Goal: Task Accomplishment & Management: Manage account settings

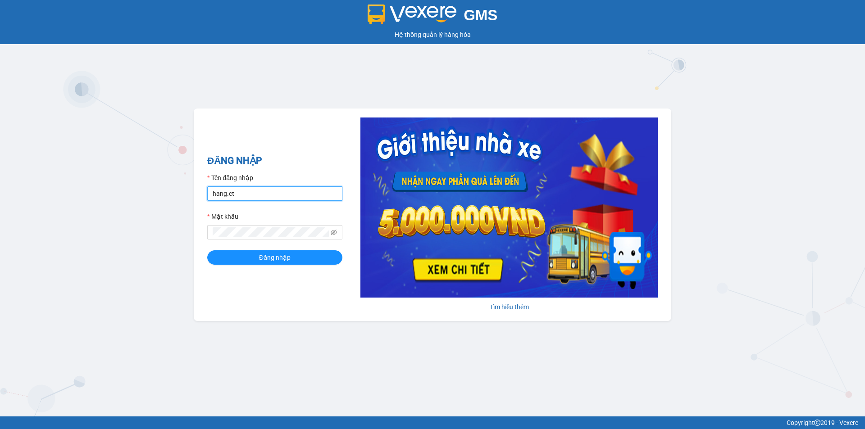
click at [258, 191] on input "hang.ct" at bounding box center [274, 193] width 135 height 14
type input "nguyenhoa.ct"
click at [336, 232] on icon "eye-invisible" at bounding box center [334, 232] width 6 height 6
click at [200, 227] on div "ĐĂNG NHẬP Tên đăng nhập nguyenhoa.ct Mật khẩu Đăng nhập Tìm hiểu thêm" at bounding box center [432, 215] width 477 height 213
click at [244, 254] on button "Đăng nhập" at bounding box center [274, 257] width 135 height 14
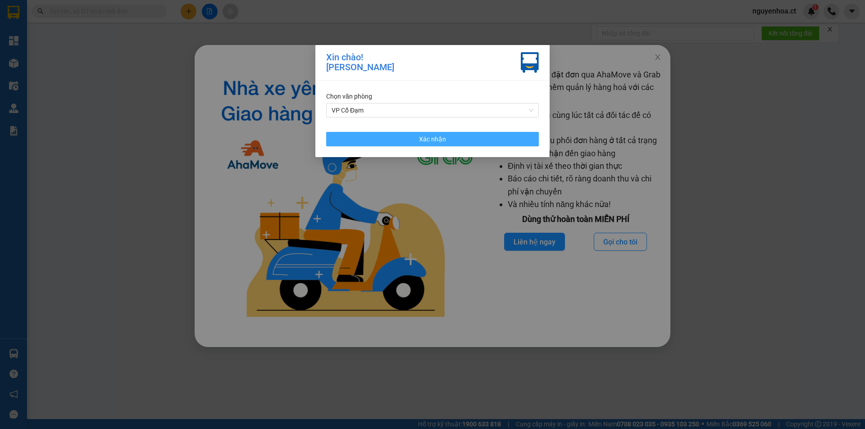
click at [431, 133] on button "Xác nhận" at bounding box center [432, 139] width 213 height 14
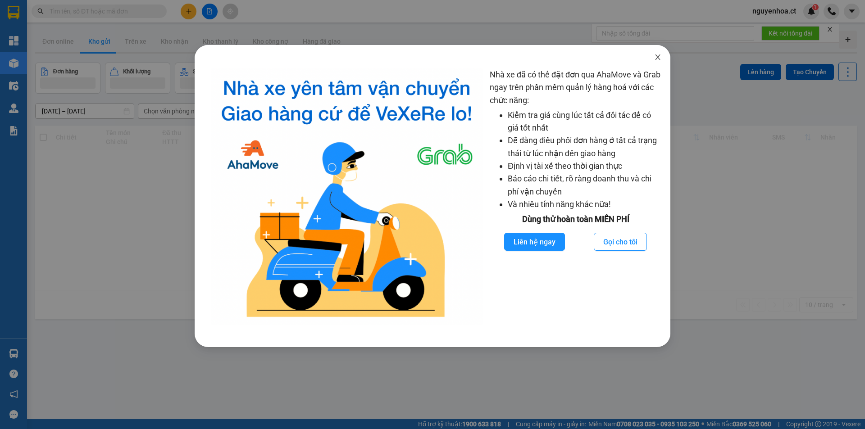
click at [655, 54] on span "Close" at bounding box center [657, 57] width 25 height 25
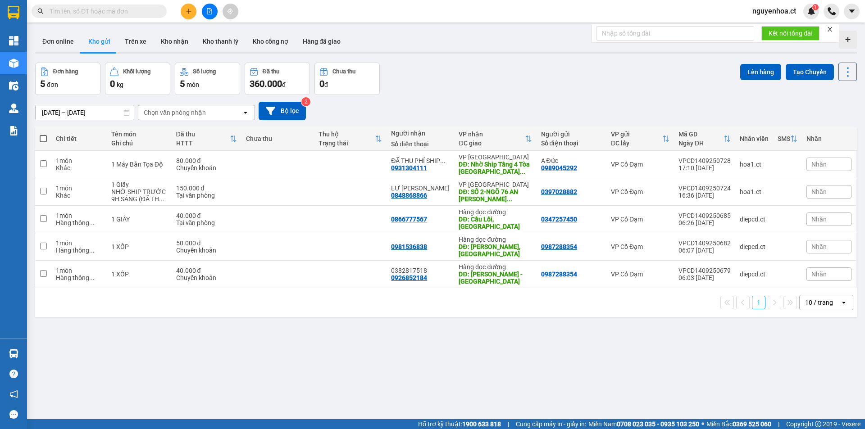
click at [132, 9] on input "text" at bounding box center [103, 11] width 106 height 10
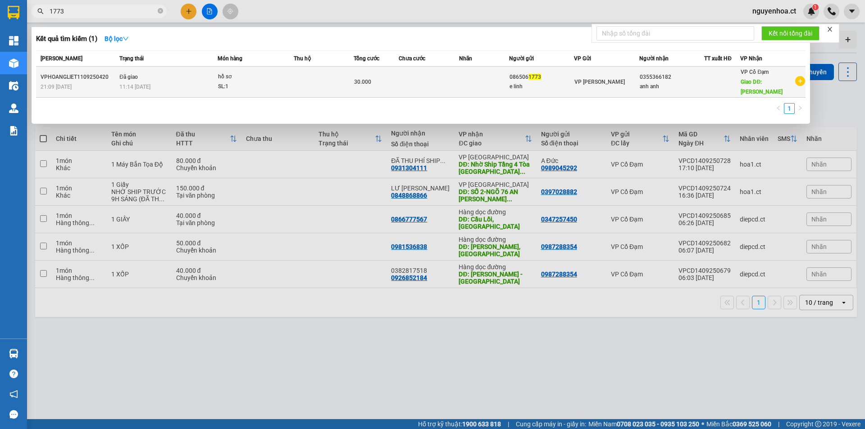
type input "1773"
click at [83, 73] on div "VPHOANGLIET1109250420" at bounding box center [79, 77] width 76 height 9
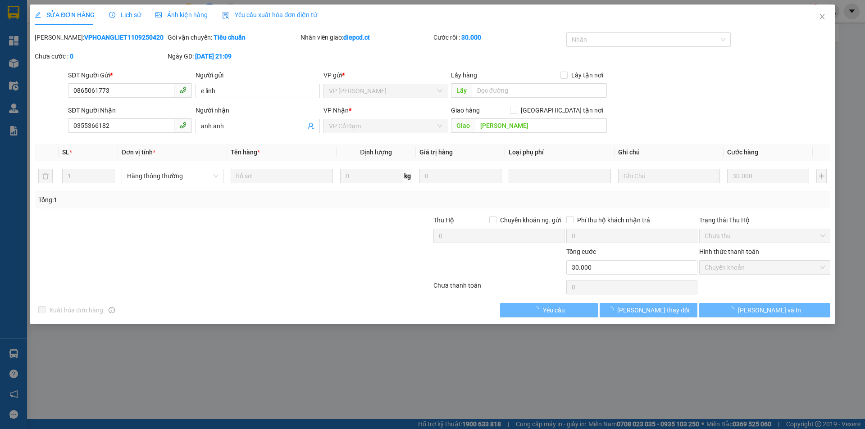
type input "0865061773"
type input "e linh"
type input "0355366182"
type input "anh anh"
type input "[PERSON_NAME]"
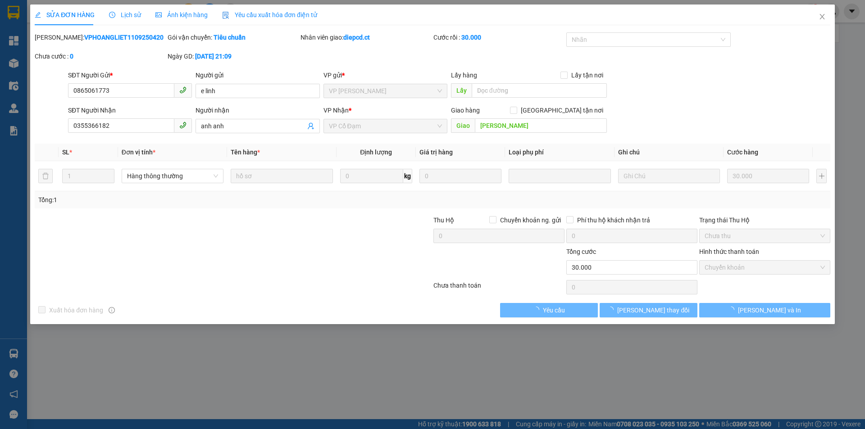
type input "30.000"
click at [126, 13] on span "Lịch sử" at bounding box center [125, 14] width 32 height 7
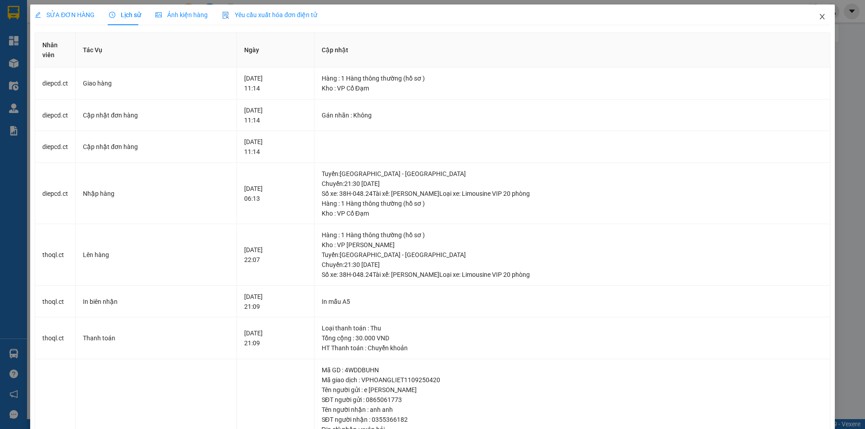
click at [818, 15] on icon "close" at bounding box center [821, 16] width 7 height 7
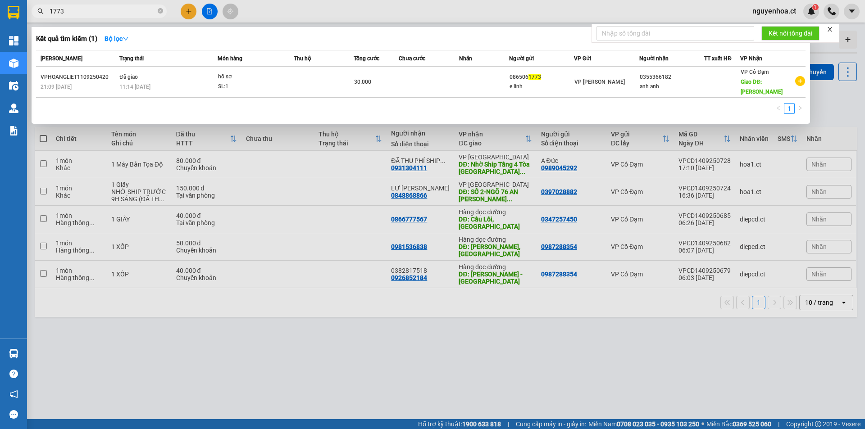
click at [97, 6] on input "1773" at bounding box center [103, 11] width 106 height 10
click at [189, 13] on div at bounding box center [432, 214] width 865 height 429
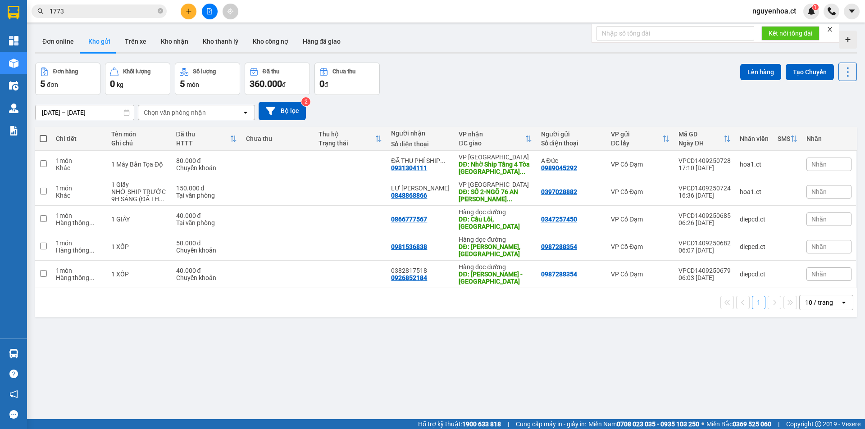
click at [198, 15] on div at bounding box center [210, 12] width 68 height 16
click at [186, 7] on button at bounding box center [189, 12] width 16 height 16
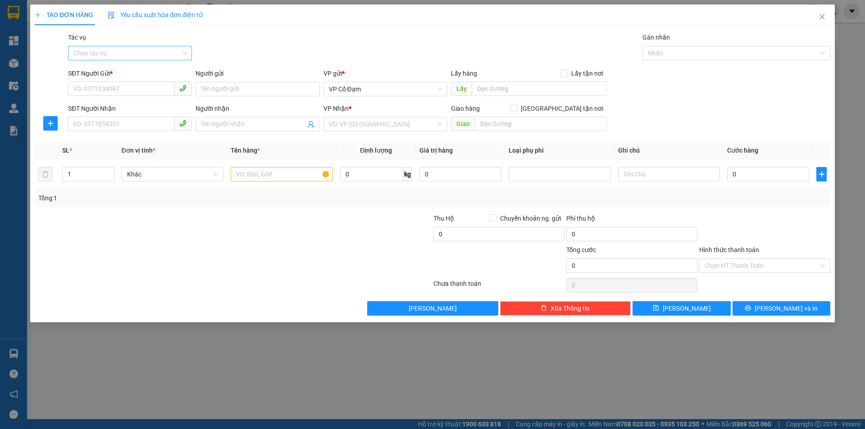
click at [149, 55] on input "Tác vụ" at bounding box center [126, 53] width 107 height 14
click at [132, 70] on div "Nhập hàng lên xe" at bounding box center [129, 71] width 113 height 10
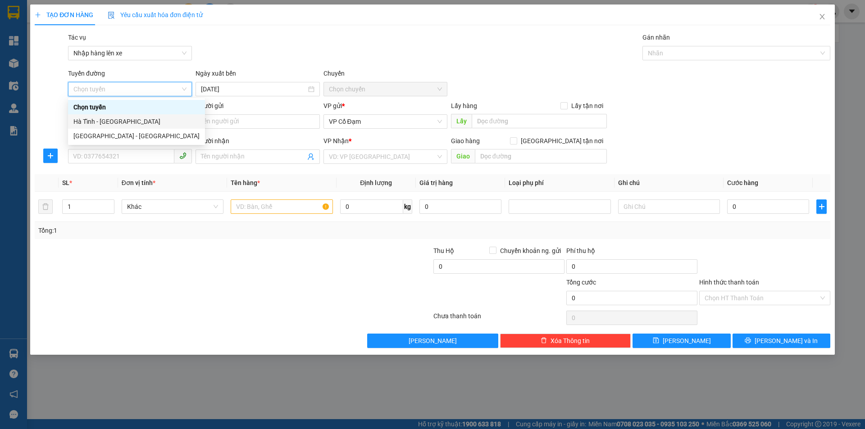
click at [128, 123] on div "Hà Tĩnh - [GEOGRAPHIC_DATA]" at bounding box center [136, 122] width 126 height 10
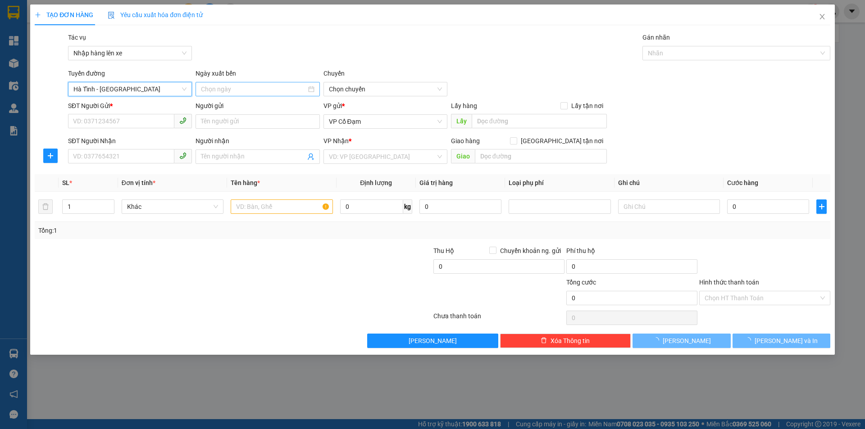
click at [249, 93] on input at bounding box center [253, 89] width 105 height 10
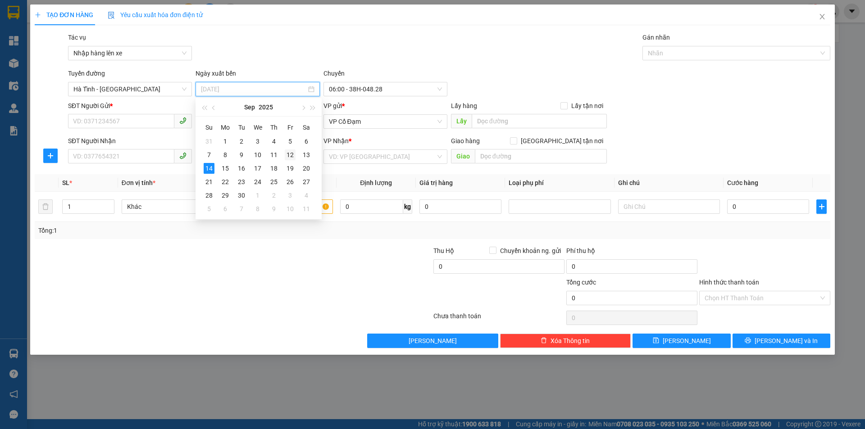
click at [288, 155] on div "12" at bounding box center [290, 155] width 11 height 11
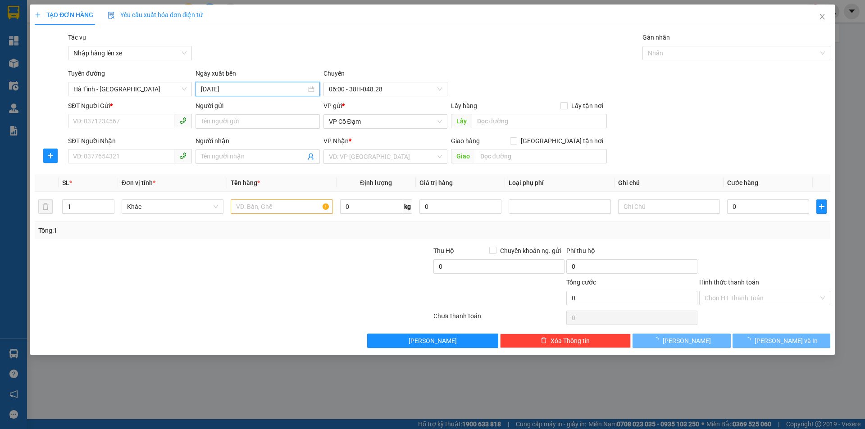
type input "[DATE]"
click at [355, 89] on span "06:00 - 38H-048.28" at bounding box center [385, 89] width 113 height 14
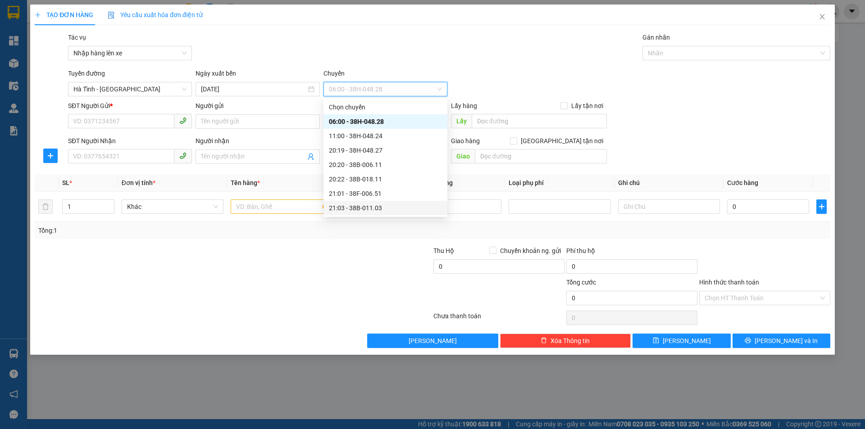
click at [363, 205] on div "21:03 - 38B-011.03" at bounding box center [385, 208] width 113 height 10
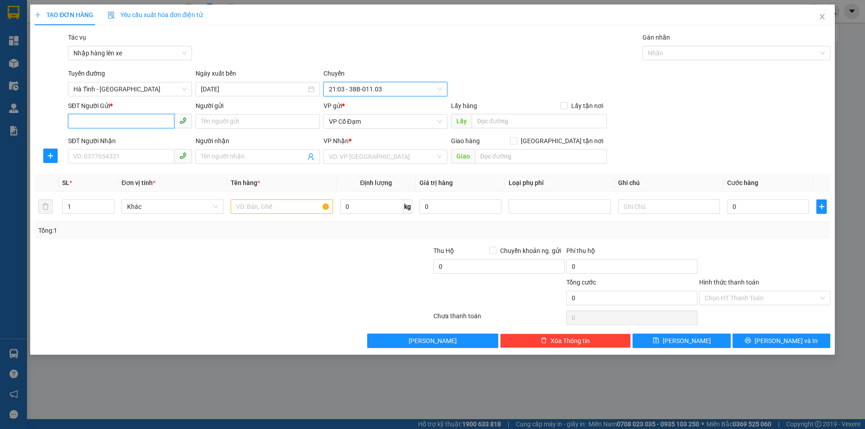
click at [128, 123] on input "SĐT Người Gửi *" at bounding box center [121, 121] width 106 height 14
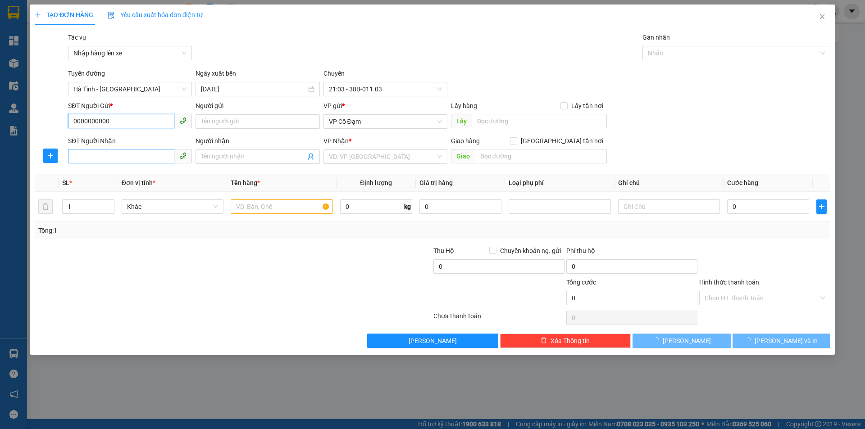
type input "0000000000"
click at [128, 152] on input "SĐT Người Nhận" at bounding box center [121, 156] width 106 height 14
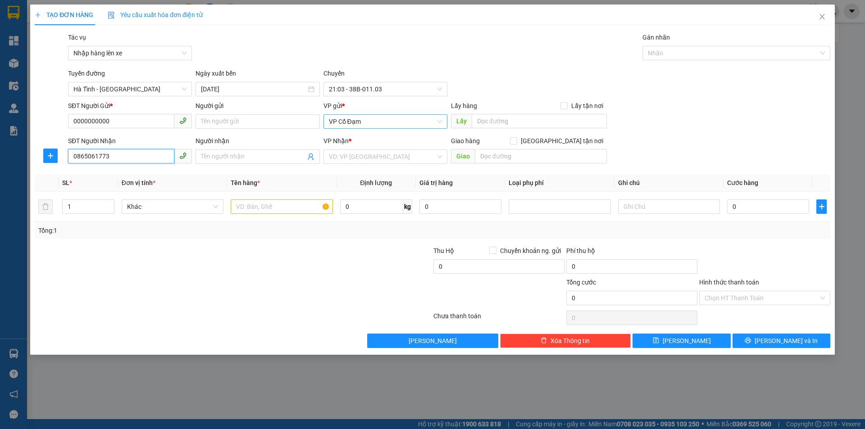
click at [367, 126] on span "VP Cổ Đạm" at bounding box center [385, 122] width 113 height 14
type input "0865061773"
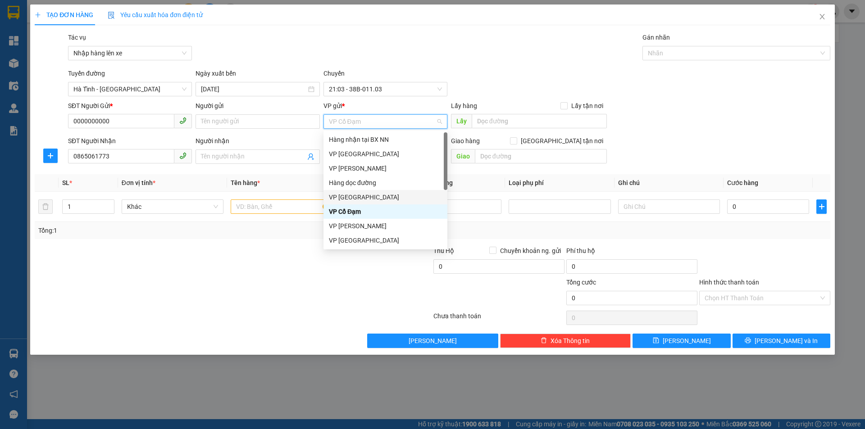
drag, startPoint x: 273, startPoint y: 177, endPoint x: 332, endPoint y: 171, distance: 58.9
click at [273, 177] on th "Tên hàng *" at bounding box center [281, 183] width 109 height 18
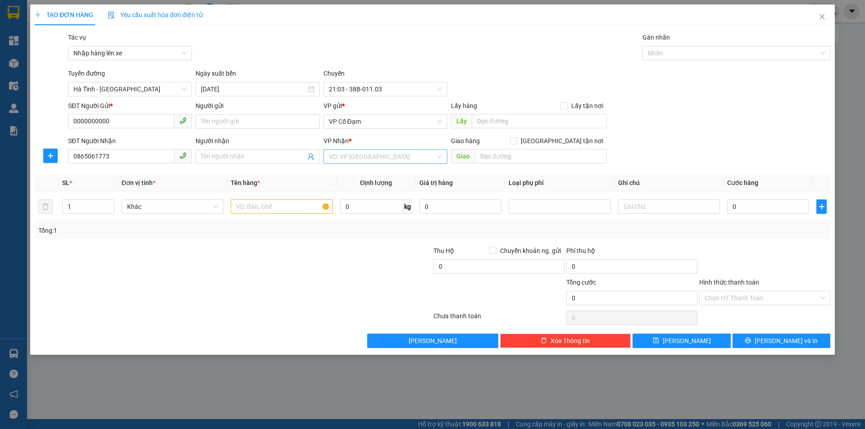
click at [352, 151] on input "search" at bounding box center [382, 157] width 107 height 14
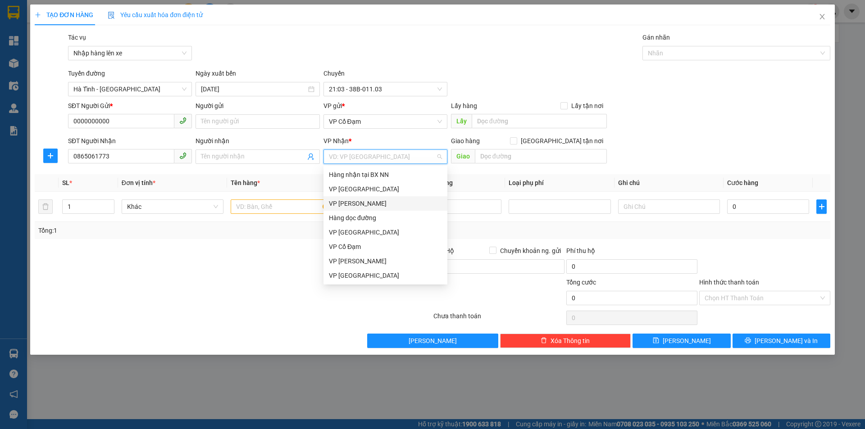
click at [372, 202] on div "VP [PERSON_NAME]" at bounding box center [385, 204] width 113 height 10
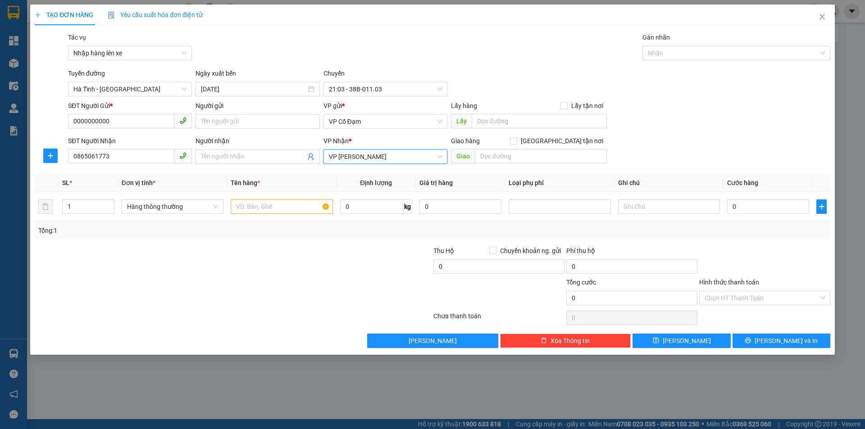
click at [485, 147] on div "Giao hàng [GEOGRAPHIC_DATA] tận nơi" at bounding box center [529, 143] width 156 height 14
click at [490, 155] on input "text" at bounding box center [541, 156] width 132 height 14
type input "."
click at [283, 214] on div at bounding box center [282, 207] width 102 height 18
click at [283, 207] on input "text" at bounding box center [282, 207] width 102 height 14
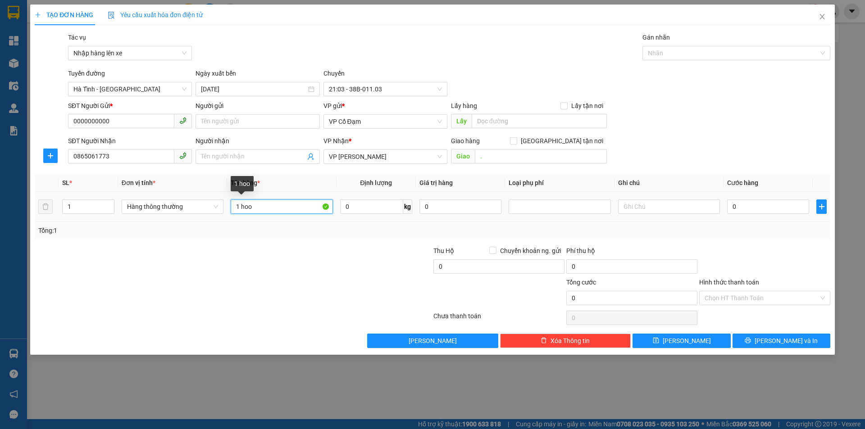
click at [267, 202] on input "1 hoo" at bounding box center [282, 207] width 102 height 14
type input "1 hồ sơ"
click at [749, 208] on input "0" at bounding box center [768, 207] width 82 height 14
click at [682, 336] on span "[PERSON_NAME]" at bounding box center [687, 341] width 48 height 10
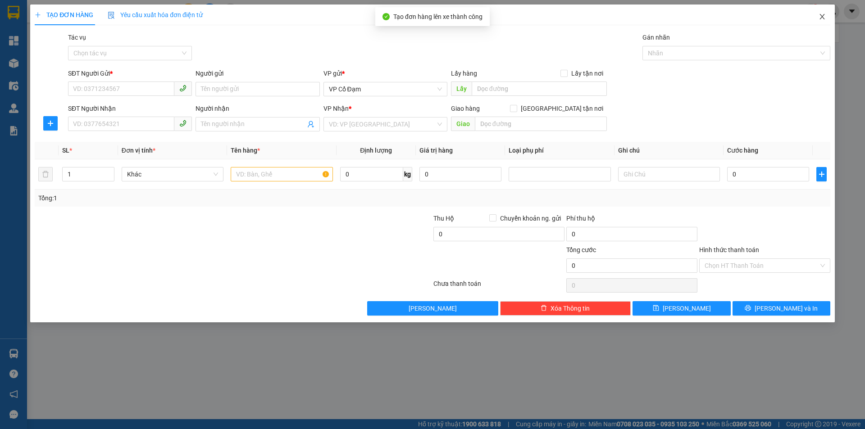
click at [823, 19] on icon "close" at bounding box center [821, 16] width 7 height 7
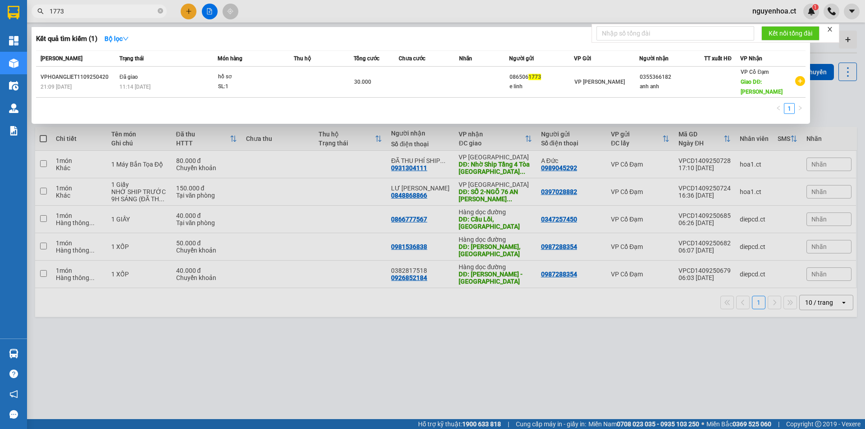
click at [162, 9] on icon "close-circle" at bounding box center [160, 10] width 5 height 5
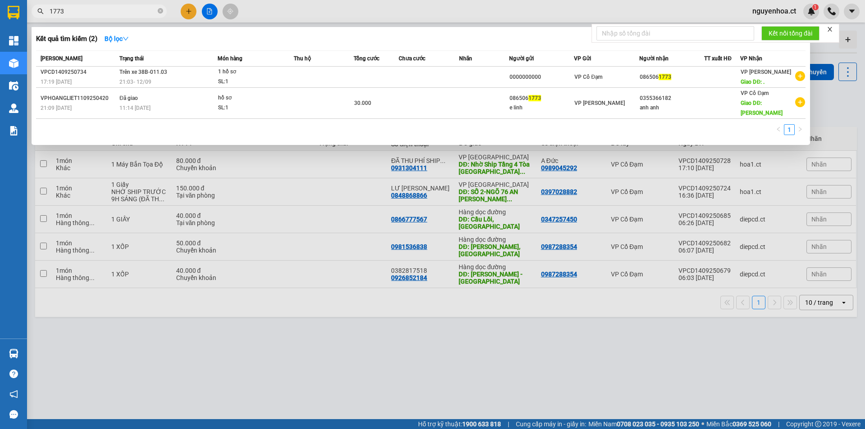
type input "1773"
click at [160, 10] on icon "close-circle" at bounding box center [160, 10] width 5 height 5
type input "1906"
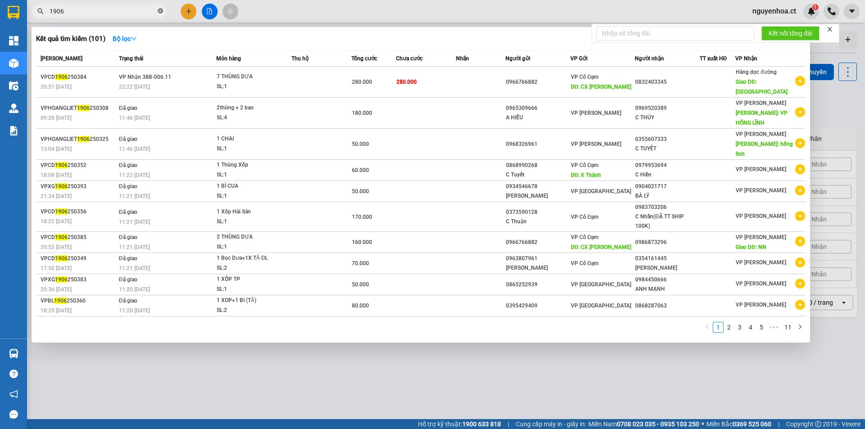
click at [159, 10] on icon "close-circle" at bounding box center [160, 10] width 5 height 5
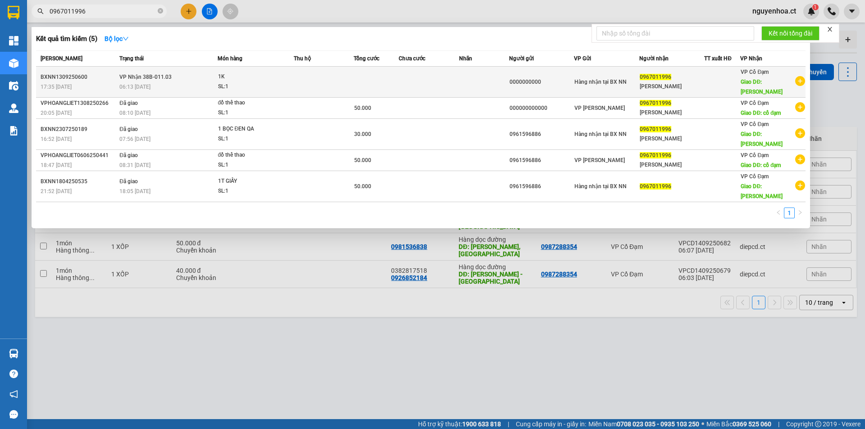
type input "0967011996"
click at [156, 82] on div "06:13 [DATE]" at bounding box center [167, 87] width 97 height 10
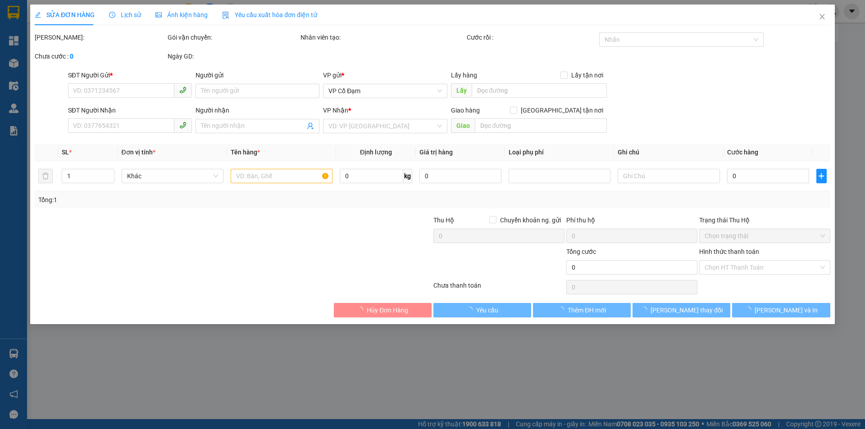
type input "0000000000"
type input "0967011996"
type input "[PERSON_NAME]"
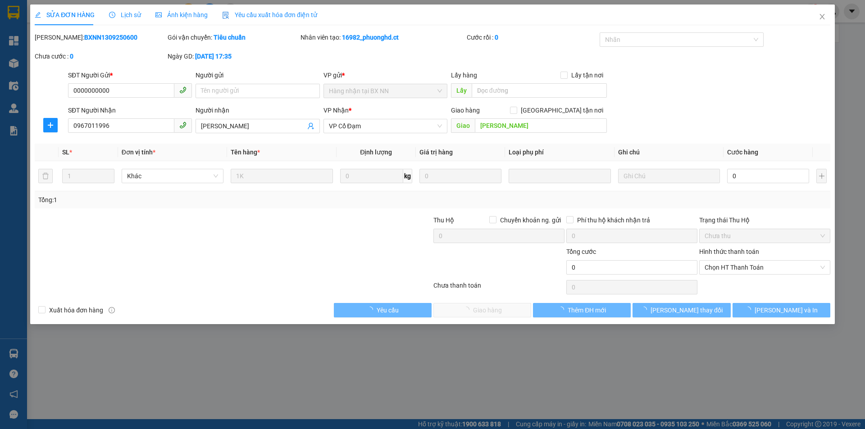
drag, startPoint x: 134, startPoint y: 13, endPoint x: 153, endPoint y: 11, distance: 19.1
click at [134, 13] on span "Lịch sử" at bounding box center [125, 14] width 32 height 7
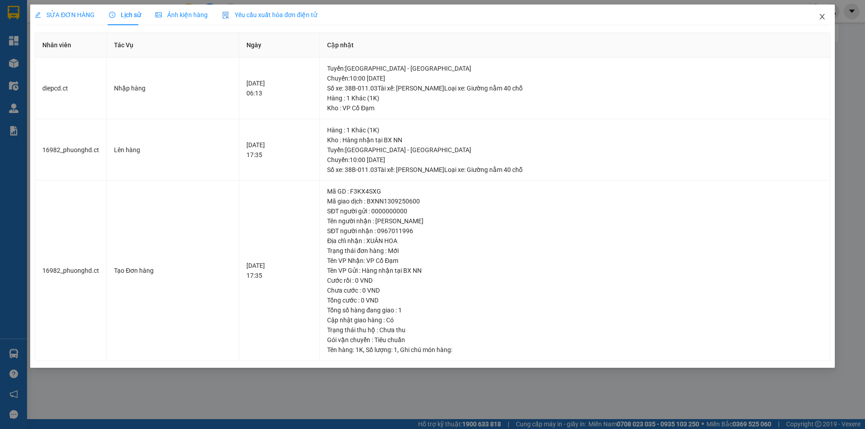
click at [820, 14] on icon "close" at bounding box center [821, 16] width 7 height 7
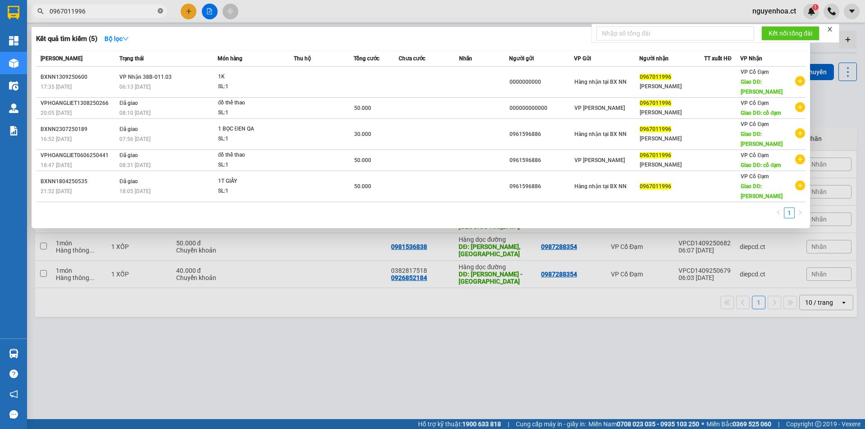
click at [161, 12] on icon "close-circle" at bounding box center [160, 10] width 5 height 5
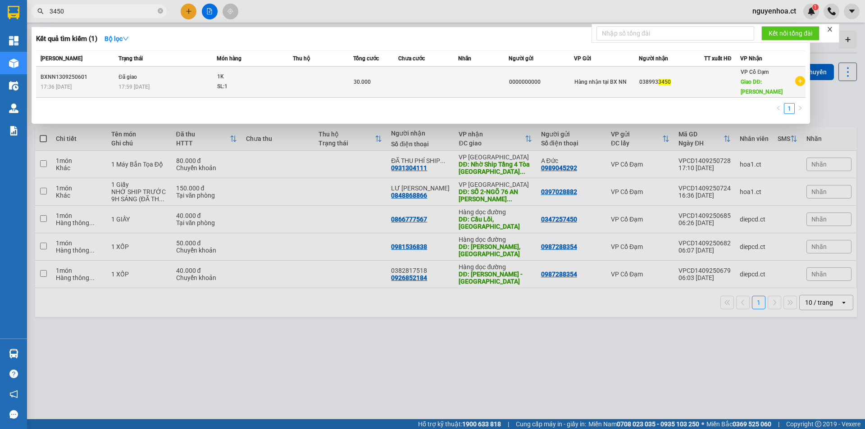
type input "3450"
click at [154, 82] on td "Đã giao 17:59 [DATE]" at bounding box center [166, 82] width 100 height 31
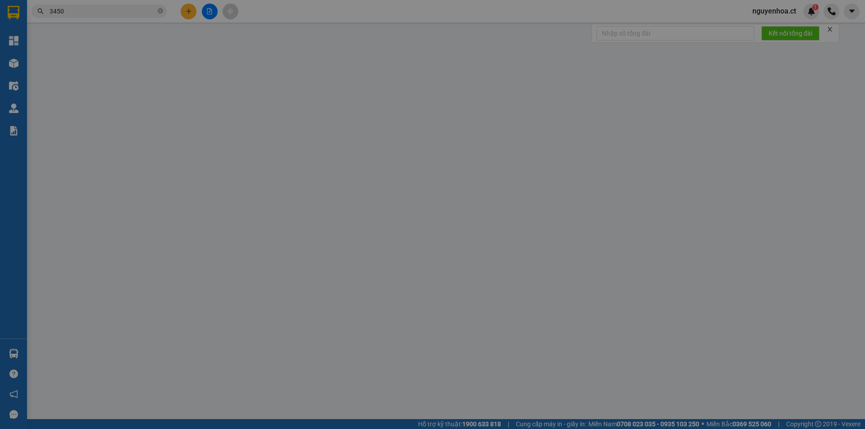
type input "0000000000"
type input "0389933450"
type input "THẠCH BẰNG"
type input "30.000"
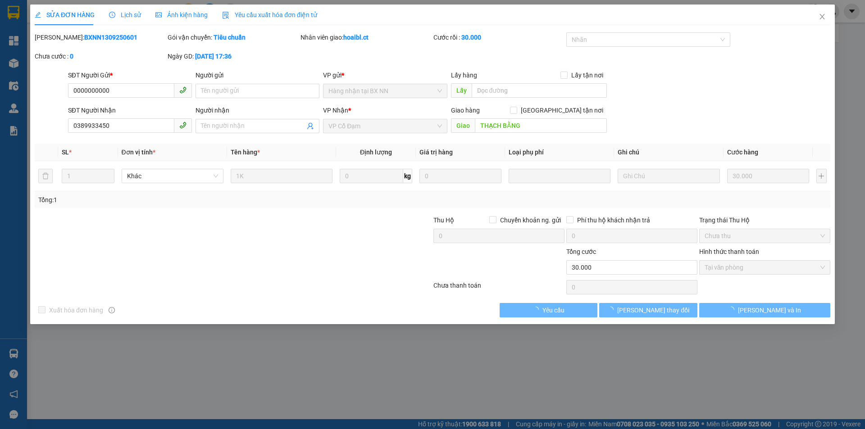
click at [130, 13] on span "Lịch sử" at bounding box center [125, 14] width 32 height 7
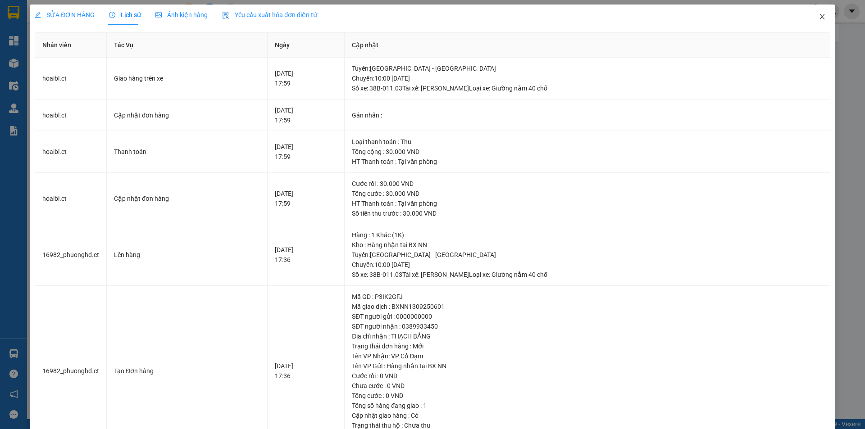
click at [818, 15] on icon "close" at bounding box center [821, 16] width 7 height 7
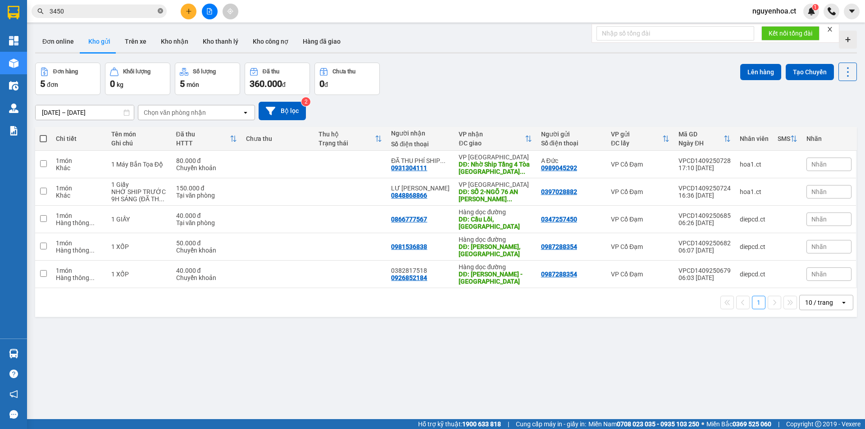
click at [160, 9] on icon "close-circle" at bounding box center [160, 10] width 5 height 5
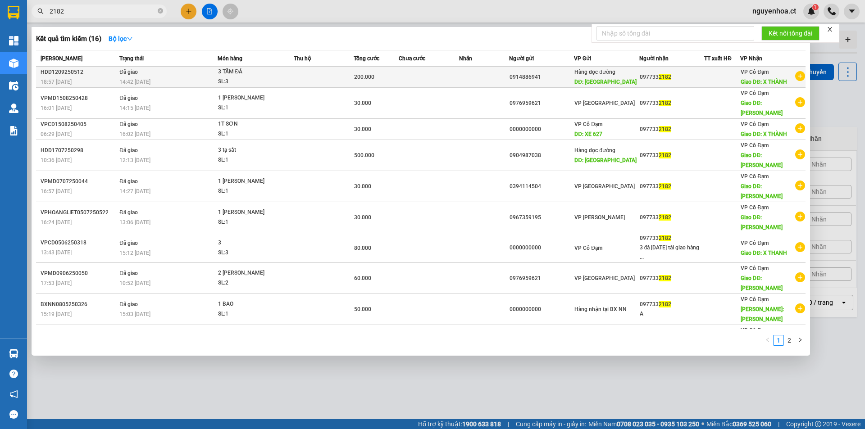
type input "2182"
click at [152, 74] on td "Đã giao 14:42 [DATE]" at bounding box center [167, 77] width 100 height 21
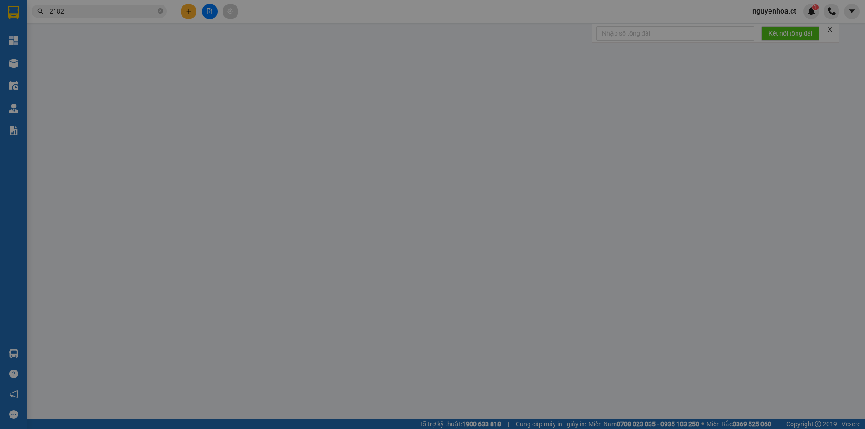
type input "0914886941"
type input "THANH HÓA"
type input "0977332182"
type input "X THÀNH"
type input "200.000"
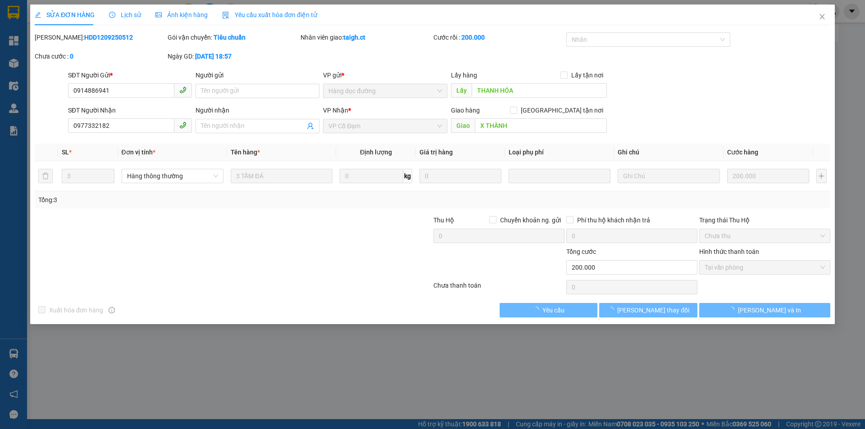
click at [121, 10] on div "Lịch sử" at bounding box center [125, 15] width 32 height 10
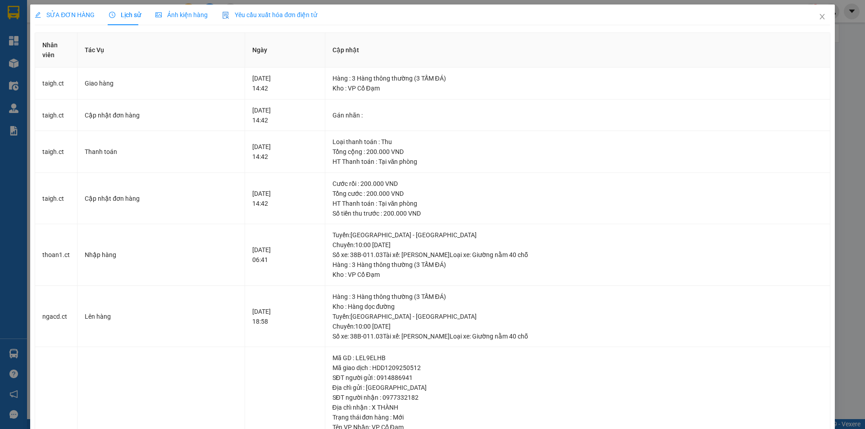
click at [82, 15] on span "SỬA ĐƠN HÀNG" at bounding box center [65, 14] width 60 height 7
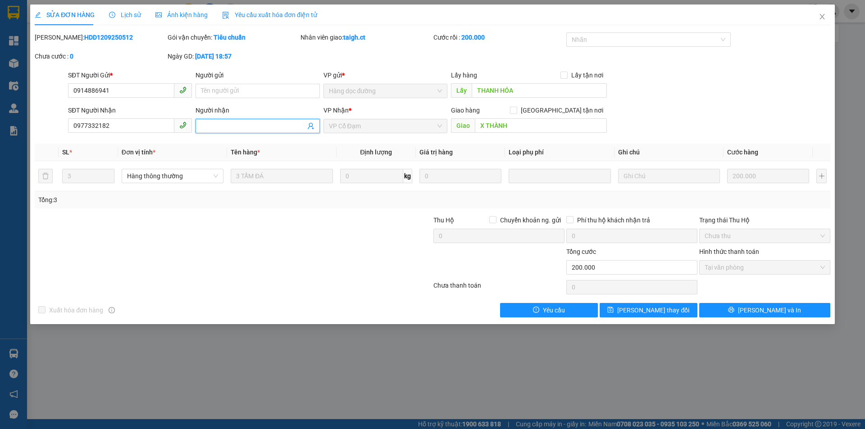
click at [235, 124] on input "Người nhận" at bounding box center [253, 126] width 104 height 10
click at [822, 13] on span "Close" at bounding box center [821, 17] width 25 height 25
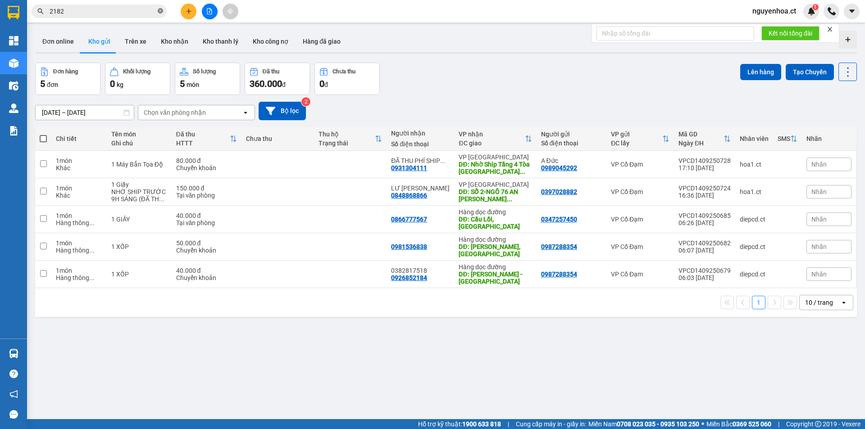
click at [159, 11] on icon "close-circle" at bounding box center [160, 10] width 5 height 5
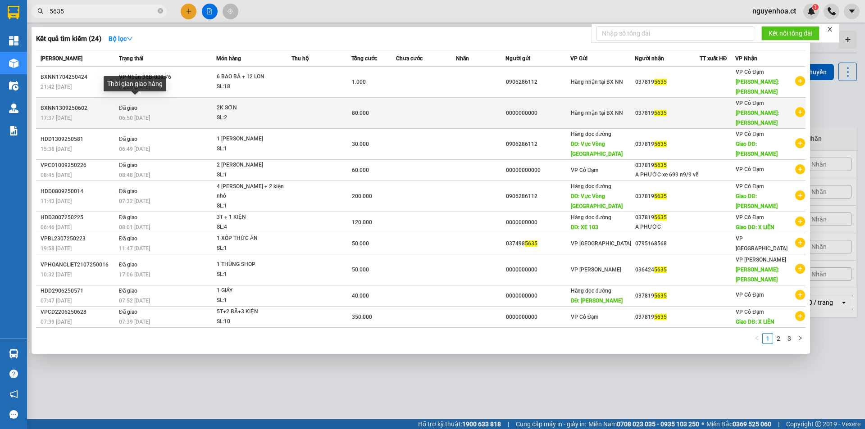
type input "5635"
click at [146, 115] on span "06:50 [DATE]" at bounding box center [134, 118] width 31 height 6
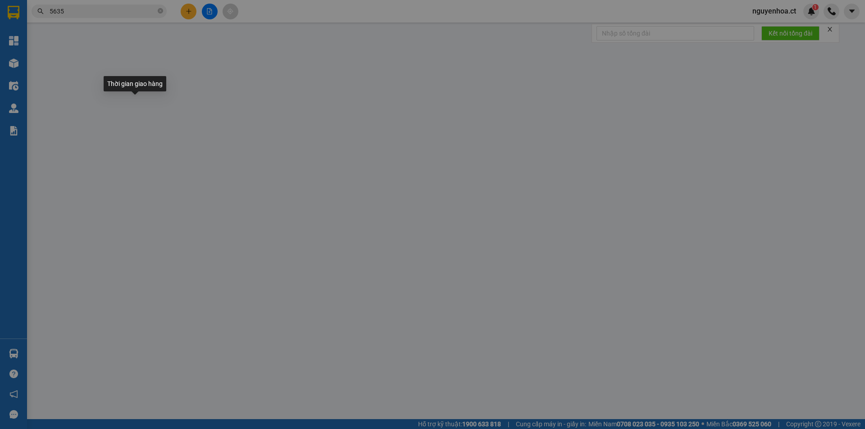
type input "0000000000"
type input "0378195635"
type input "[PERSON_NAME]"
type input "80.000"
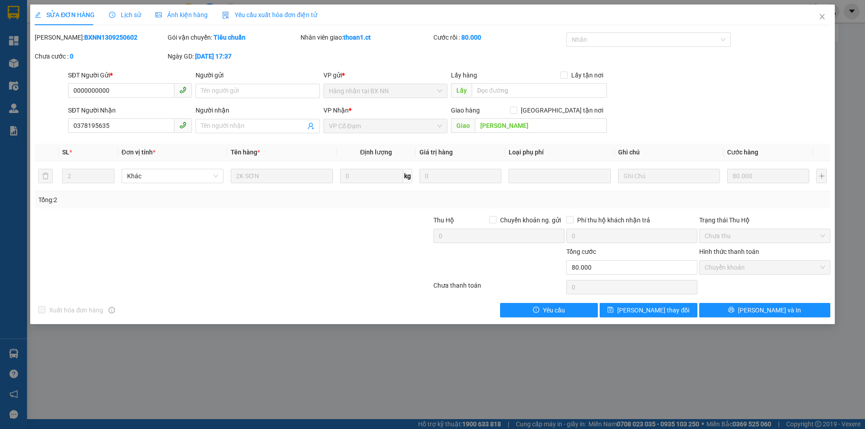
click at [130, 14] on span "Lịch sử" at bounding box center [125, 14] width 32 height 7
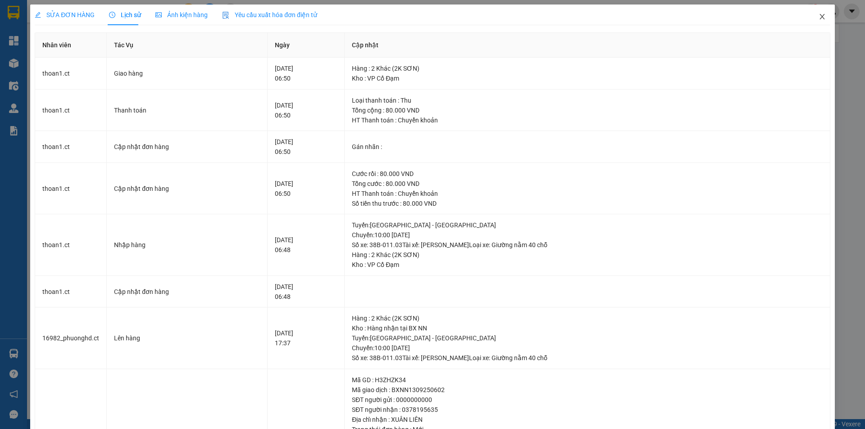
click at [818, 18] on icon "close" at bounding box center [821, 16] width 7 height 7
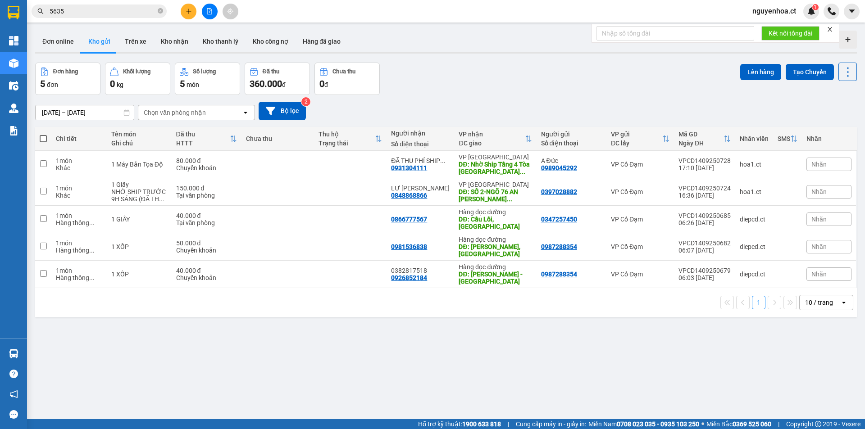
click at [126, 8] on input "5635" at bounding box center [103, 11] width 106 height 10
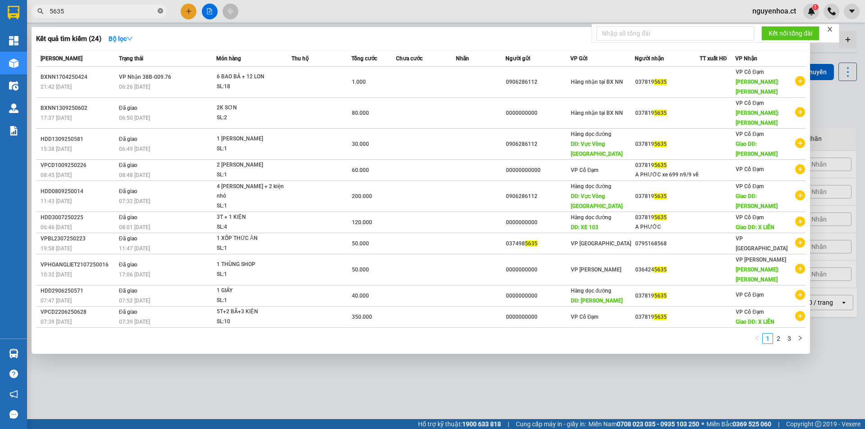
click at [159, 8] on span at bounding box center [160, 11] width 5 height 9
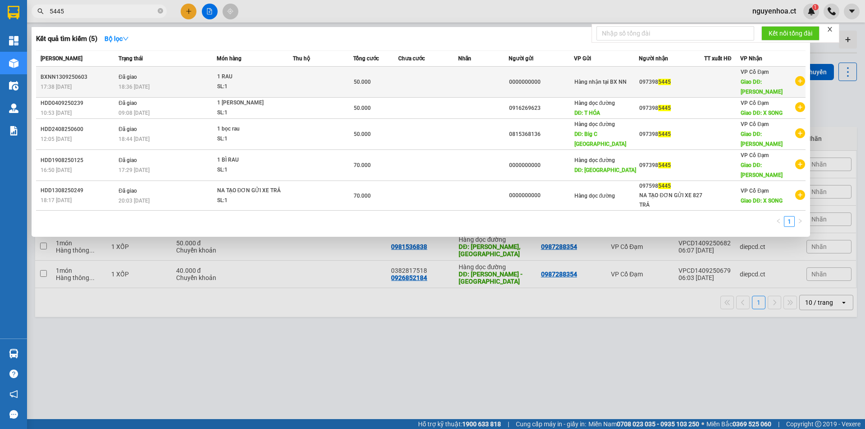
type input "5445"
click at [155, 81] on td "Đã giao 18:36 [DATE]" at bounding box center [166, 82] width 100 height 31
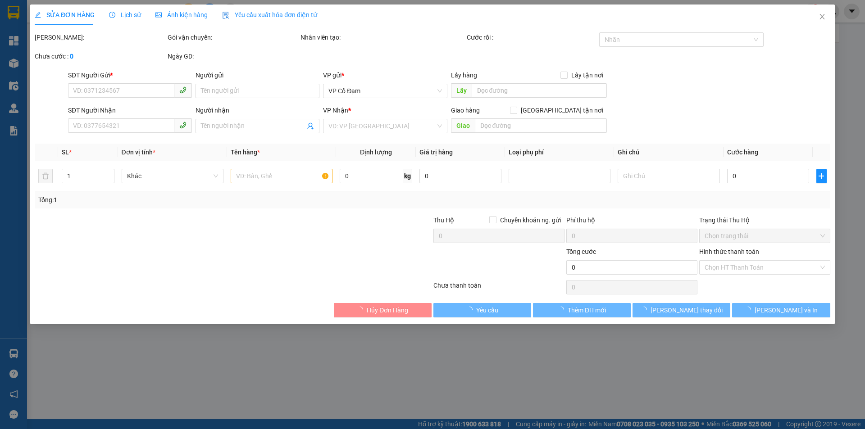
type input "0000000000"
type input "0973985445"
type input "[PERSON_NAME]"
type input "50.000"
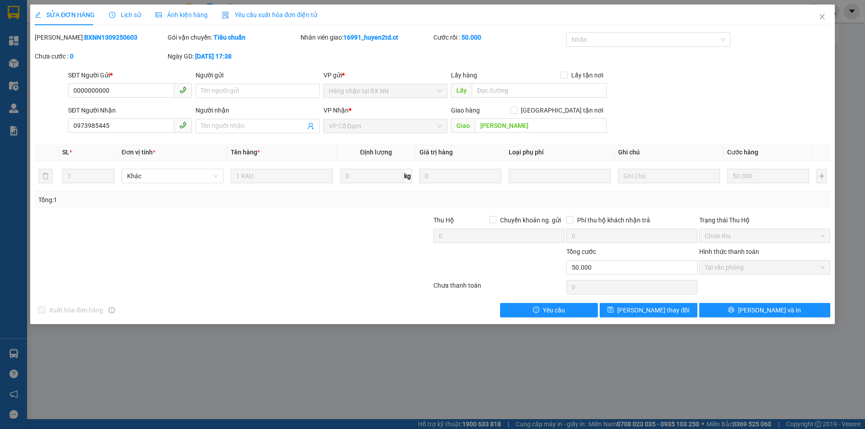
click at [127, 8] on div "Lịch sử" at bounding box center [125, 15] width 32 height 21
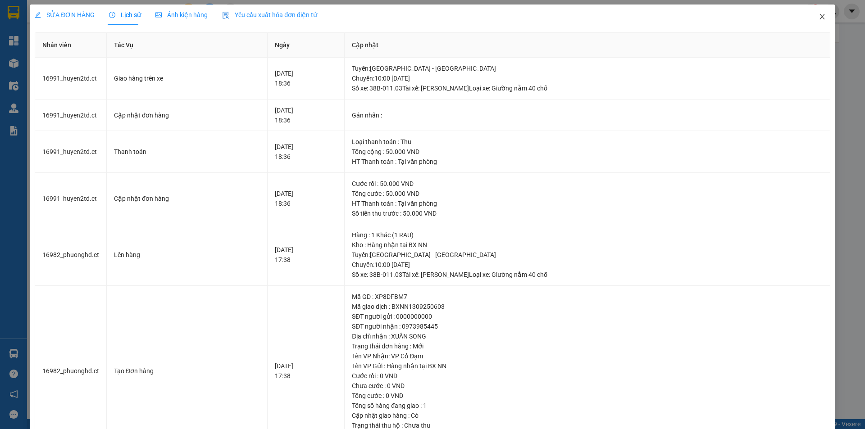
click at [818, 15] on icon "close" at bounding box center [821, 16] width 7 height 7
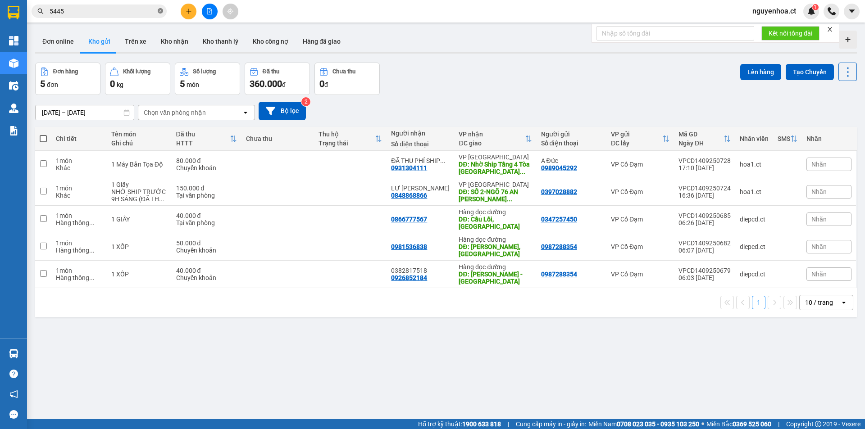
click at [159, 11] on icon "close-circle" at bounding box center [160, 10] width 5 height 5
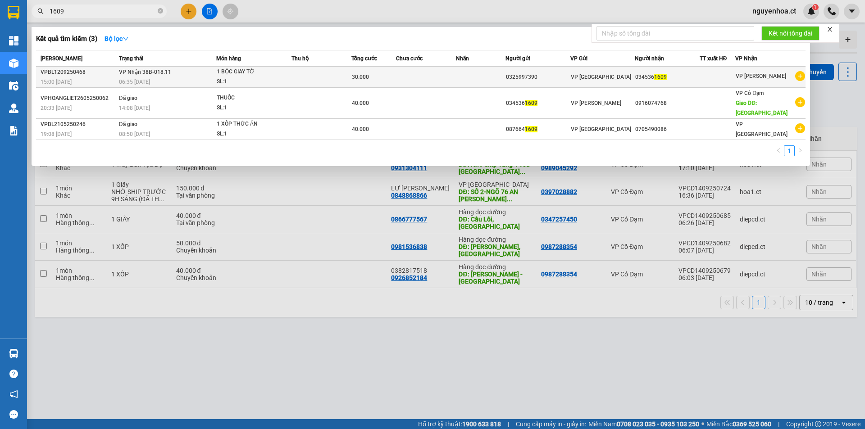
type input "1609"
click at [173, 83] on div "06:35 [DATE]" at bounding box center [167, 82] width 97 height 10
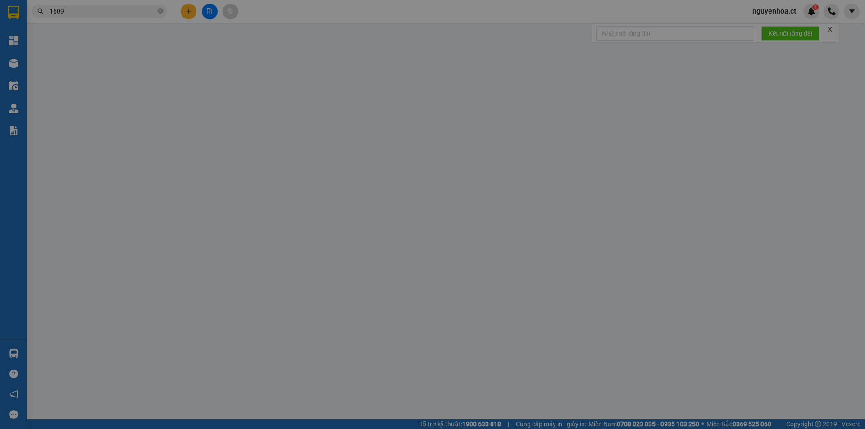
type input "0325997390"
type input "0345361609"
type input "30.000"
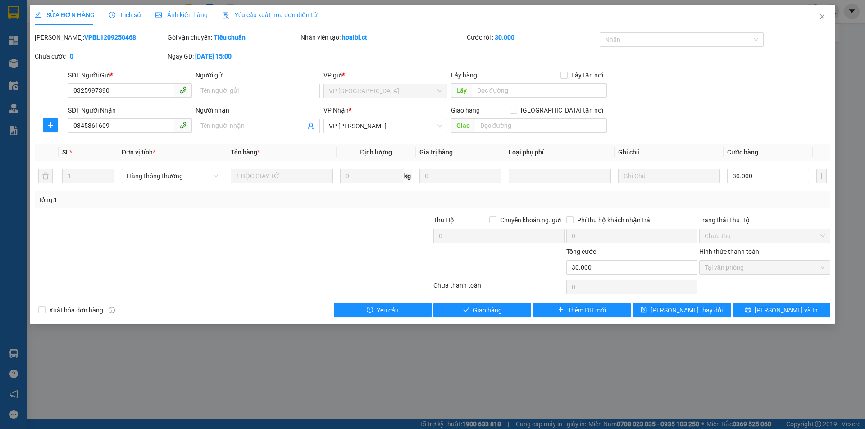
click at [138, 13] on span "Lịch sử" at bounding box center [125, 14] width 32 height 7
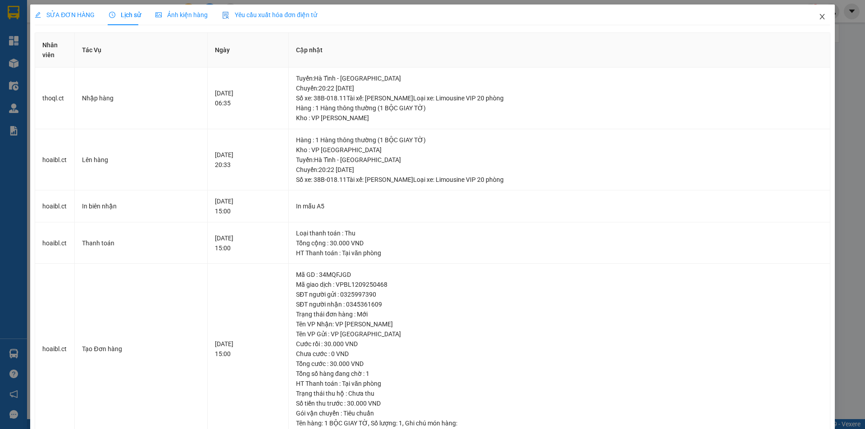
click at [818, 18] on icon "close" at bounding box center [821, 16] width 7 height 7
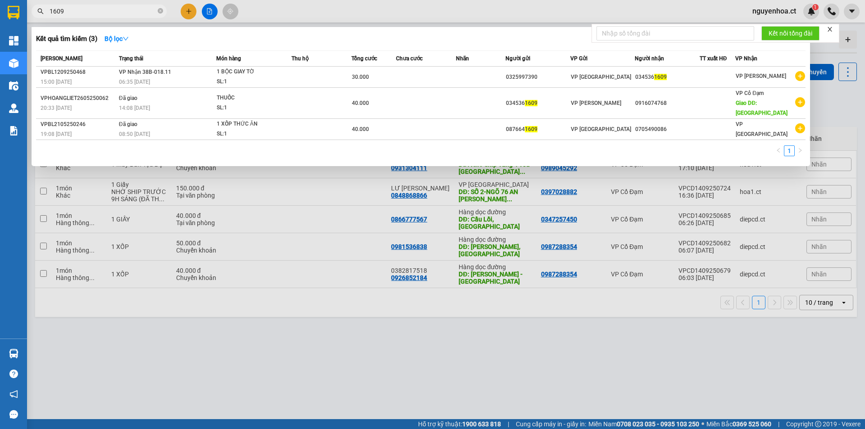
click at [162, 10] on icon "close-circle" at bounding box center [160, 10] width 5 height 5
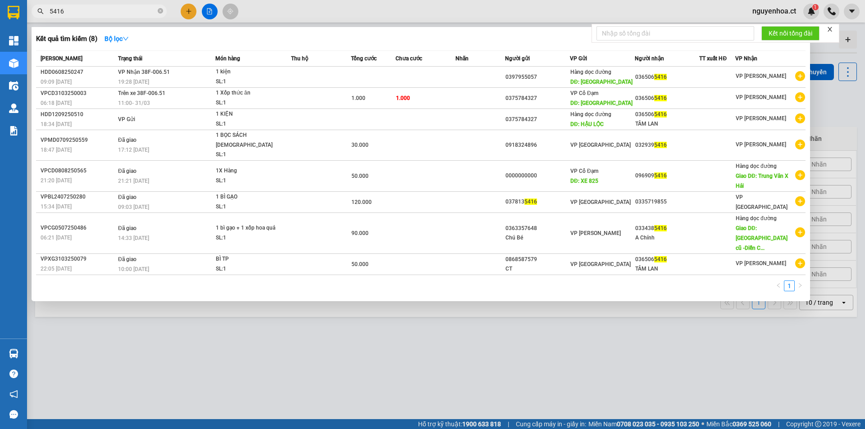
type input "5416"
click at [190, 10] on div at bounding box center [432, 214] width 865 height 429
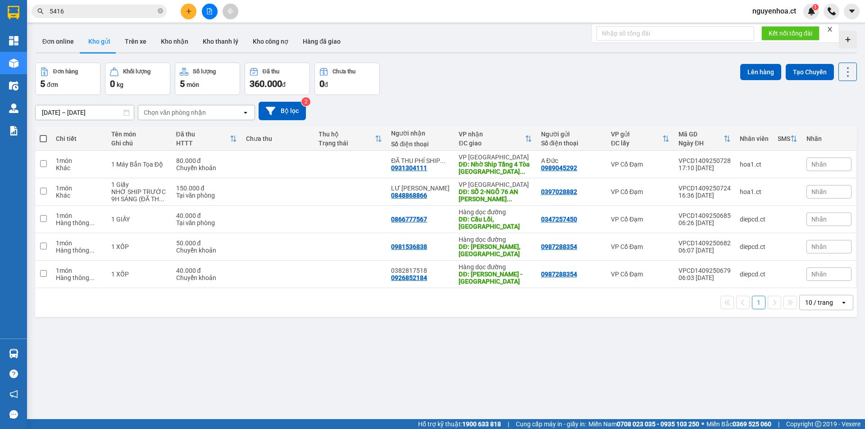
click at [186, 7] on button at bounding box center [189, 12] width 16 height 16
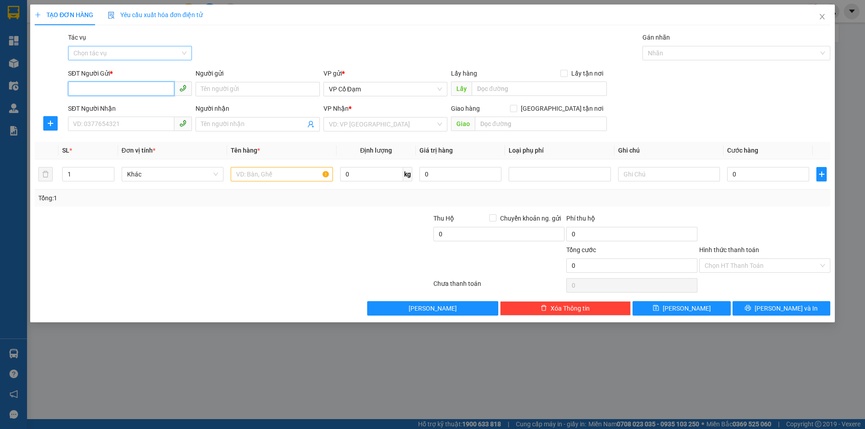
drag, startPoint x: 110, startPoint y: 46, endPoint x: 109, endPoint y: 60, distance: 14.4
click at [110, 46] on div "Chọn tác vụ" at bounding box center [130, 53] width 124 height 14
click at [108, 71] on div "Nhập hàng lên xe" at bounding box center [129, 71] width 113 height 10
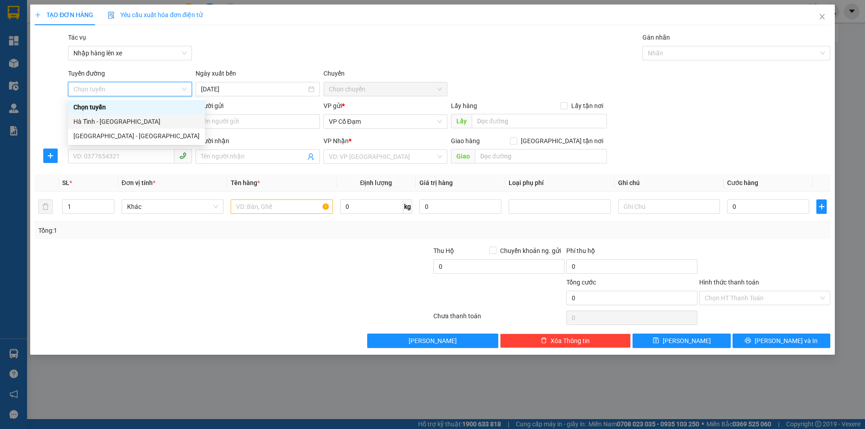
click at [114, 117] on div "Hà Tĩnh - [GEOGRAPHIC_DATA]" at bounding box center [136, 122] width 126 height 10
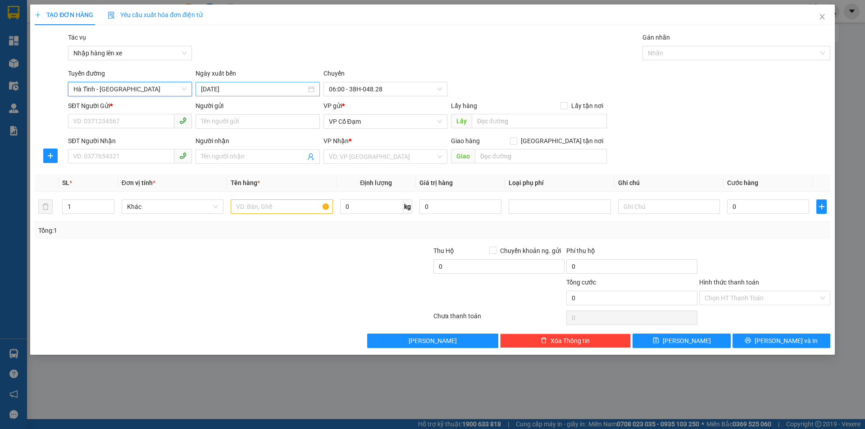
click at [244, 90] on input "[DATE]" at bounding box center [253, 89] width 105 height 10
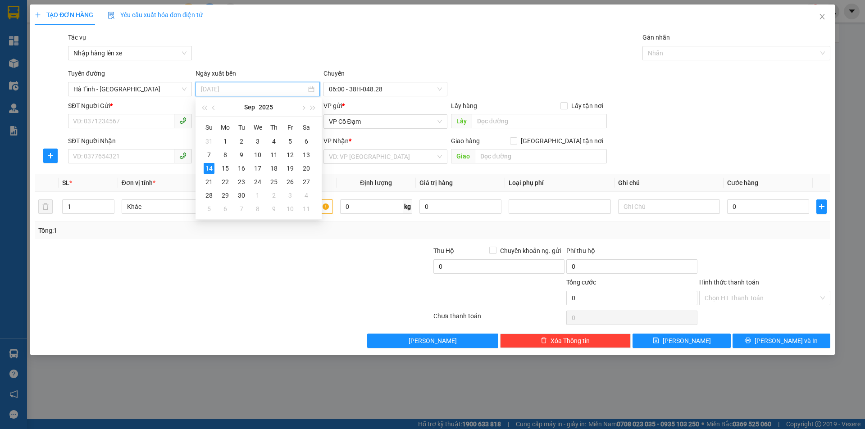
click at [297, 153] on td "12" at bounding box center [290, 155] width 16 height 14
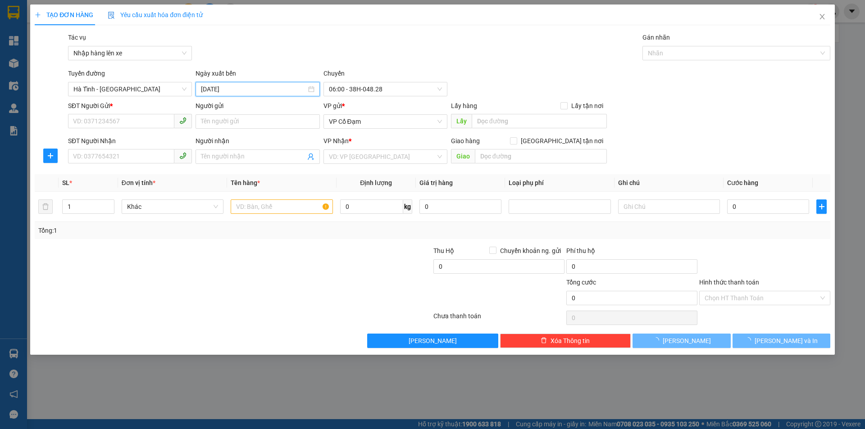
type input "[DATE]"
click at [363, 86] on span "06:00 - 38H-048.28" at bounding box center [385, 89] width 113 height 14
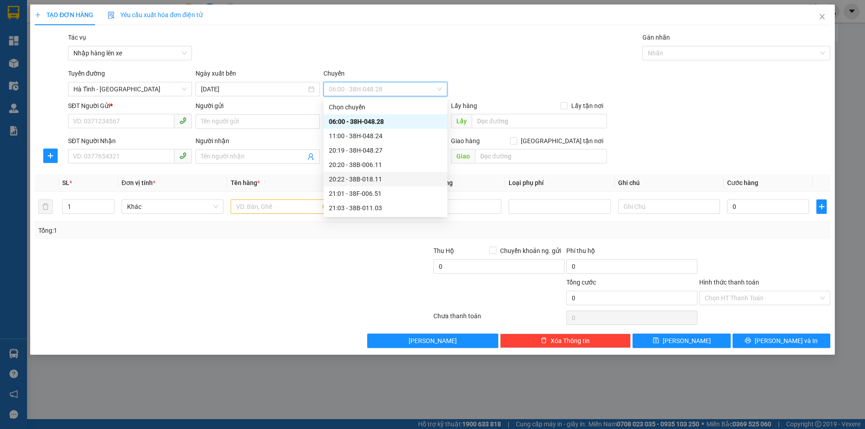
click at [377, 178] on div "20:22 - 38B-018.11" at bounding box center [385, 179] width 113 height 10
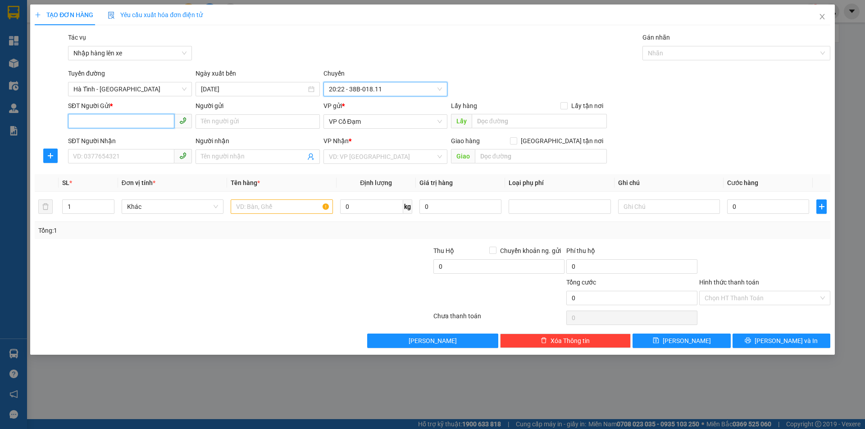
click at [150, 119] on input "SĐT Người Gửi *" at bounding box center [121, 121] width 106 height 14
type input "0000000000"
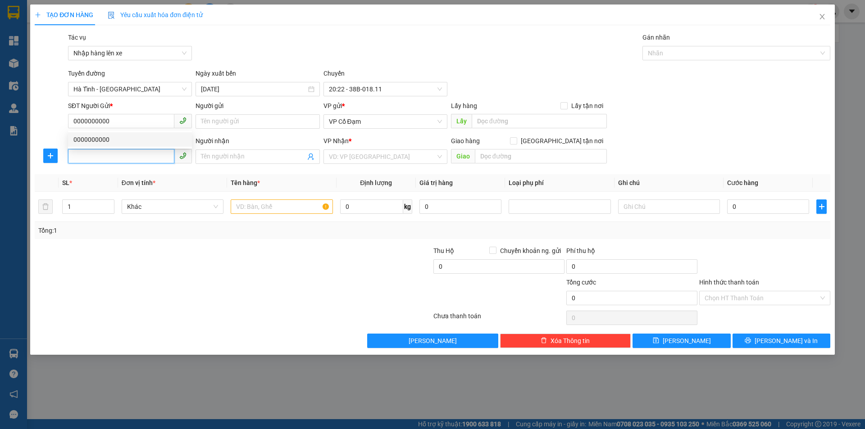
click at [157, 157] on input "SĐT Người Nhận" at bounding box center [121, 156] width 106 height 14
type input "0365065416"
click at [163, 172] on div "0365065416 - TÂM LAN" at bounding box center [129, 175] width 113 height 10
type input "TÂM LAN"
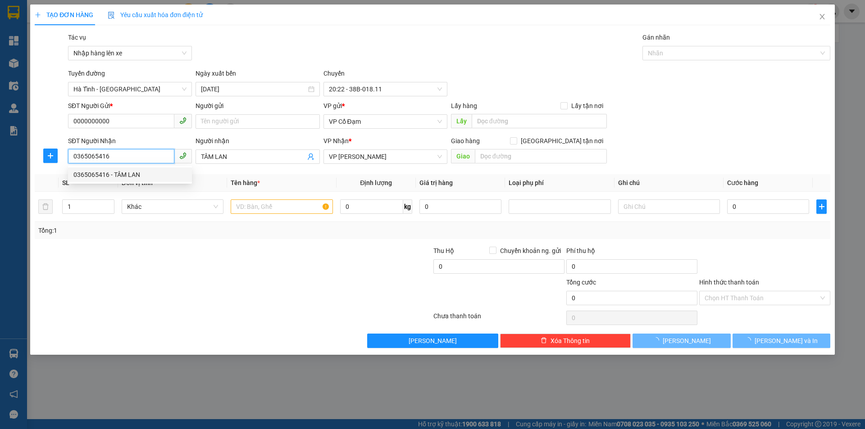
type input "1.000"
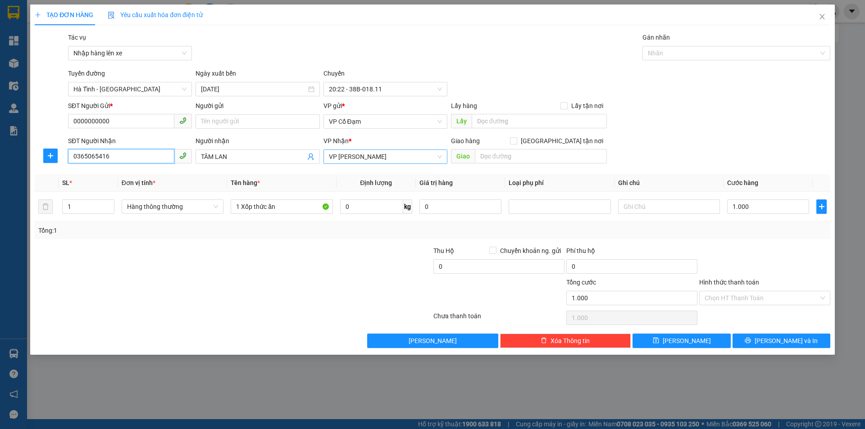
click at [343, 152] on span "VP [PERSON_NAME]" at bounding box center [385, 157] width 113 height 14
type input "0365065416"
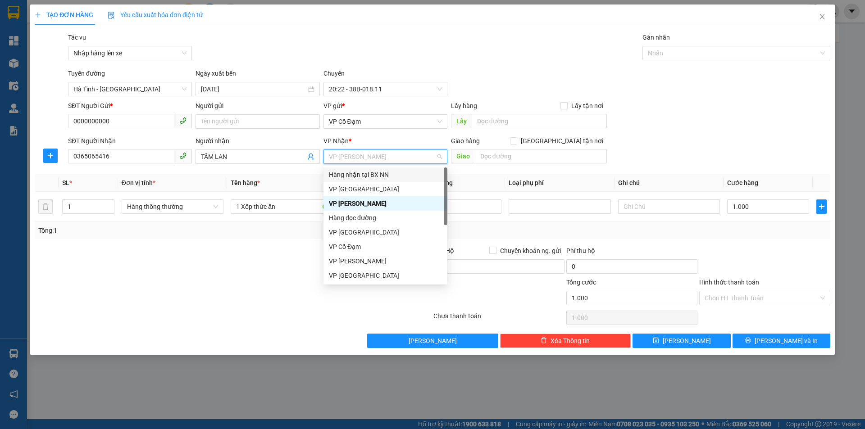
click at [378, 175] on div "Hàng nhận tại BX NN" at bounding box center [385, 175] width 113 height 10
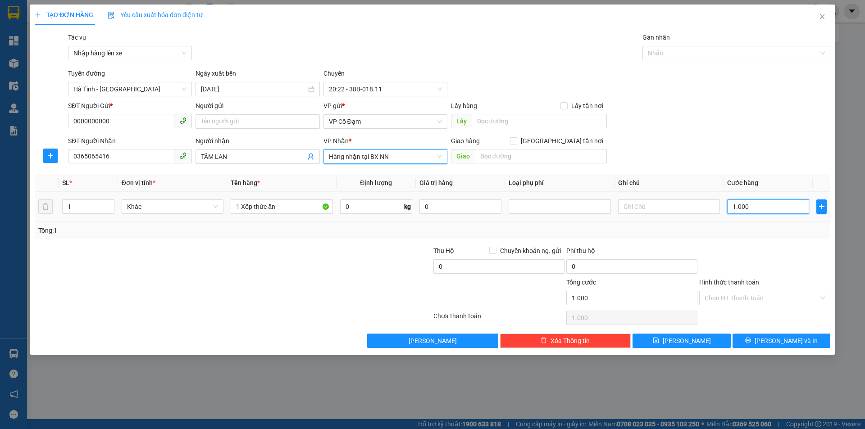
click at [752, 205] on input "1.000" at bounding box center [768, 207] width 82 height 14
type input "0"
type input "05"
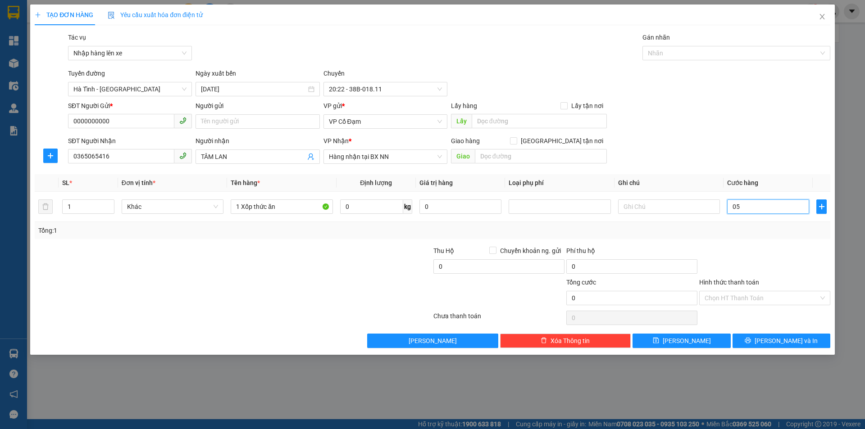
type input "5"
type input "50"
type input "050"
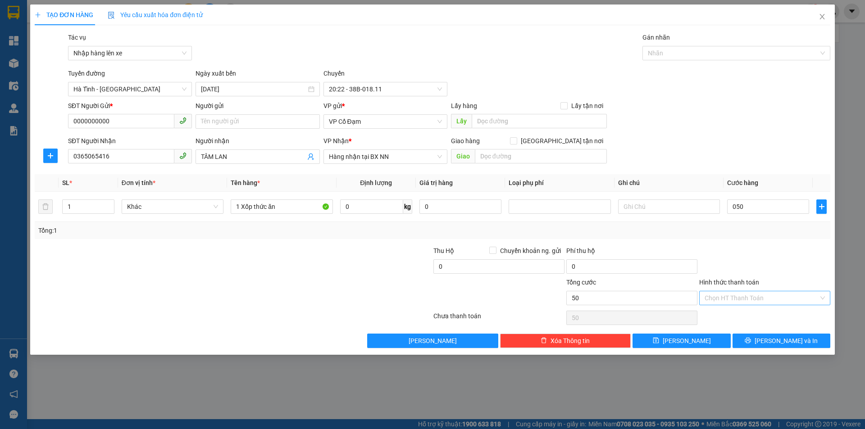
type input "50.000"
click at [731, 299] on input "Hình thức thanh toán" at bounding box center [761, 298] width 114 height 14
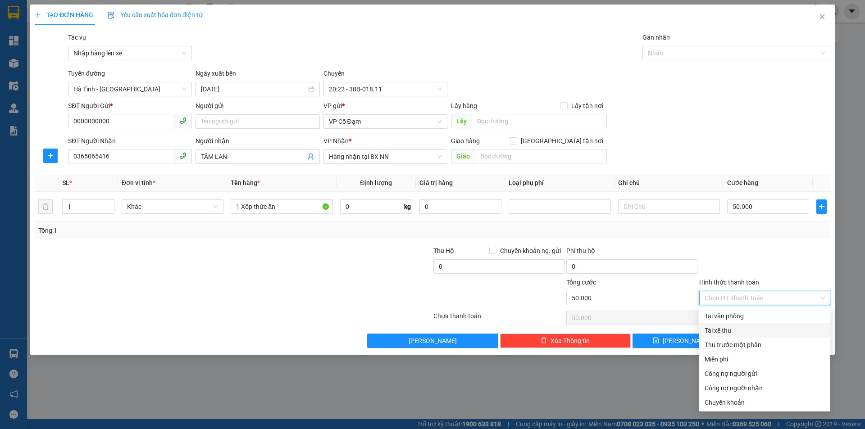
click at [730, 330] on div "Tài xế thu" at bounding box center [764, 331] width 120 height 10
type input "0"
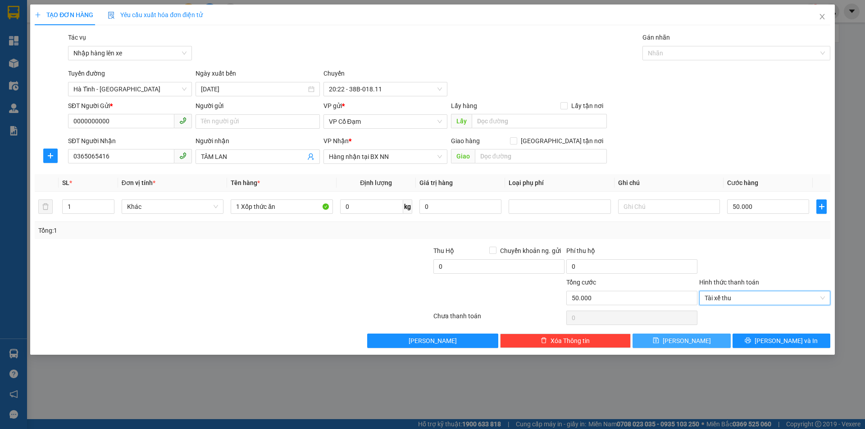
drag, startPoint x: 675, startPoint y: 345, endPoint x: 682, endPoint y: 333, distance: 13.6
click at [659, 345] on span "save" at bounding box center [656, 340] width 6 height 7
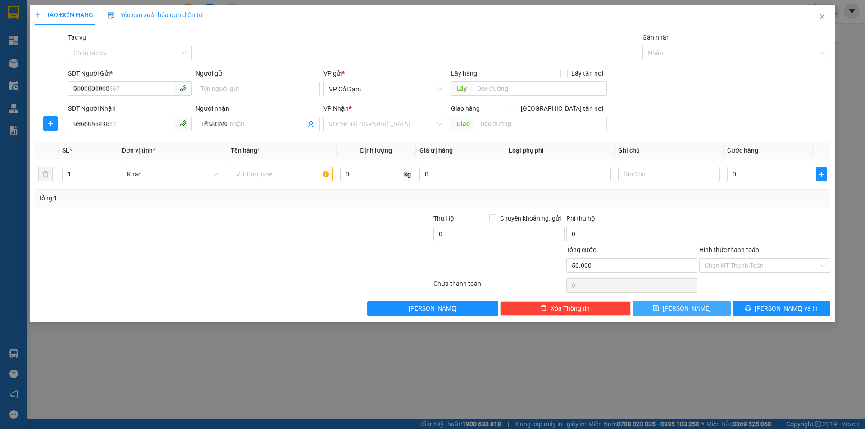
type input "0"
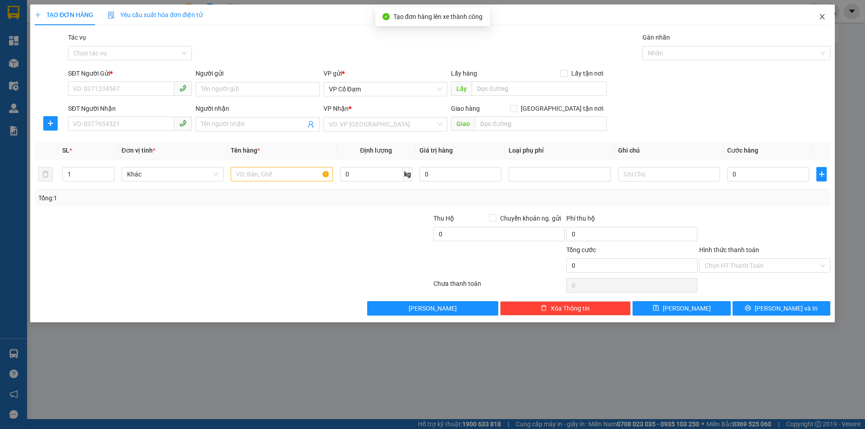
click at [821, 15] on icon "close" at bounding box center [821, 16] width 7 height 7
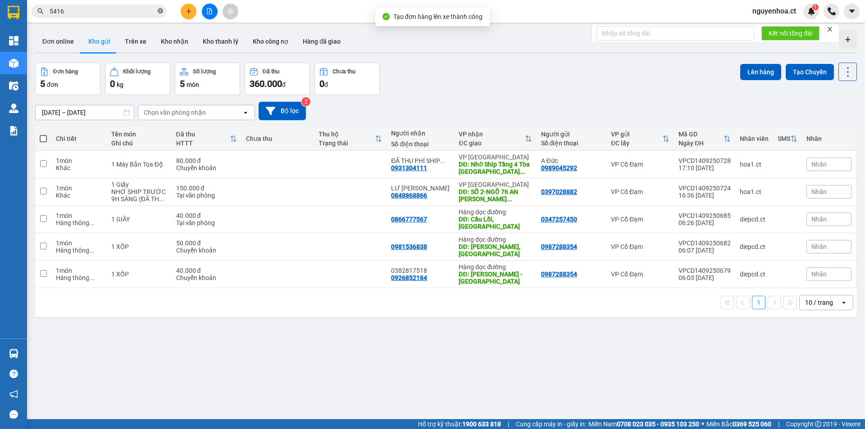
click at [161, 11] on icon "close-circle" at bounding box center [160, 10] width 5 height 5
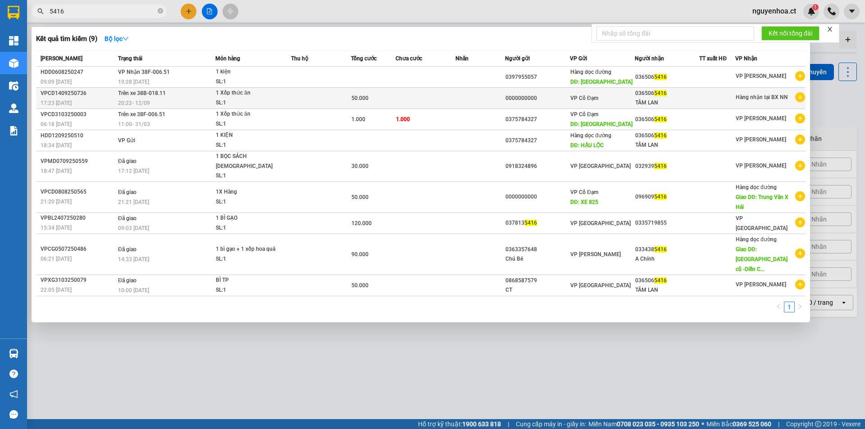
type input "5416"
click at [161, 96] on span "Trên xe 38B-018.11" at bounding box center [142, 93] width 48 height 6
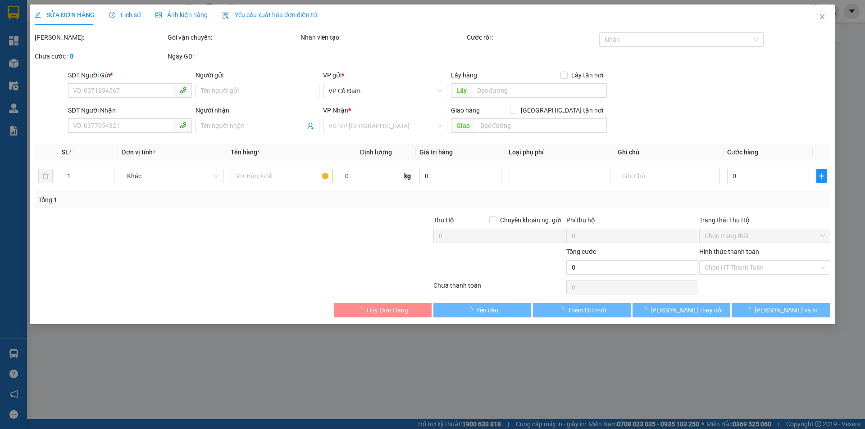
type input "0000000000"
type input "0365065416"
type input "TÂM LAN"
type input "50.000"
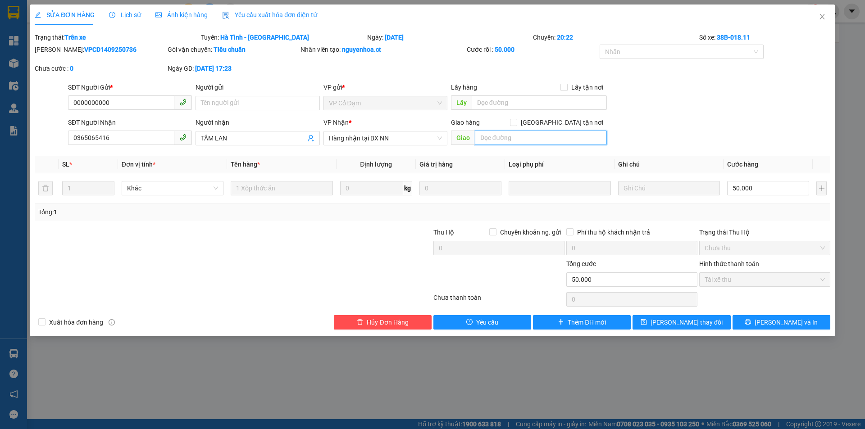
click at [492, 140] on input "text" at bounding box center [541, 138] width 132 height 14
click at [427, 141] on span "Hàng nhận tại BX NN" at bounding box center [385, 139] width 113 height 14
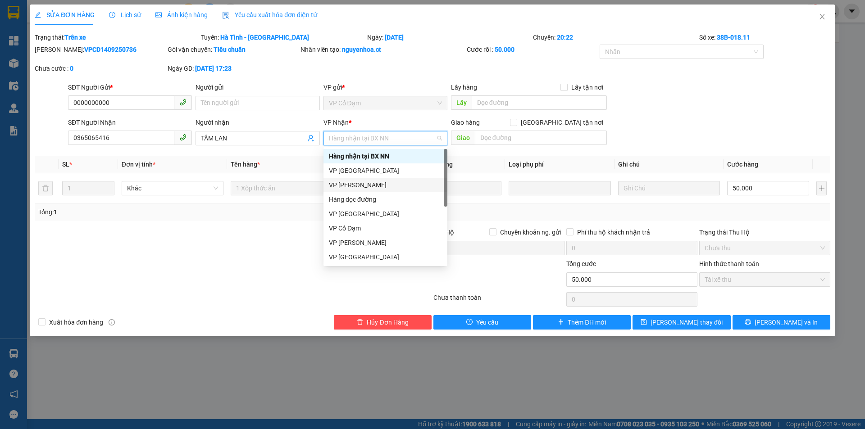
click at [366, 183] on div "VP [PERSON_NAME]" at bounding box center [385, 185] width 113 height 10
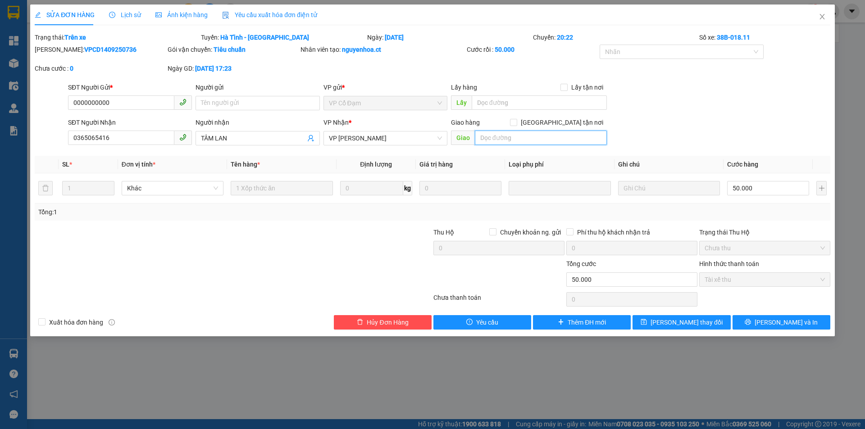
click at [504, 139] on input "text" at bounding box center [541, 138] width 132 height 14
type input "."
click at [674, 320] on span "[PERSON_NAME] thay đổi" at bounding box center [686, 323] width 72 height 10
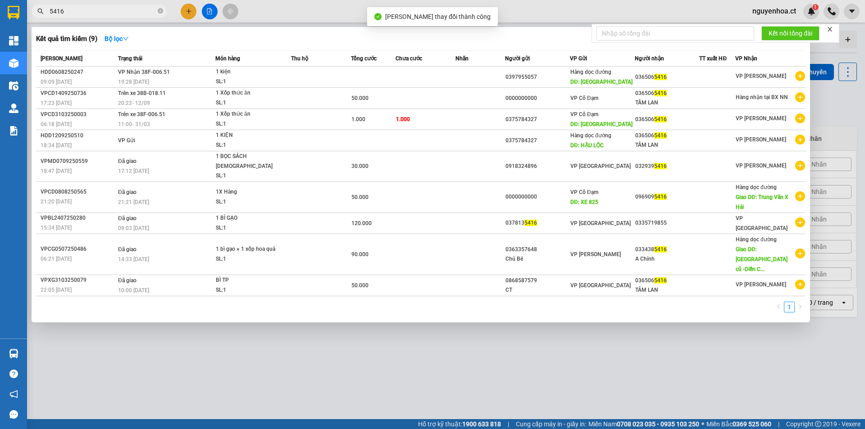
click at [136, 9] on input "5416" at bounding box center [103, 11] width 106 height 10
click at [162, 12] on icon "close-circle" at bounding box center [160, 10] width 5 height 5
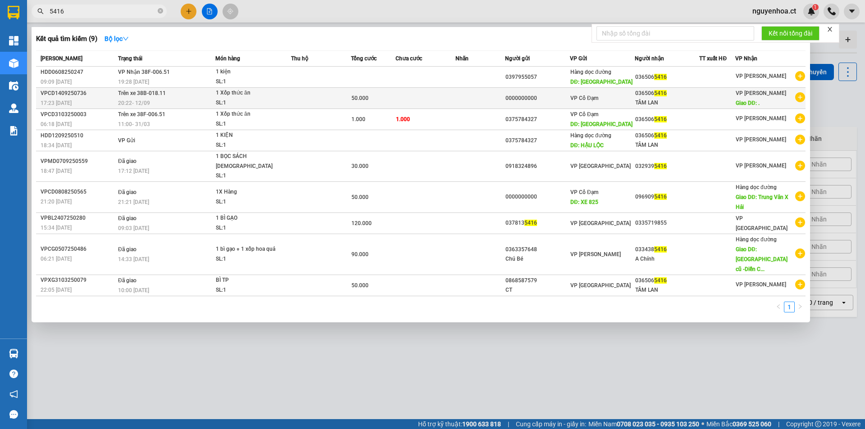
type input "5416"
click at [159, 96] on span "Trên xe 38B-018.11" at bounding box center [142, 93] width 48 height 6
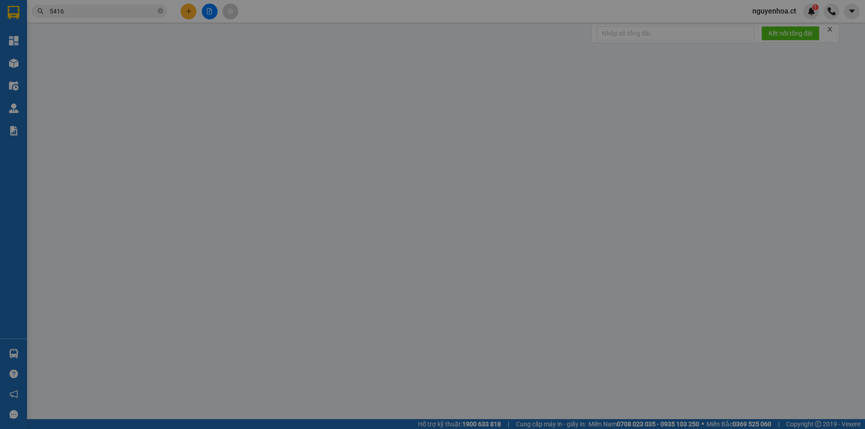
type input "0000000000"
type input "0365065416"
type input "TÂM LAN"
type input "."
type input "50.000"
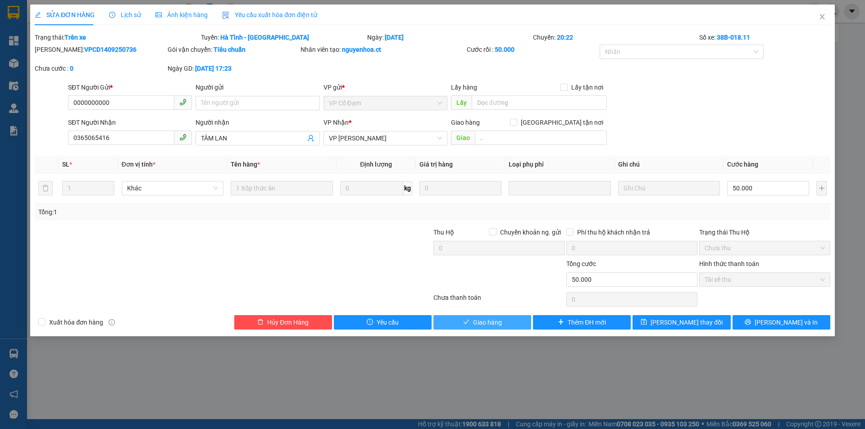
click at [471, 323] on button "Giao hàng" at bounding box center [482, 322] width 98 height 14
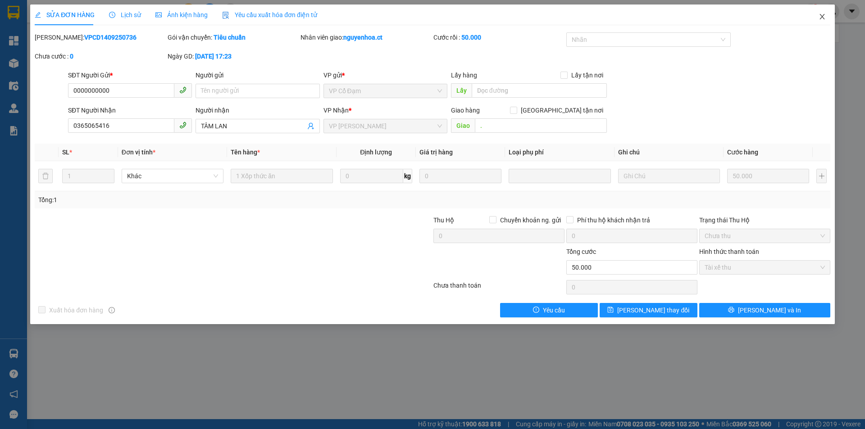
drag, startPoint x: 820, startPoint y: 14, endPoint x: 314, endPoint y: 18, distance: 506.3
click at [820, 14] on icon "close" at bounding box center [821, 16] width 7 height 7
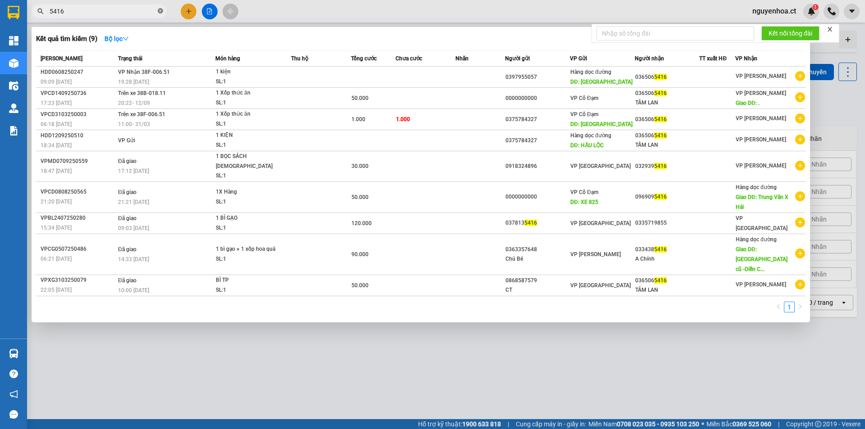
click at [162, 13] on icon "close-circle" at bounding box center [160, 10] width 5 height 5
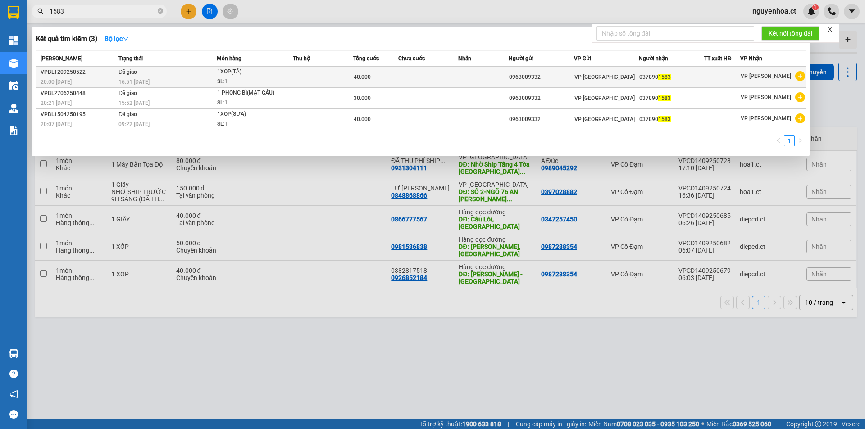
type input "1583"
click at [143, 79] on span "16:51 [DATE]" at bounding box center [133, 82] width 31 height 6
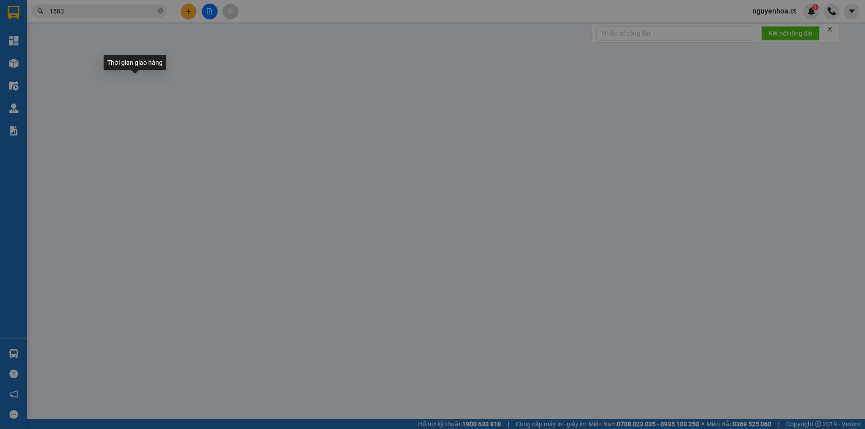
type input "0963009332"
type input "0378901583"
type input "40.000"
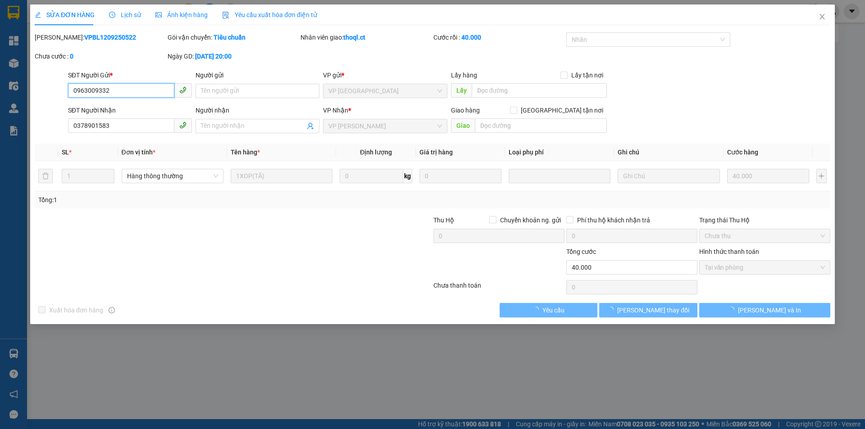
click at [137, 17] on span "Lịch sử" at bounding box center [125, 14] width 32 height 7
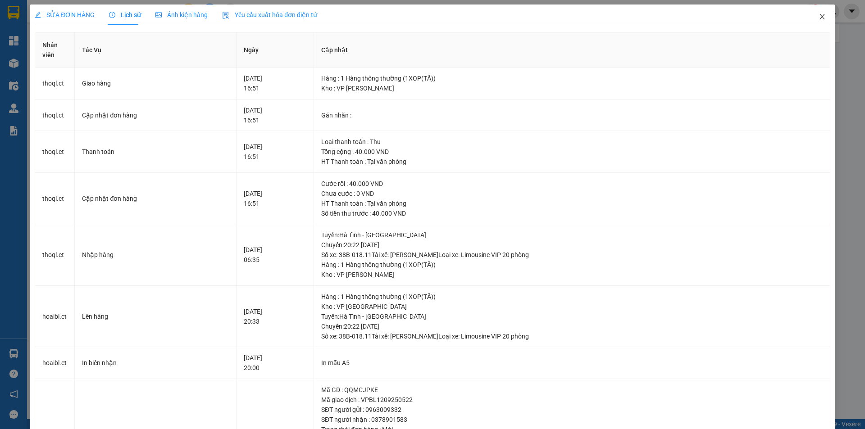
click at [818, 14] on icon "close" at bounding box center [821, 16] width 7 height 7
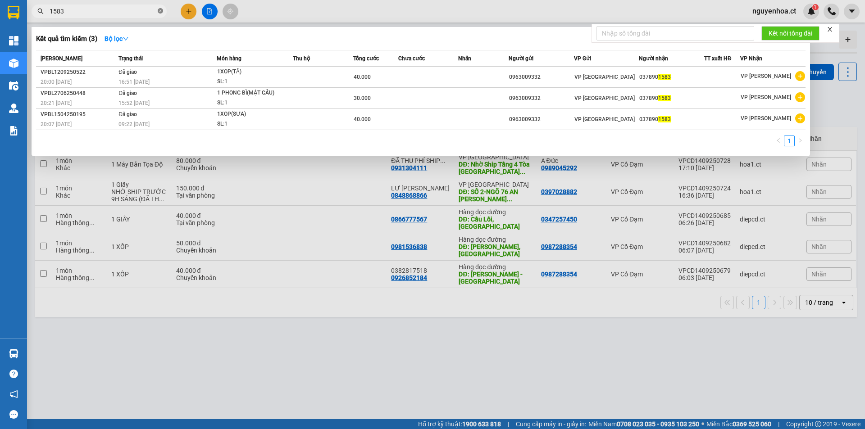
click at [161, 11] on icon "close-circle" at bounding box center [160, 10] width 5 height 5
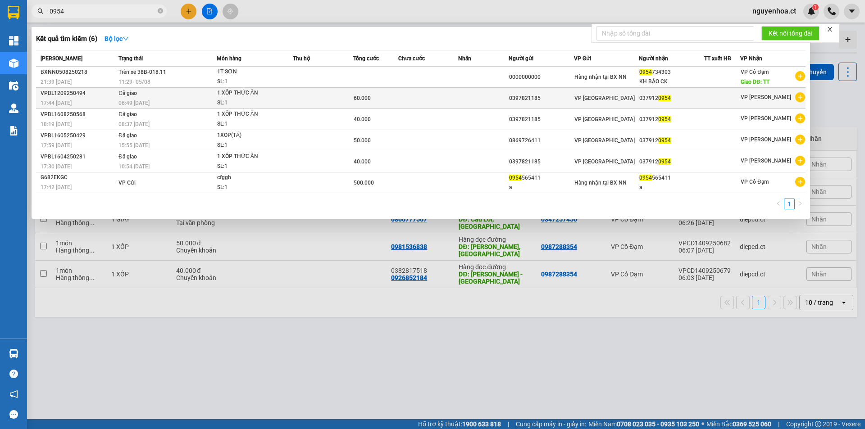
type input "0954"
click at [164, 97] on td "Đã giao 06:49 [DATE]" at bounding box center [166, 98] width 100 height 21
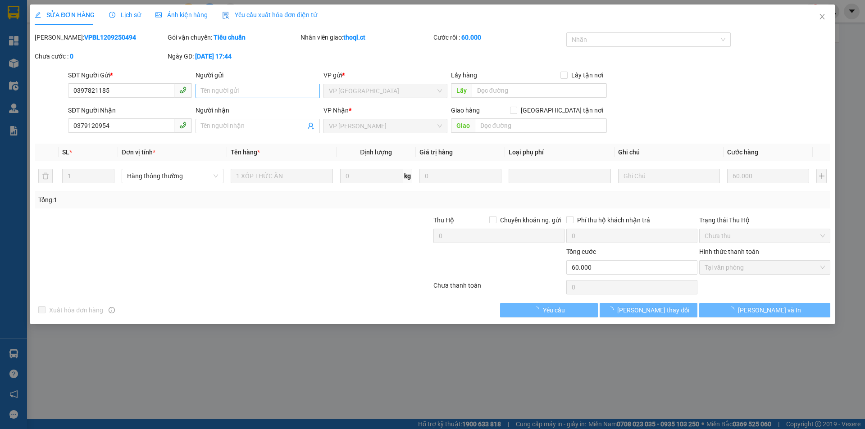
type input "0397821185"
type input "0379120954"
type input "60.000"
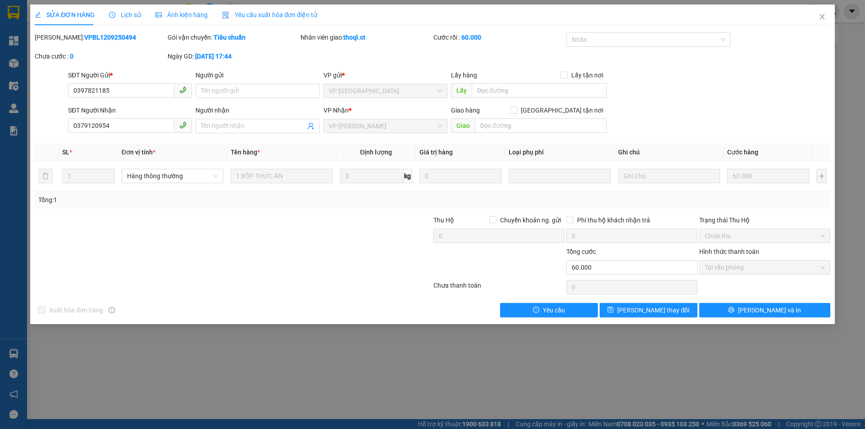
click at [126, 10] on div "Lịch sử" at bounding box center [125, 15] width 32 height 10
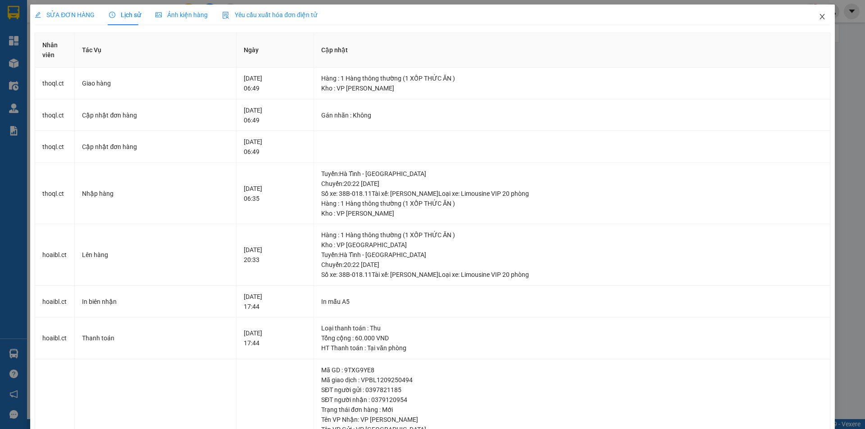
click at [818, 17] on icon "close" at bounding box center [821, 16] width 7 height 7
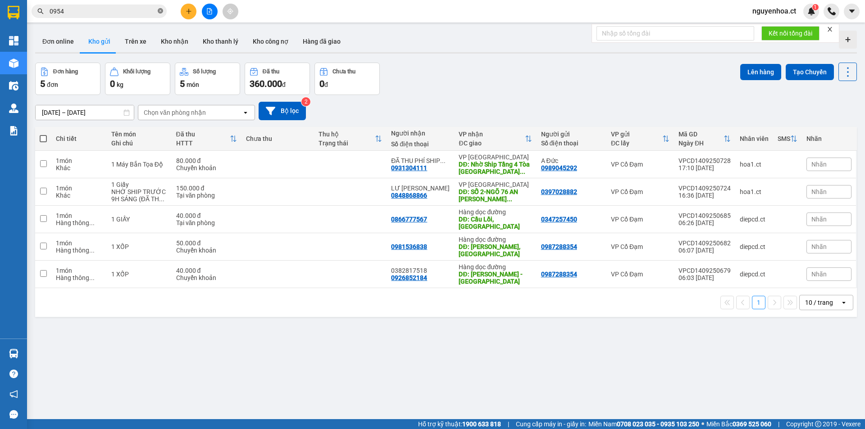
click at [160, 13] on icon "close-circle" at bounding box center [160, 10] width 5 height 5
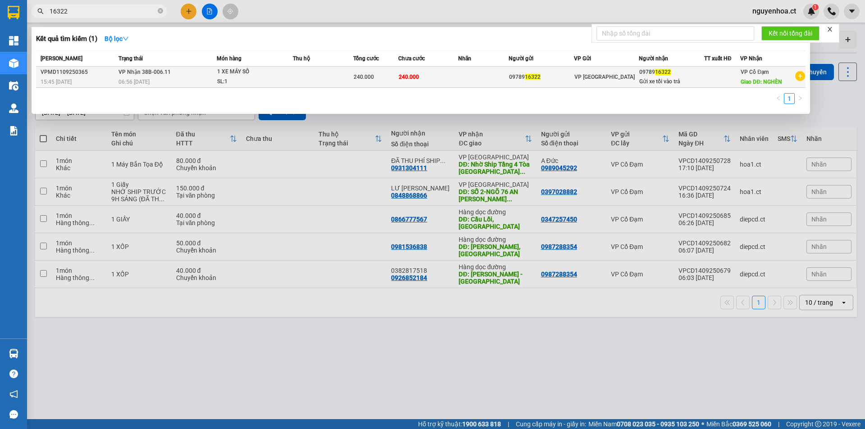
type input "16322"
click at [169, 86] on div "06:56 [DATE]" at bounding box center [167, 82] width 98 height 10
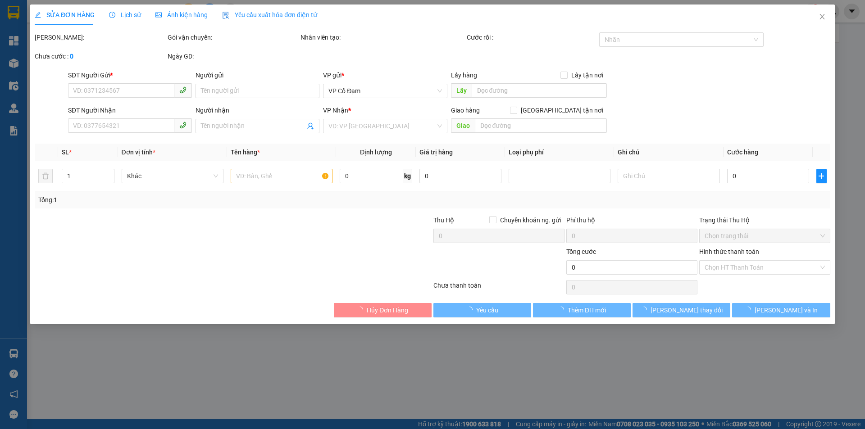
type input "0978916322"
type input "Gửi xe tối vào trả"
type input "NGHÈN"
type input "240.000"
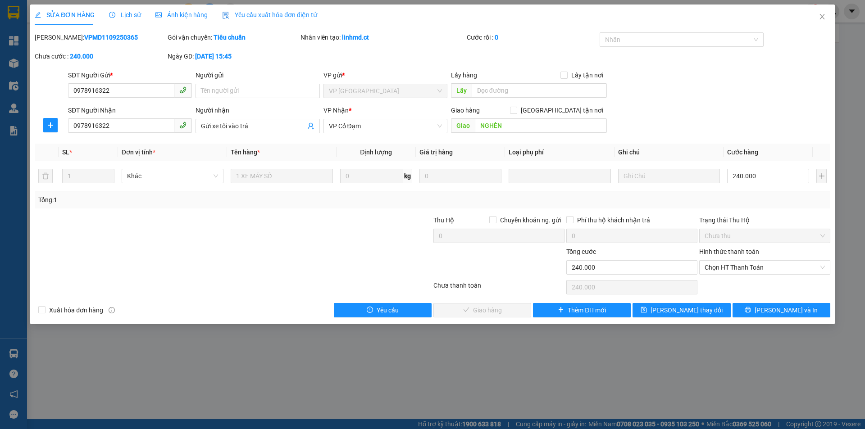
click at [129, 11] on span "Lịch sử" at bounding box center [125, 14] width 32 height 7
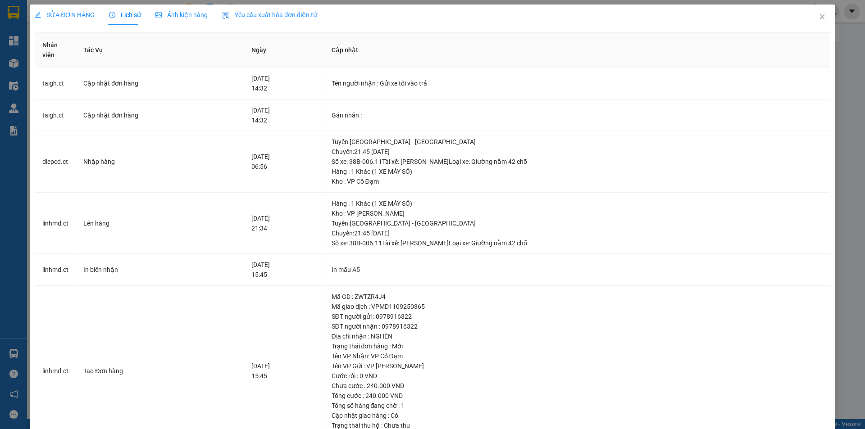
click at [74, 12] on span "SỬA ĐƠN HÀNG" at bounding box center [65, 14] width 60 height 7
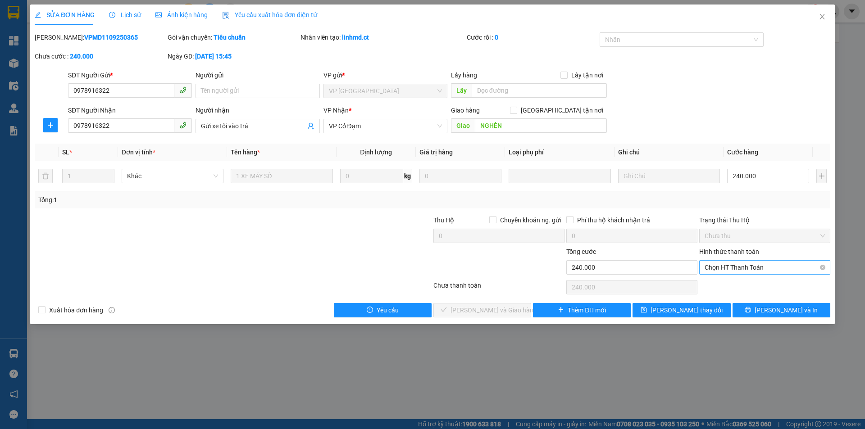
click at [723, 265] on span "Chọn HT Thanh Toán" at bounding box center [764, 268] width 120 height 14
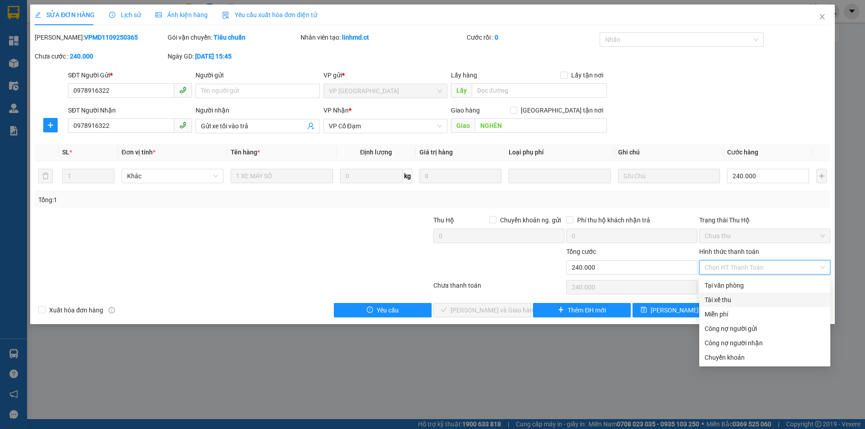
click at [718, 298] on div "Tài xế thu" at bounding box center [764, 300] width 120 height 10
type input "0"
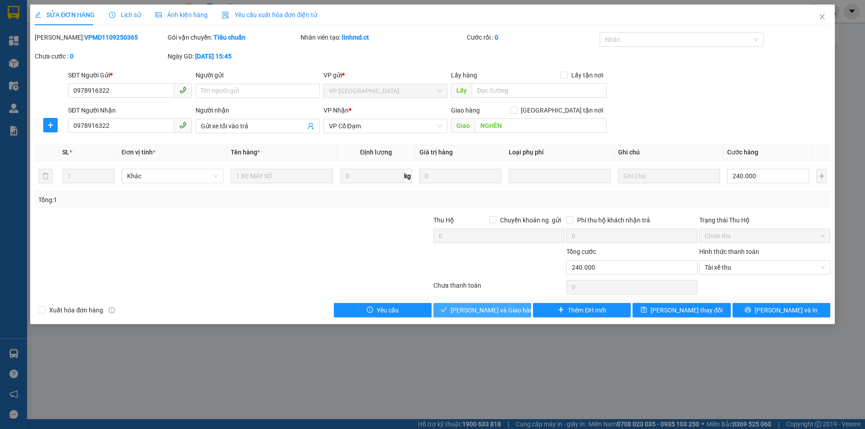
click at [504, 307] on span "[PERSON_NAME] và Giao hàng" at bounding box center [493, 310] width 86 height 10
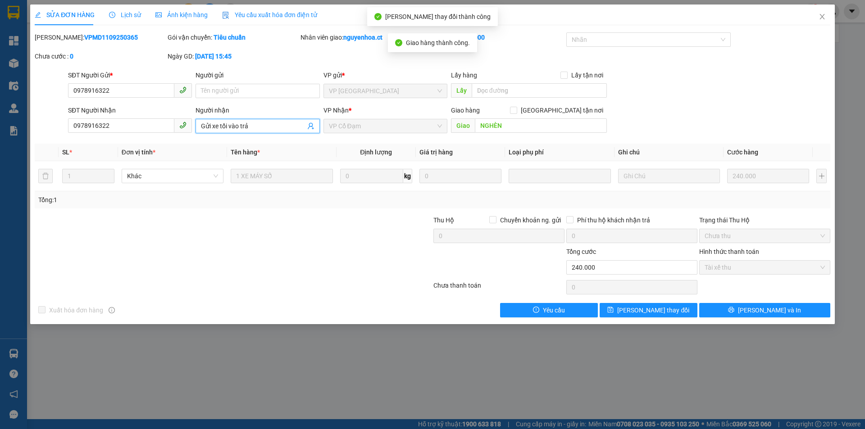
click at [259, 120] on span "Gửi xe tối vào trả" at bounding box center [257, 126] width 124 height 14
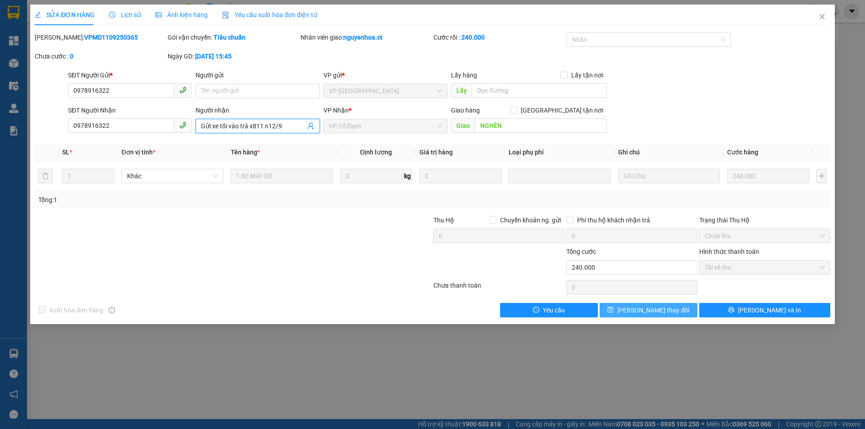
type input "Gửi xe tối vào trả x811 n12/9"
click at [662, 304] on button "[PERSON_NAME] thay đổi" at bounding box center [649, 310] width 98 height 14
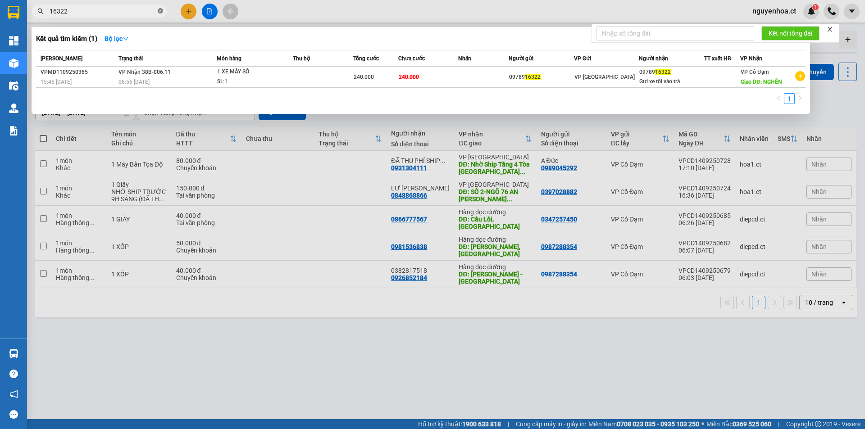
click at [161, 9] on icon "close-circle" at bounding box center [160, 10] width 5 height 5
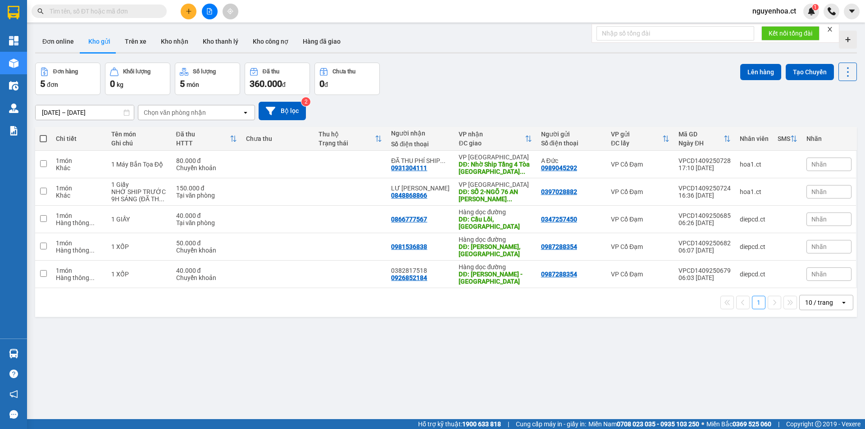
click at [150, 8] on input "text" at bounding box center [103, 11] width 106 height 10
paste input "0336160787"
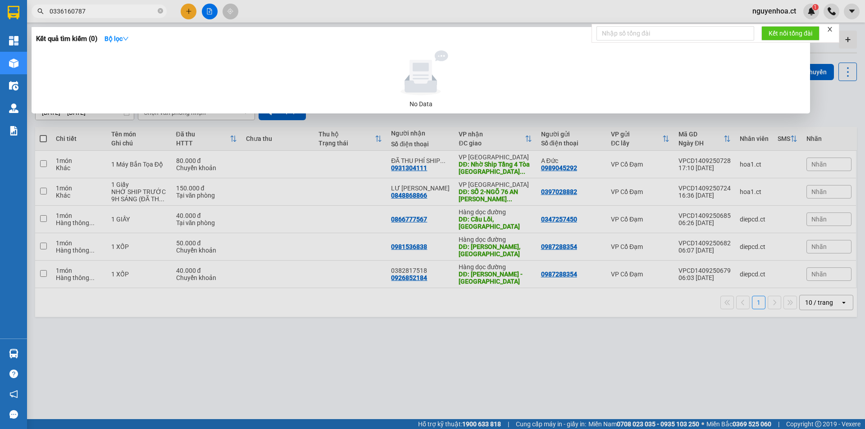
type input "0336160787"
click at [161, 10] on icon "close-circle" at bounding box center [160, 10] width 5 height 5
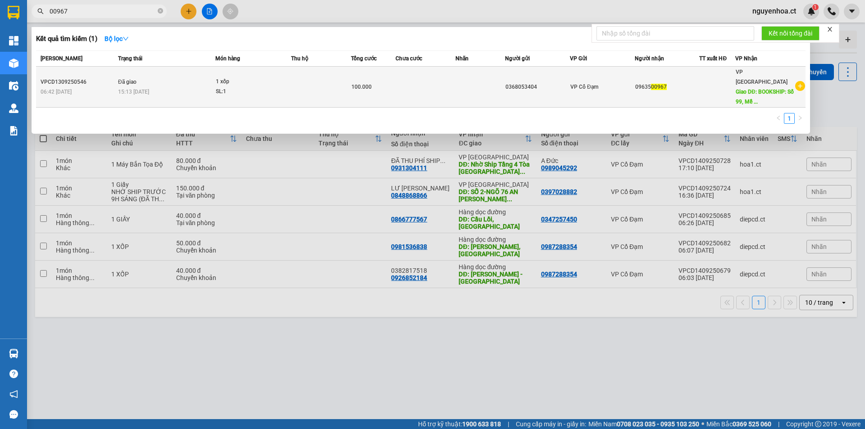
type input "00967"
click at [146, 77] on td "Đã giao 15:13 [DATE]" at bounding box center [166, 87] width 100 height 41
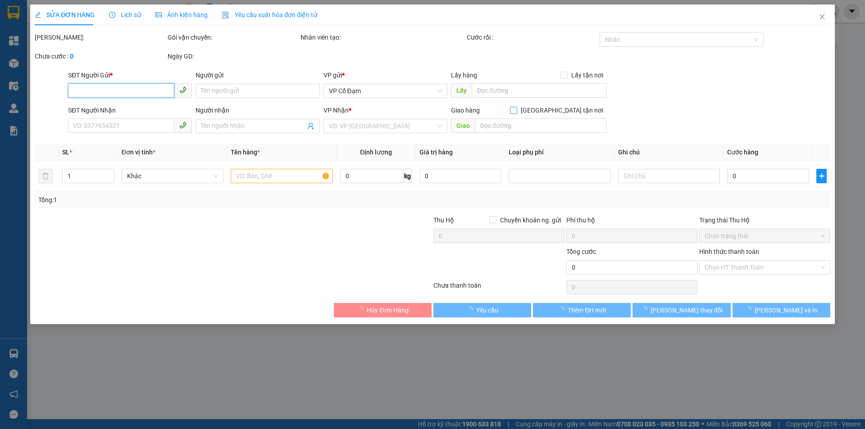
type input "0368053404"
type input "0963500967"
type input "BOOKSHIP: Số 99, Mễ Trì, [GEOGRAPHIC_DATA], [GEOGRAPHIC_DATA]"
type input "100.000"
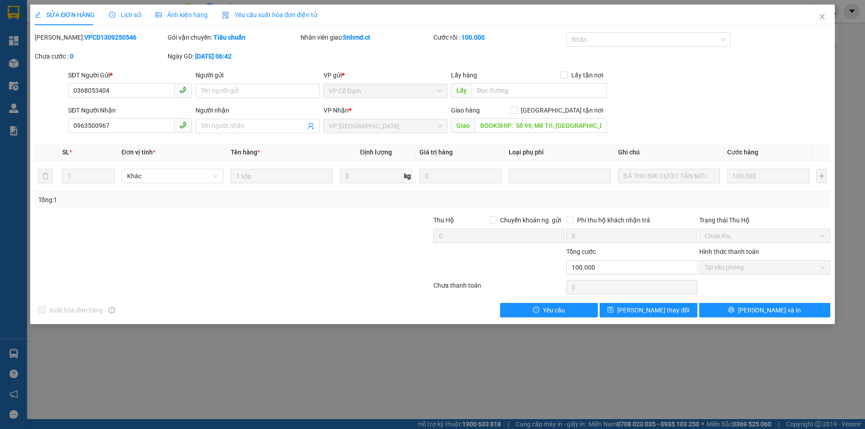
click at [131, 14] on span "Lịch sử" at bounding box center [125, 14] width 32 height 7
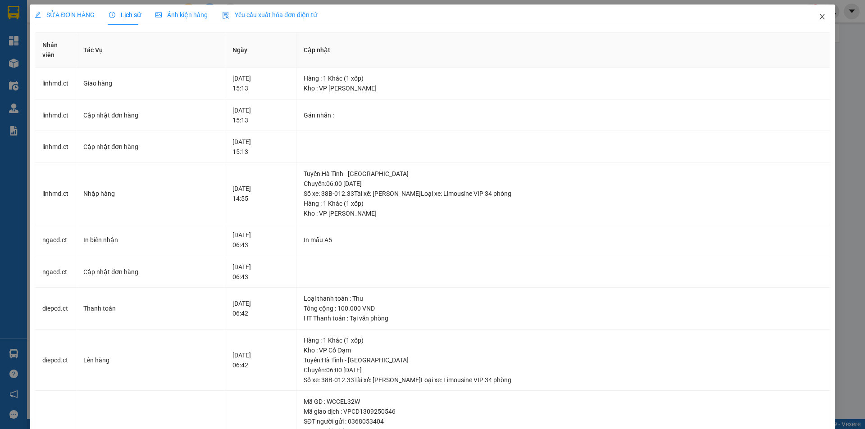
click at [818, 15] on icon "close" at bounding box center [821, 16] width 7 height 7
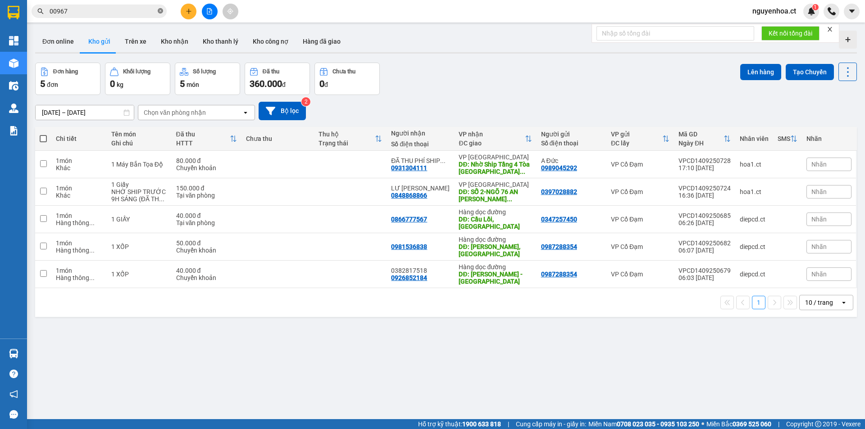
click at [159, 10] on icon "close-circle" at bounding box center [160, 10] width 5 height 5
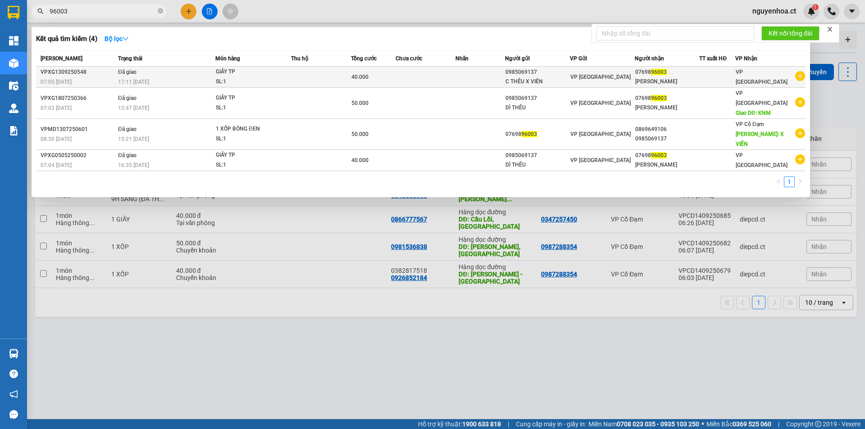
type input "96003"
click at [154, 81] on div "17:11 [DATE]" at bounding box center [166, 82] width 97 height 10
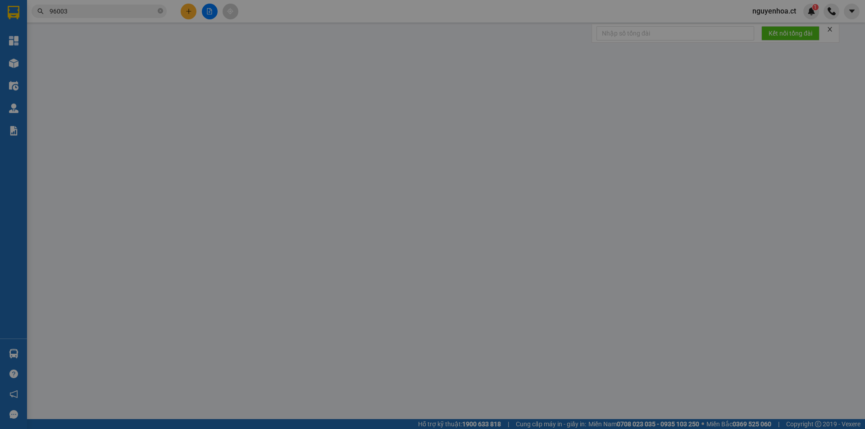
type input "0985069137"
type input "C THÊU X VIÊN"
type input "0769896003"
type input "[PERSON_NAME]"
type input "40.000"
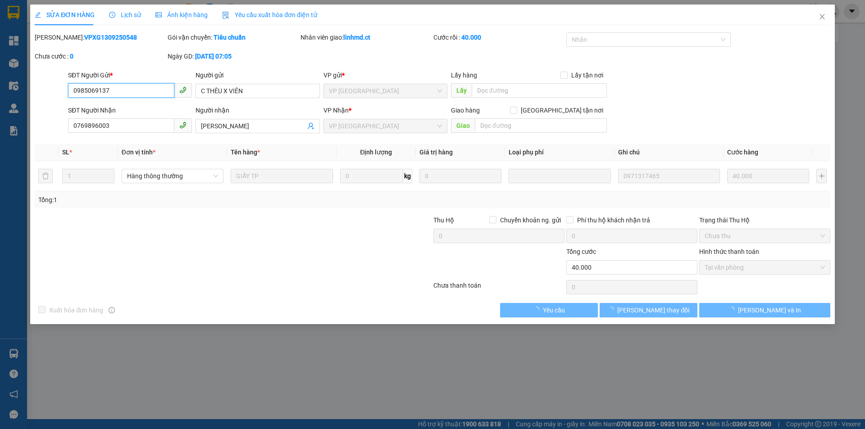
click at [124, 14] on span "Lịch sử" at bounding box center [125, 14] width 32 height 7
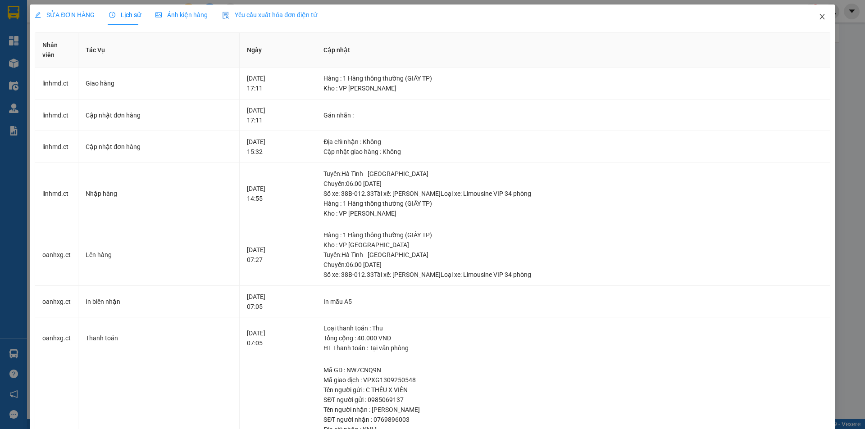
click at [819, 16] on icon "close" at bounding box center [821, 16] width 5 height 5
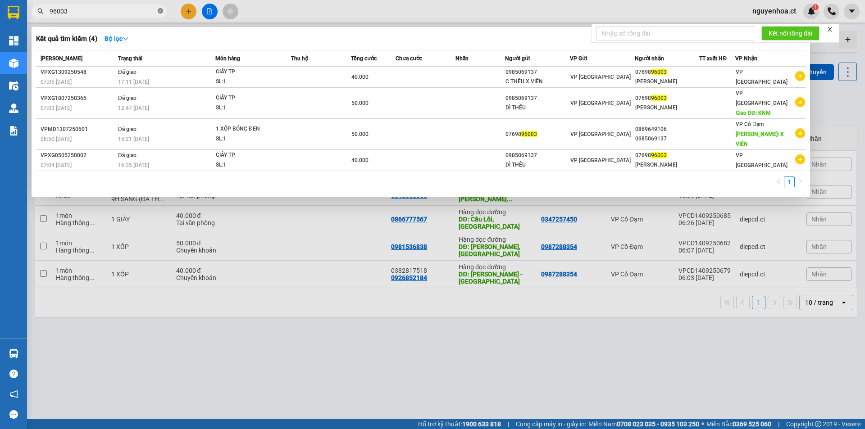
click at [161, 12] on icon "close-circle" at bounding box center [160, 10] width 5 height 5
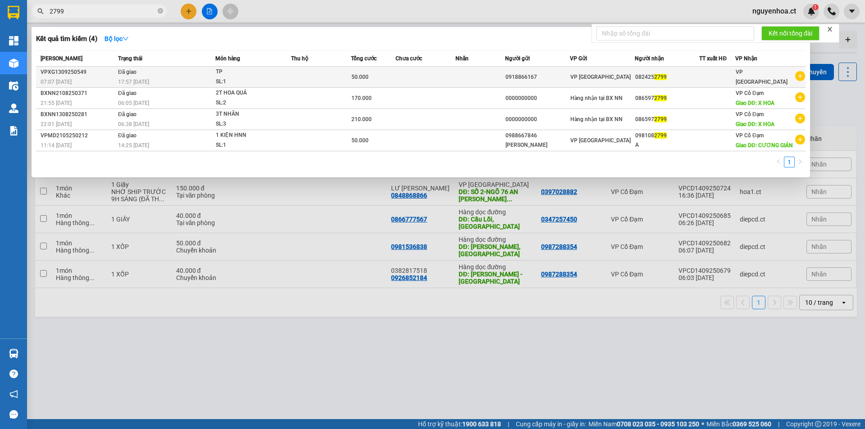
type input "2799"
click at [154, 82] on div "17:57 [DATE]" at bounding box center [166, 82] width 97 height 10
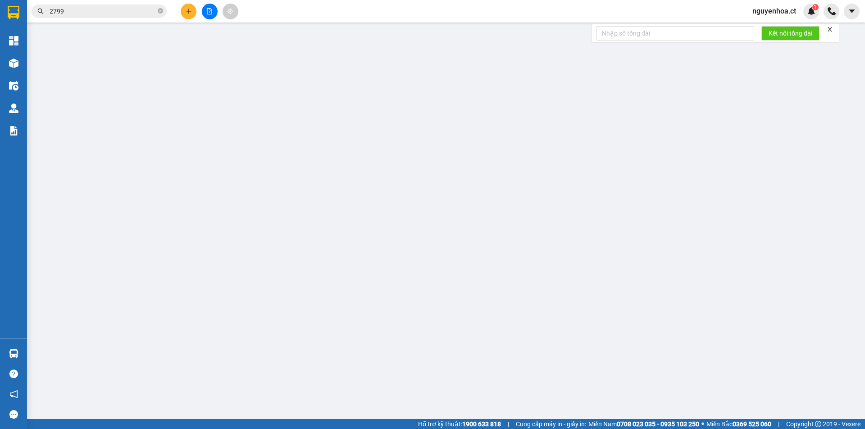
type input "0918866167"
type input "0824252799"
type input "50.000"
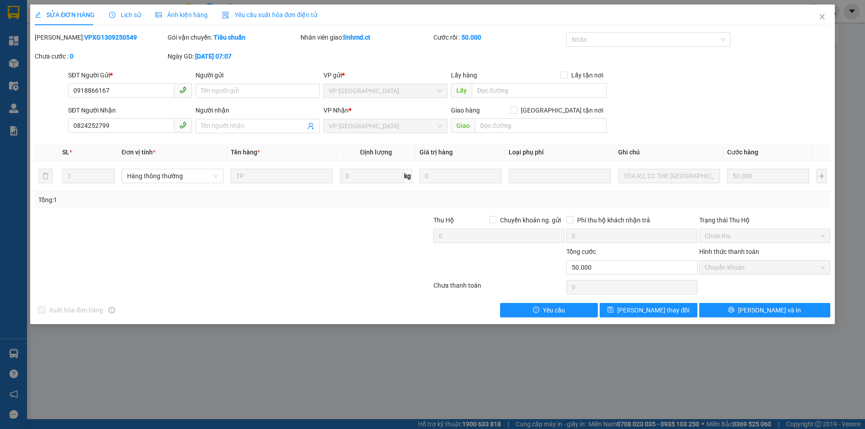
click at [128, 11] on span "Lịch sử" at bounding box center [125, 14] width 32 height 7
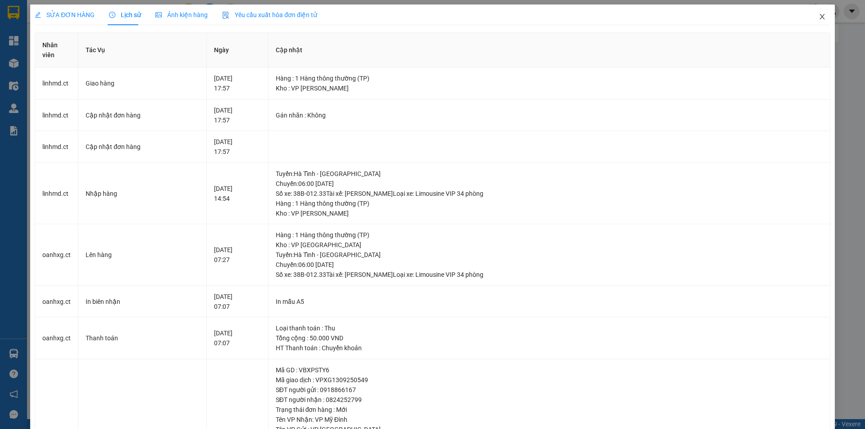
click at [818, 15] on icon "close" at bounding box center [821, 16] width 7 height 7
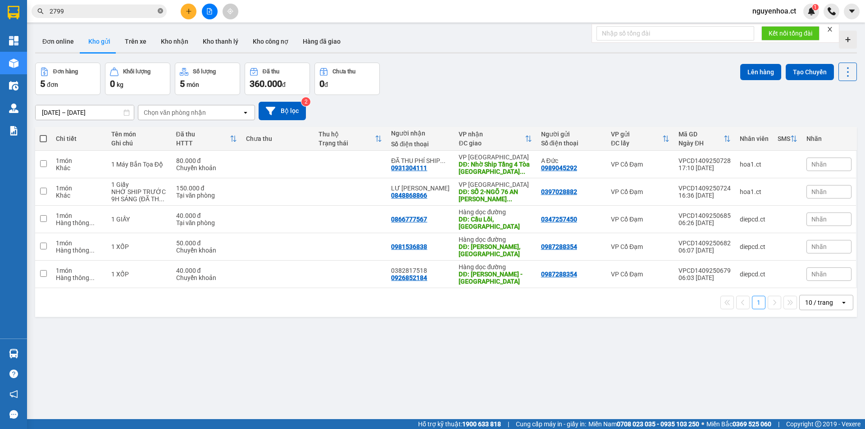
click at [159, 9] on icon "close-circle" at bounding box center [160, 10] width 5 height 5
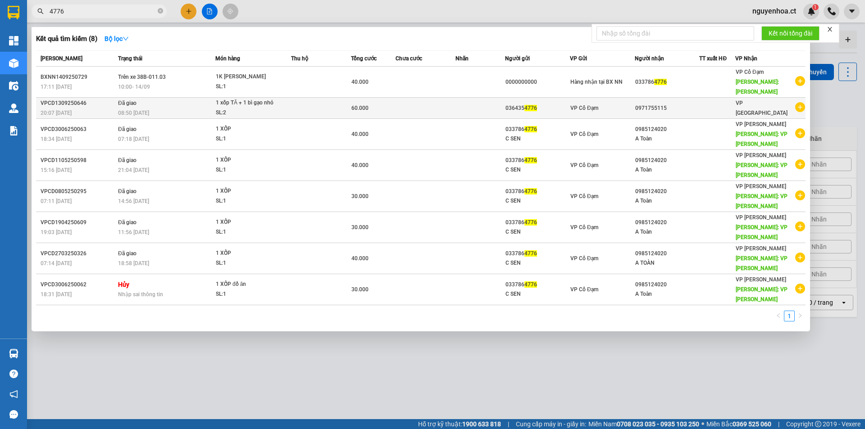
type input "4776"
click at [150, 98] on td "Đã giao 08:50 [DATE]" at bounding box center [166, 108] width 100 height 21
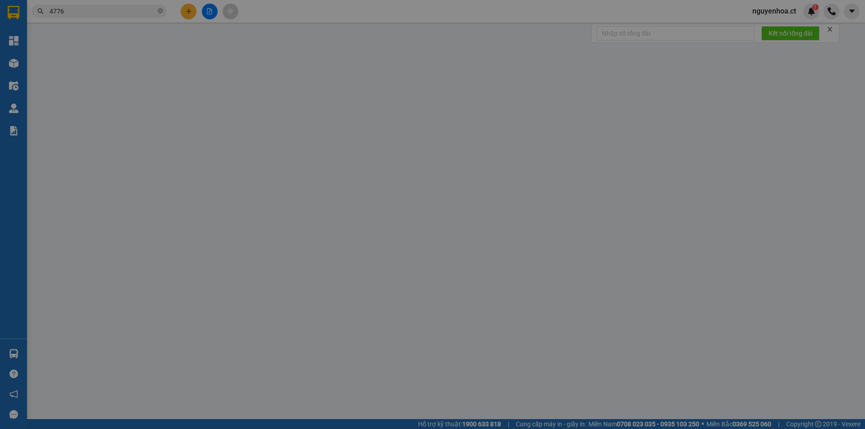
type input "0364354776"
type input "0971755115"
type input "60.000"
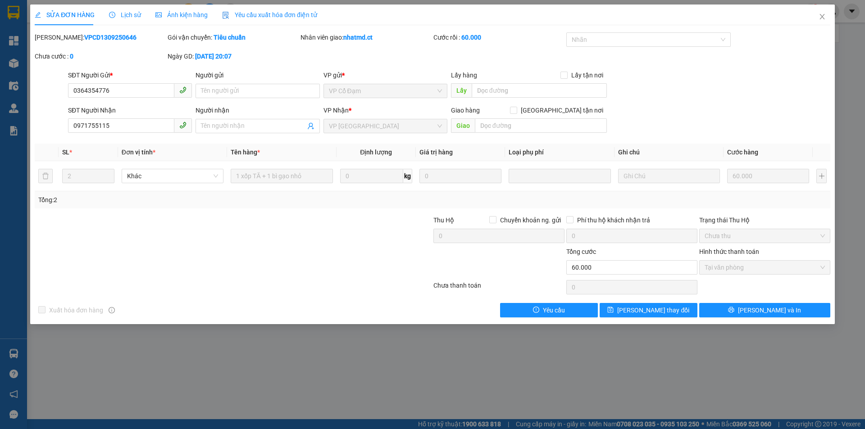
click at [134, 11] on span "Lịch sử" at bounding box center [125, 14] width 32 height 7
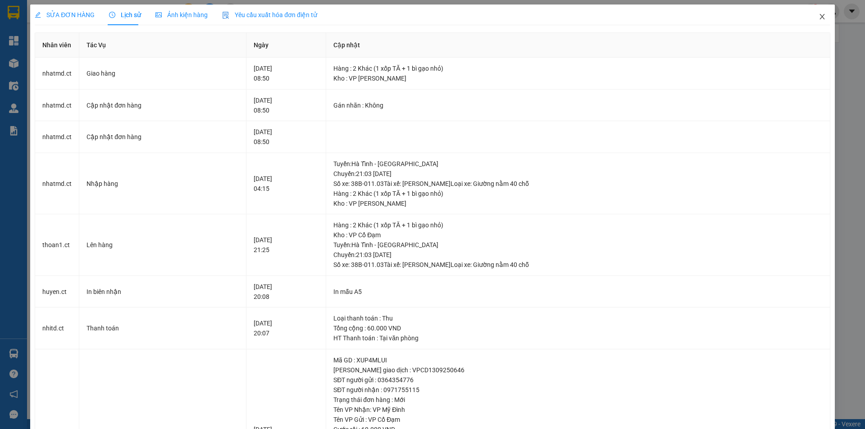
click at [818, 14] on icon "close" at bounding box center [821, 16] width 7 height 7
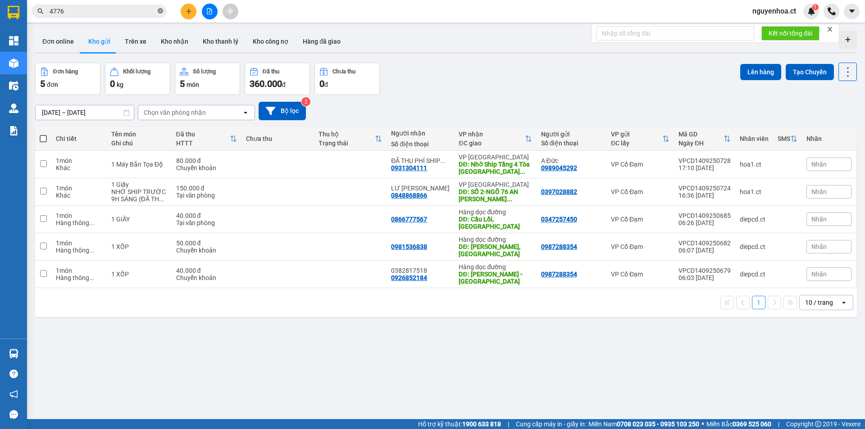
click at [159, 13] on icon "close-circle" at bounding box center [160, 10] width 5 height 5
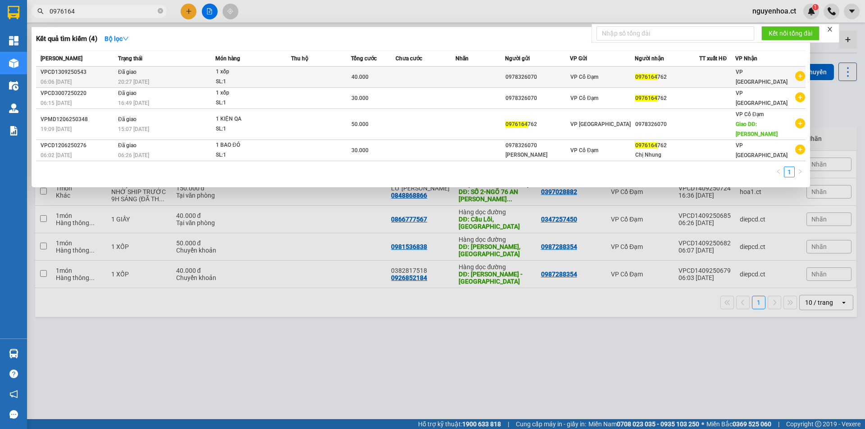
type input "0976164"
click at [148, 72] on td "Đã giao 20:27 [DATE]" at bounding box center [166, 77] width 100 height 21
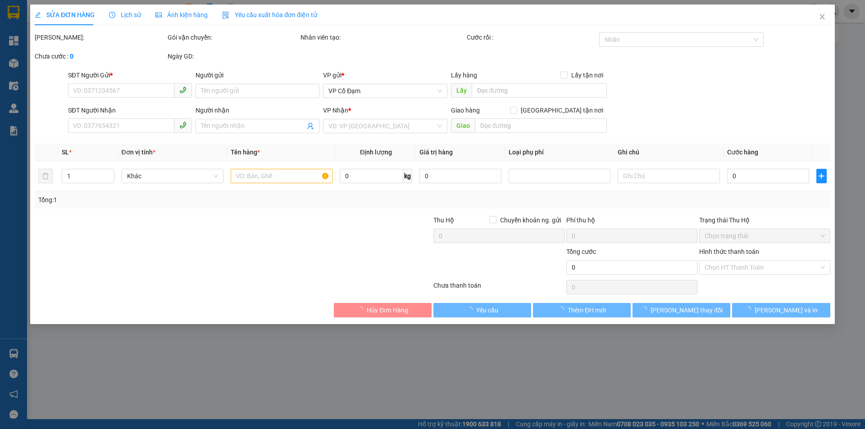
type input "0978326070"
type input "0976164762"
type input "40.000"
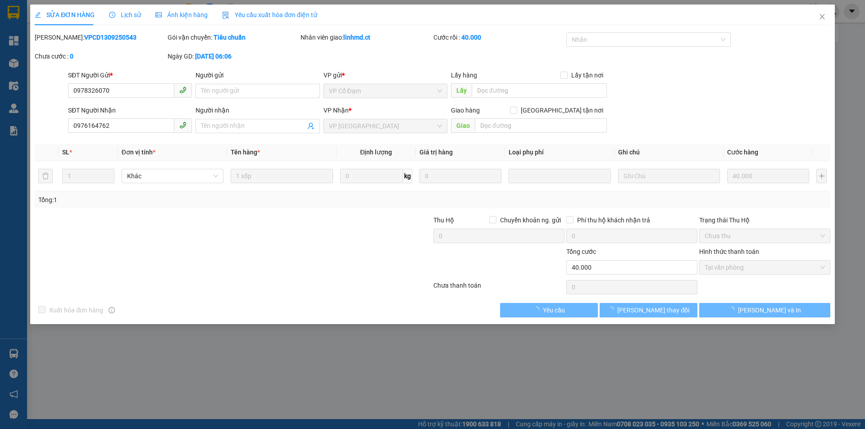
click at [129, 9] on div "Lịch sử" at bounding box center [125, 15] width 32 height 21
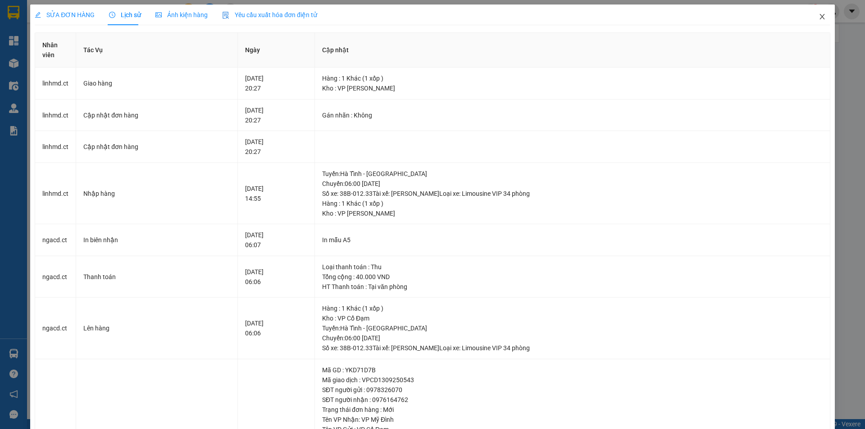
click at [818, 18] on icon "close" at bounding box center [821, 16] width 7 height 7
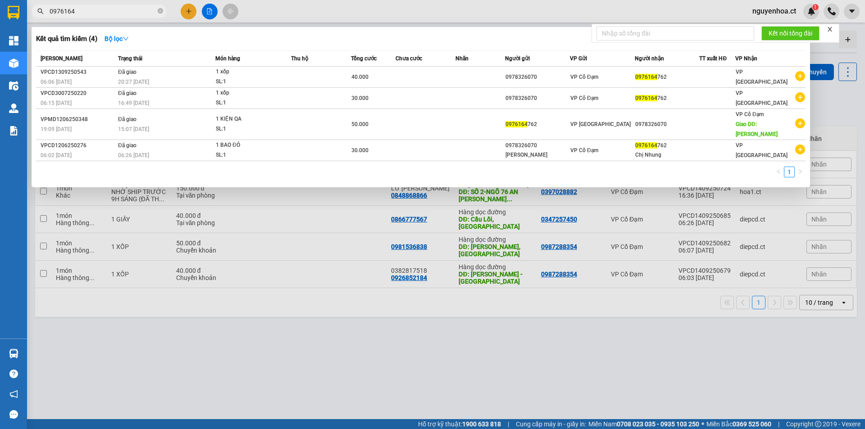
click at [163, 10] on span "0976164" at bounding box center [99, 12] width 135 height 14
click at [159, 10] on icon "close-circle" at bounding box center [160, 10] width 5 height 5
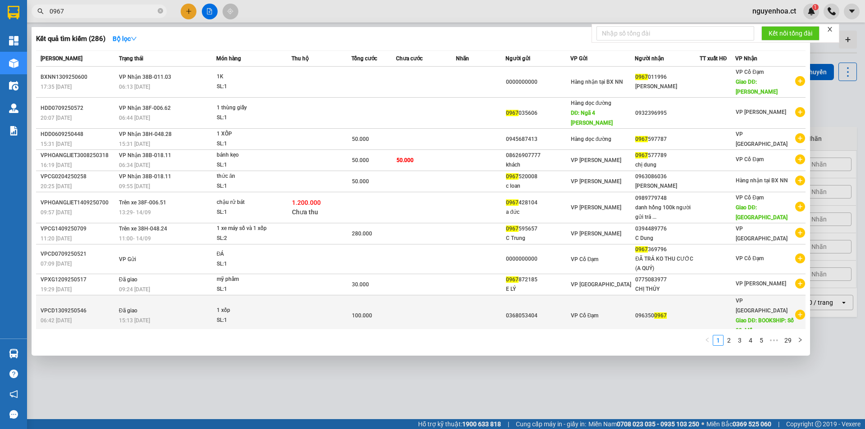
type input "0967"
click at [140, 318] on span "15:13 [DATE]" at bounding box center [134, 321] width 31 height 6
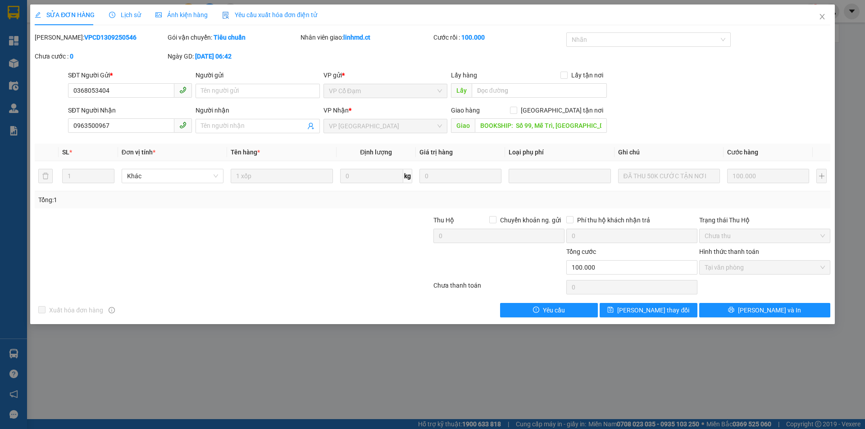
click at [135, 14] on span "Lịch sử" at bounding box center [125, 14] width 32 height 7
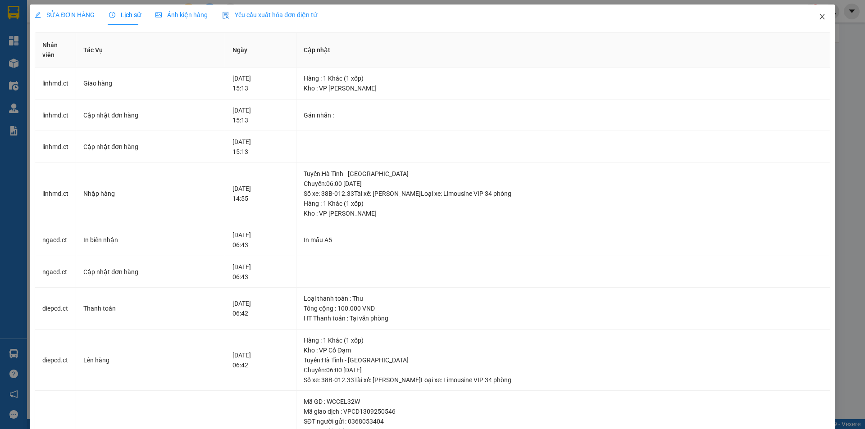
click at [818, 16] on icon "close" at bounding box center [821, 16] width 7 height 7
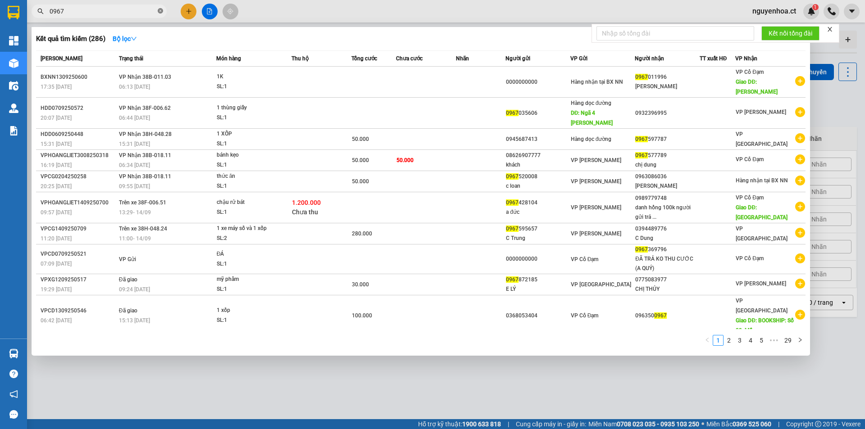
click at [162, 11] on icon "close-circle" at bounding box center [160, 10] width 5 height 5
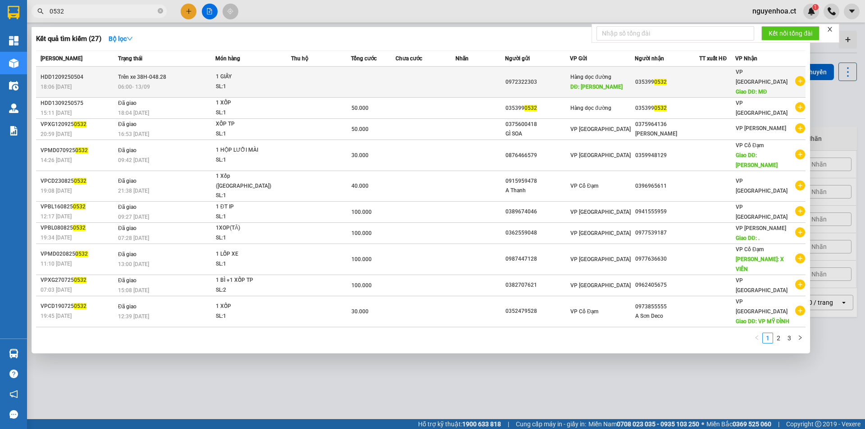
type input "0532"
click at [152, 82] on div "06:00 [DATE]" at bounding box center [166, 87] width 97 height 10
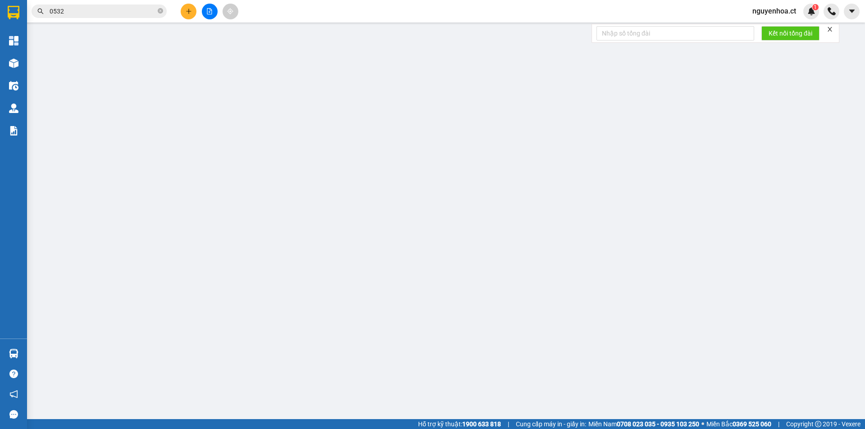
type input "0972322303"
type input "[PERSON_NAME]"
type input "0353990532"
type input "MĐ"
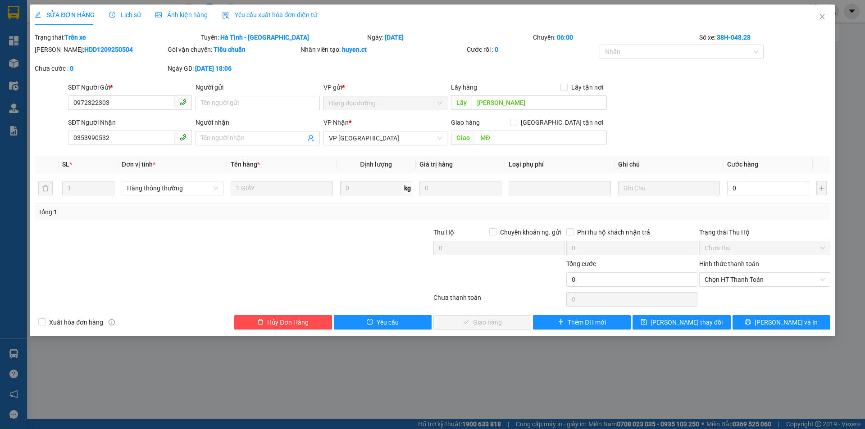
click at [127, 11] on span "Lịch sử" at bounding box center [125, 14] width 32 height 7
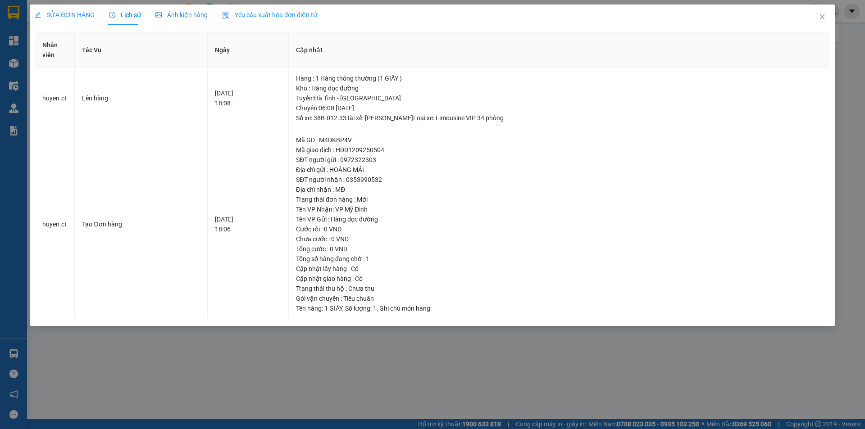
click at [61, 13] on span "SỬA ĐƠN HÀNG" at bounding box center [65, 14] width 60 height 7
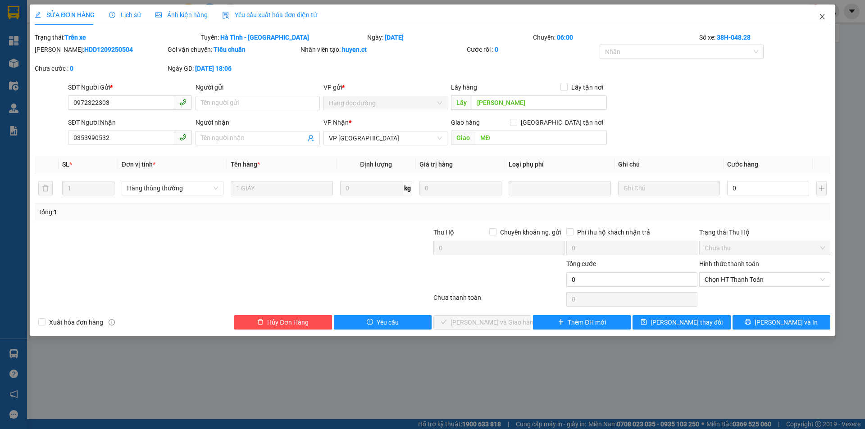
click at [821, 17] on icon "close" at bounding box center [821, 16] width 7 height 7
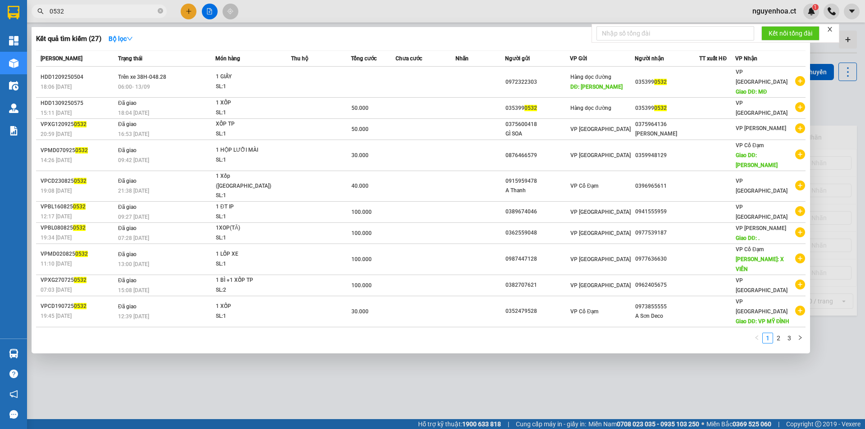
click at [109, 11] on input "0532" at bounding box center [103, 11] width 106 height 10
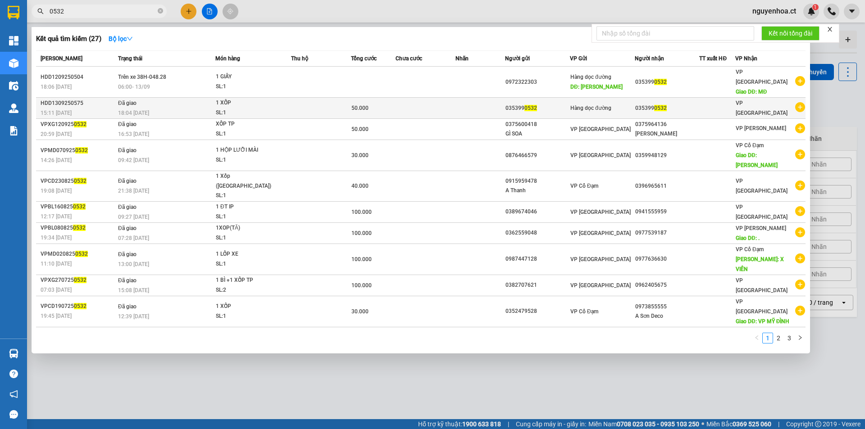
click at [154, 98] on td "Đã giao 18:04 [DATE]" at bounding box center [166, 108] width 100 height 21
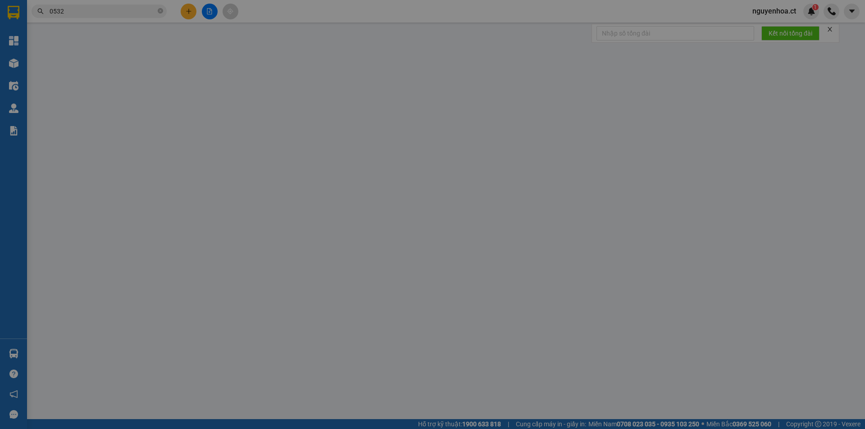
type input "0353990532"
type input "50.000"
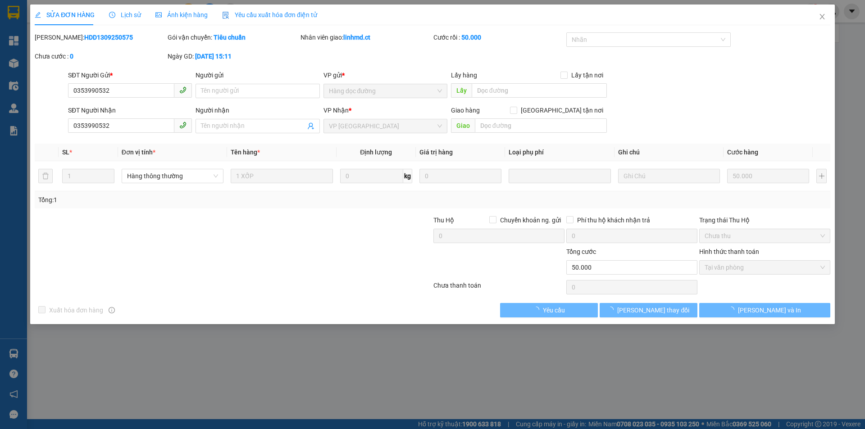
click at [125, 15] on span "Lịch sử" at bounding box center [125, 14] width 32 height 7
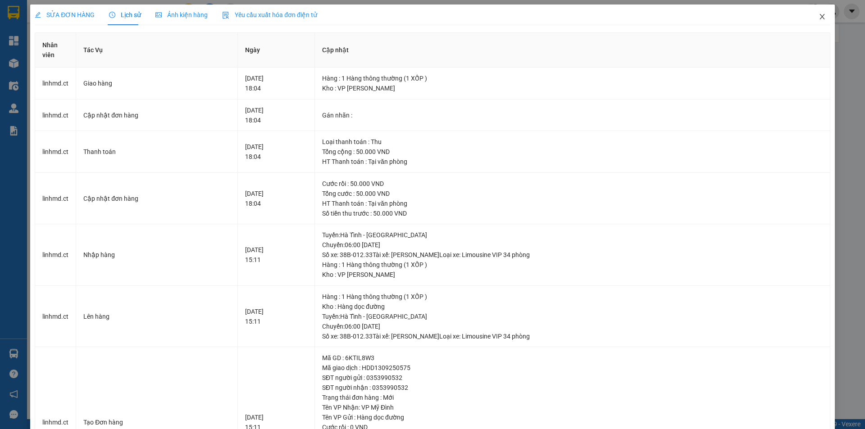
click at [819, 14] on icon "close" at bounding box center [821, 16] width 7 height 7
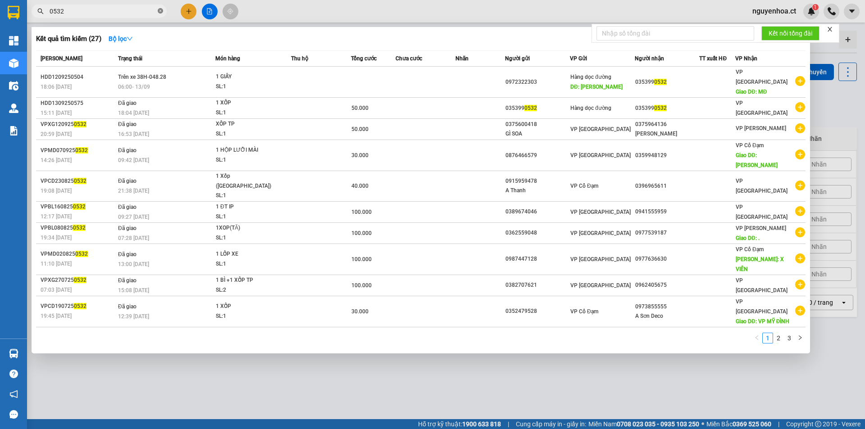
click at [159, 10] on icon "close-circle" at bounding box center [160, 10] width 5 height 5
type input "3691"
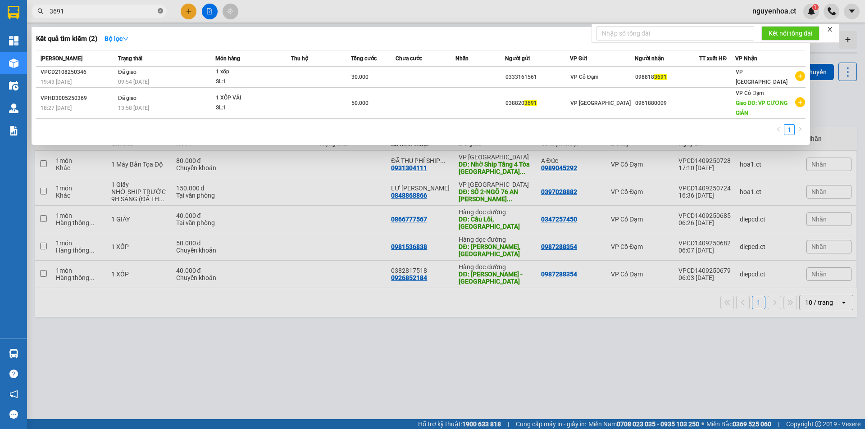
click at [160, 9] on icon "close-circle" at bounding box center [160, 10] width 5 height 5
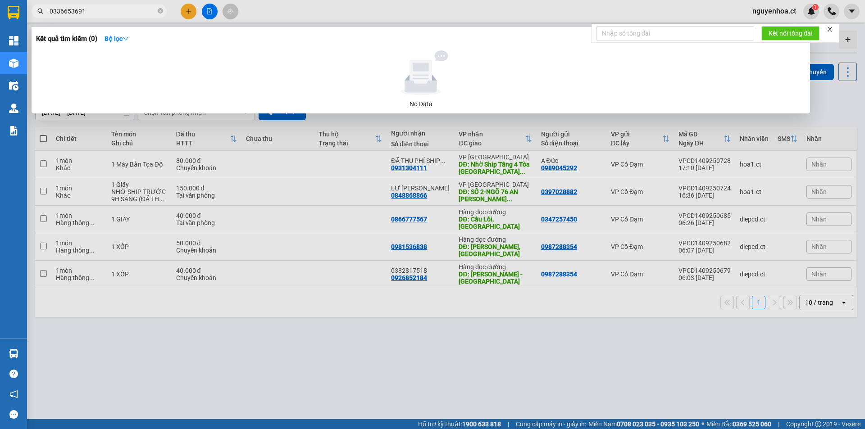
click at [116, 14] on input "0336653691" at bounding box center [103, 11] width 106 height 10
drag, startPoint x: 115, startPoint y: 13, endPoint x: 99, endPoint y: 14, distance: 16.3
click at [99, 14] on input "0336653691" at bounding box center [103, 11] width 106 height 10
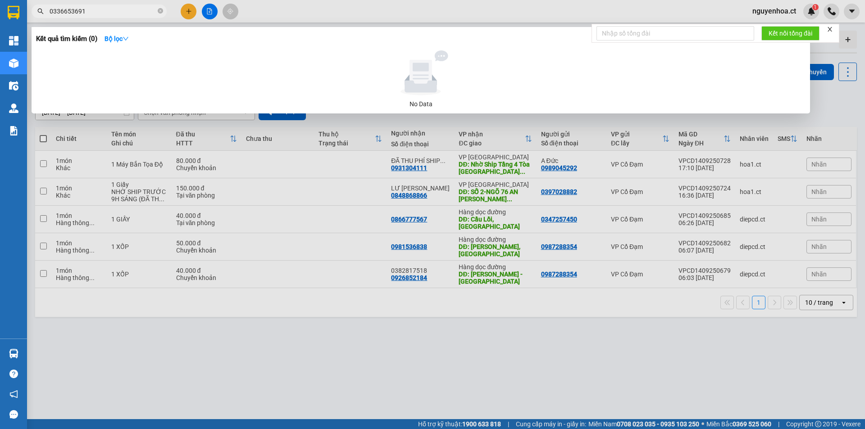
type input "0336653691"
click at [199, 6] on div at bounding box center [432, 214] width 865 height 429
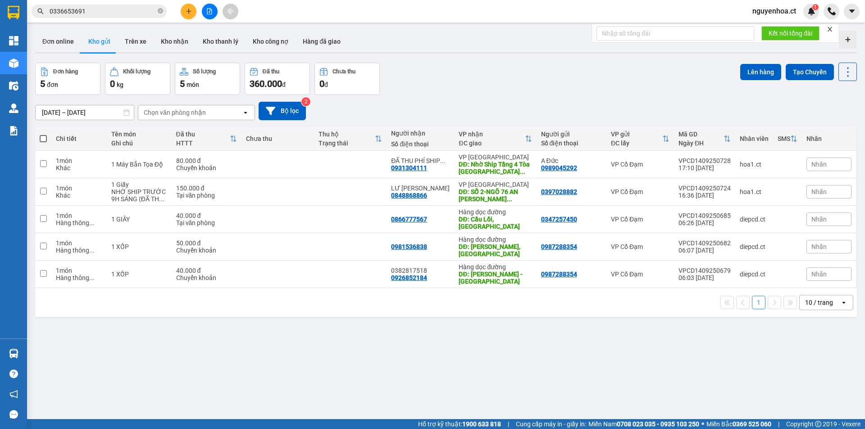
click at [194, 9] on button at bounding box center [189, 12] width 16 height 16
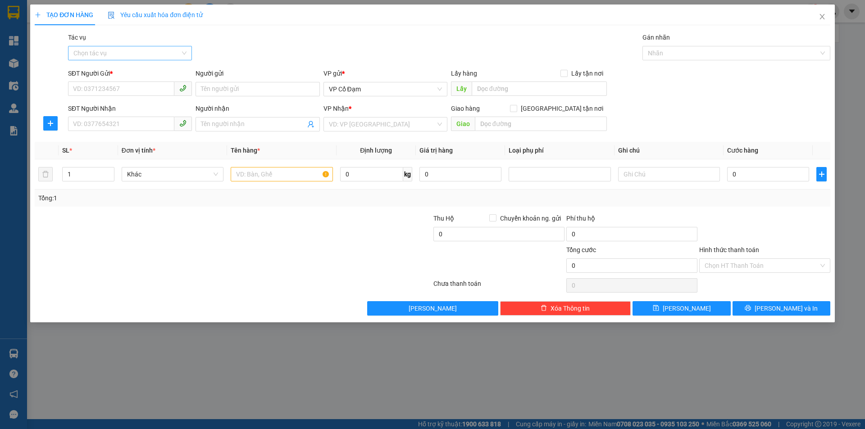
click at [135, 49] on input "Tác vụ" at bounding box center [126, 53] width 107 height 14
click at [133, 73] on div "Nhập hàng lên xe" at bounding box center [129, 71] width 113 height 10
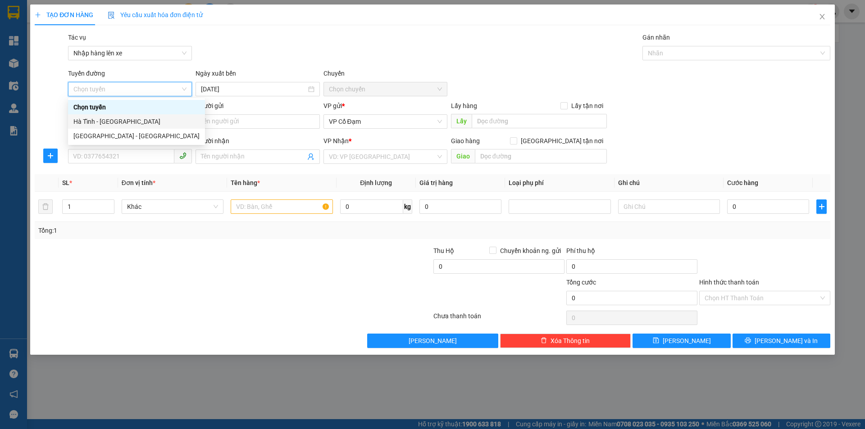
click at [114, 121] on div "Hà Tĩnh - [GEOGRAPHIC_DATA]" at bounding box center [136, 122] width 126 height 10
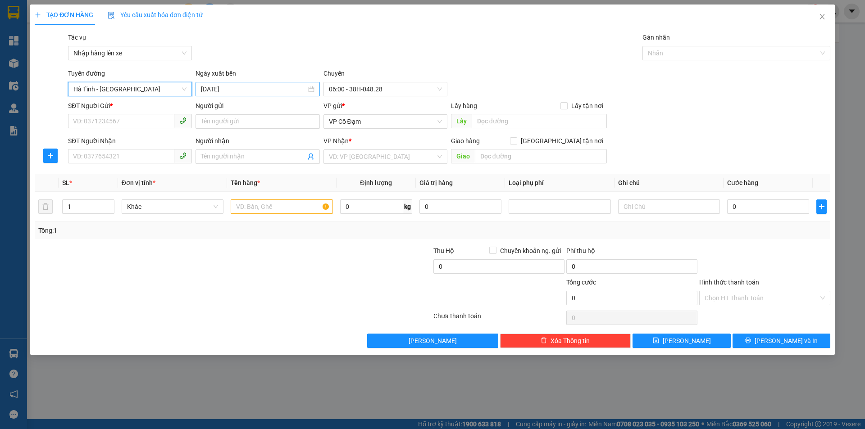
click at [239, 90] on input "[DATE]" at bounding box center [253, 89] width 105 height 10
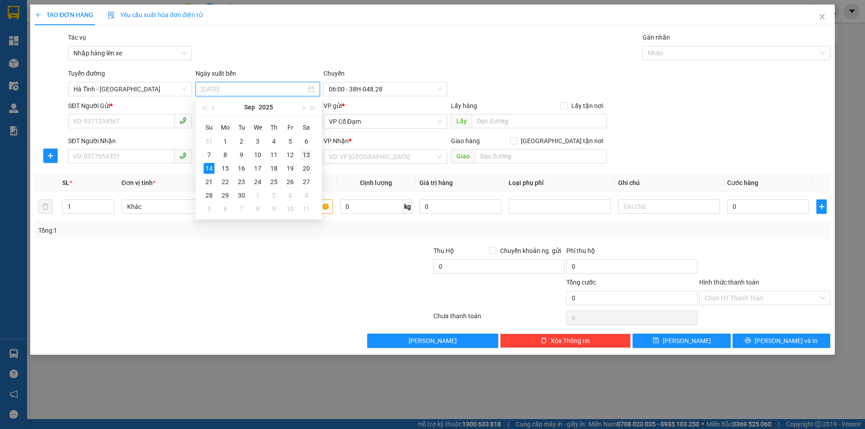
click at [307, 153] on div "13" at bounding box center [306, 155] width 11 height 11
type input "[DATE]"
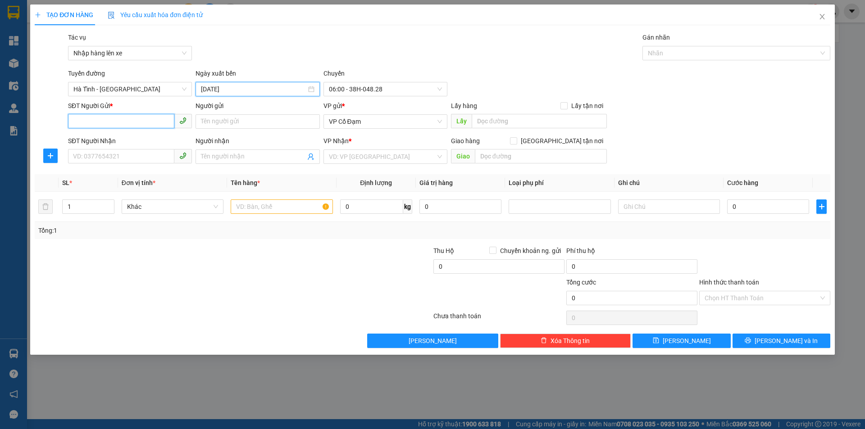
click at [131, 123] on input "SĐT Người Gửi *" at bounding box center [121, 121] width 106 height 14
paste input "0336653691"
type input "0336653691"
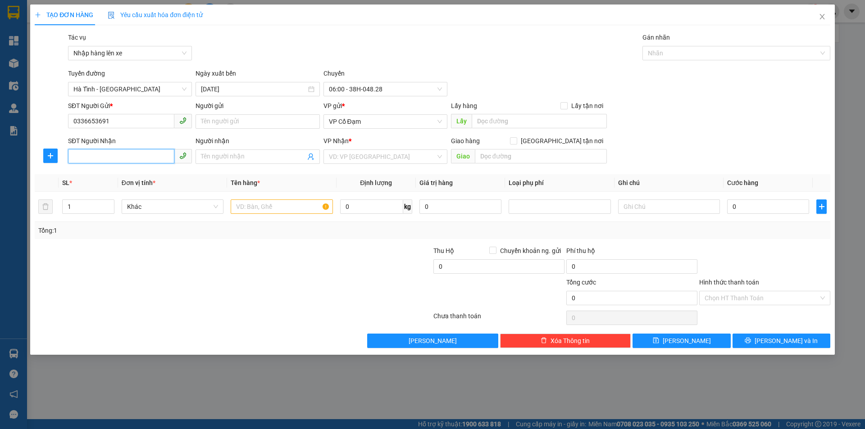
click at [121, 157] on input "SĐT Người Nhận" at bounding box center [121, 156] width 106 height 14
paste input "0336653691"
type input "0336653691"
click at [357, 152] on input "search" at bounding box center [382, 157] width 107 height 14
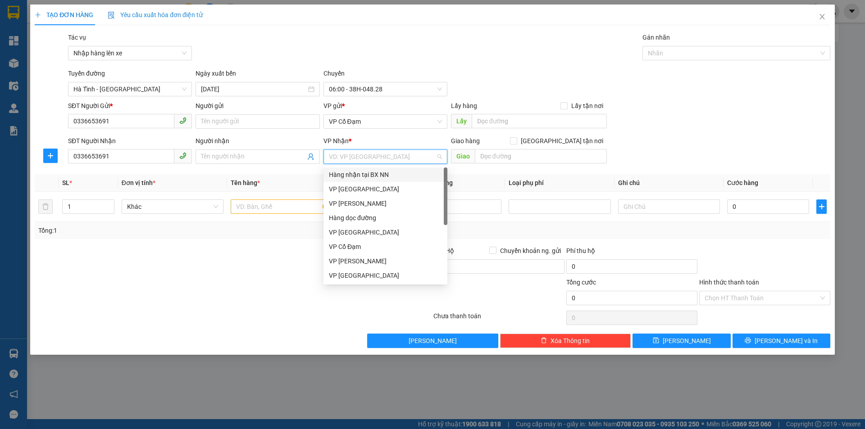
click at [371, 174] on div "Hàng nhận tại BX NN" at bounding box center [385, 175] width 113 height 10
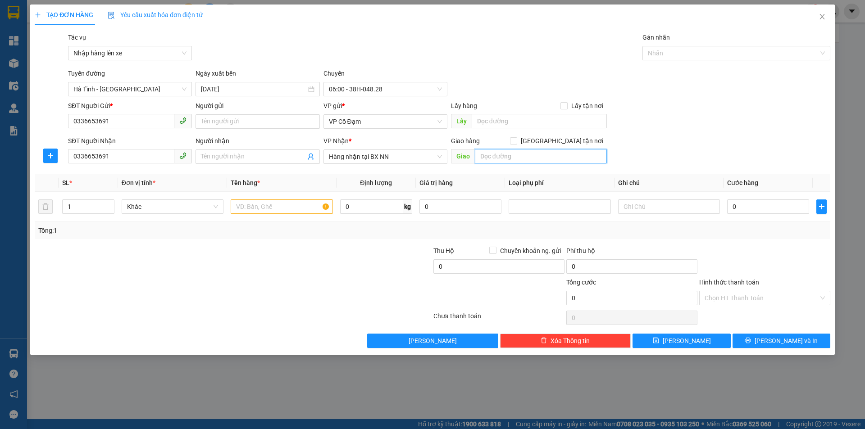
click at [486, 152] on input "text" at bounding box center [541, 156] width 132 height 14
type input "."
click at [249, 208] on input "text" at bounding box center [282, 207] width 102 height 14
type input "2 bao bưởi"
click at [741, 204] on input "0" at bounding box center [768, 207] width 82 height 14
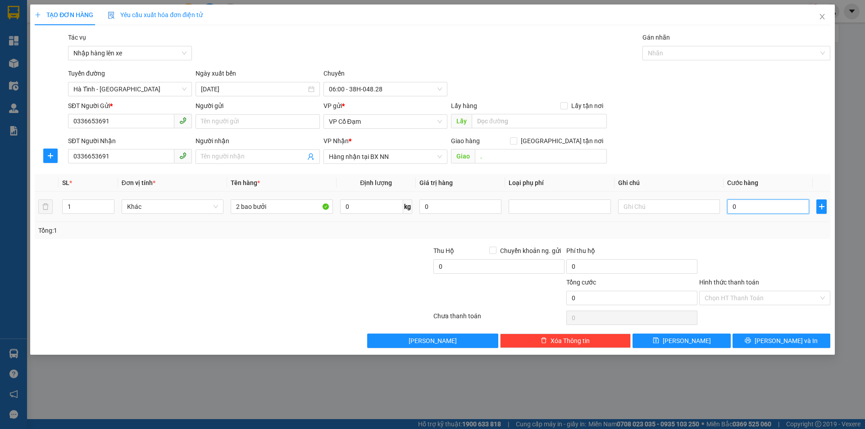
type input "2"
type input "20"
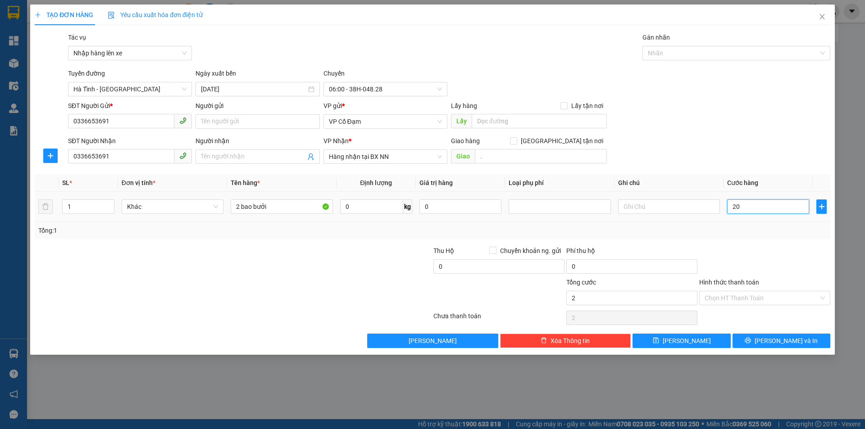
type input "20"
type input "200"
click at [772, 304] on input "Hình thức thanh toán" at bounding box center [761, 298] width 114 height 14
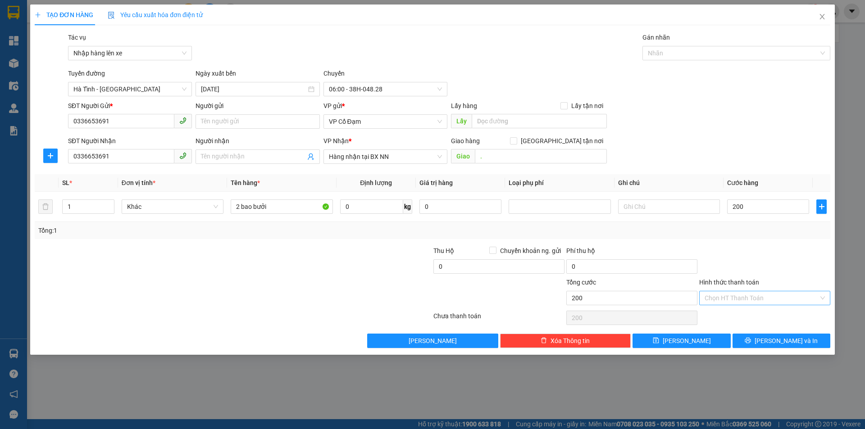
type input "200.000"
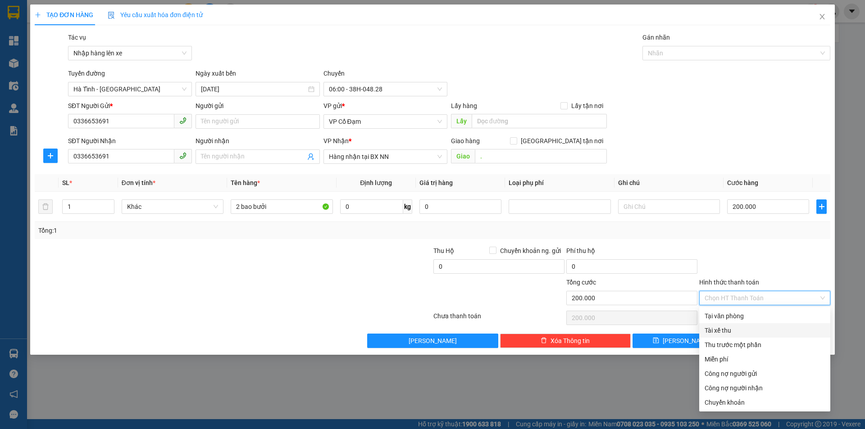
click at [736, 332] on div "Tài xế thu" at bounding box center [764, 331] width 120 height 10
type input "0"
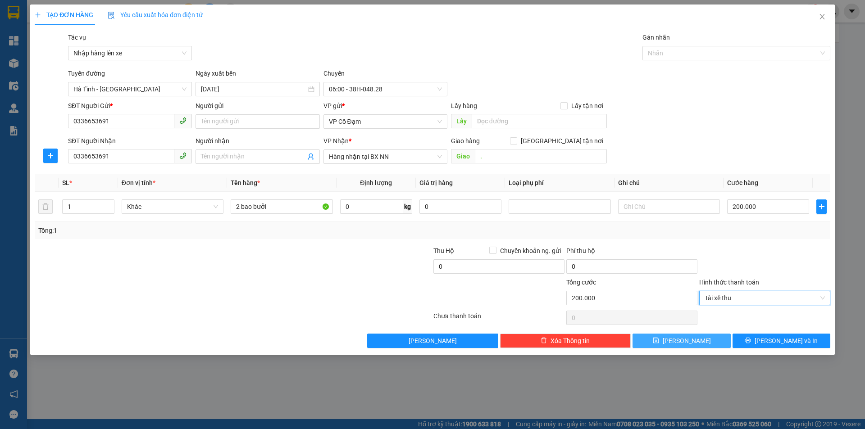
click at [686, 342] on span "[PERSON_NAME]" at bounding box center [687, 341] width 48 height 10
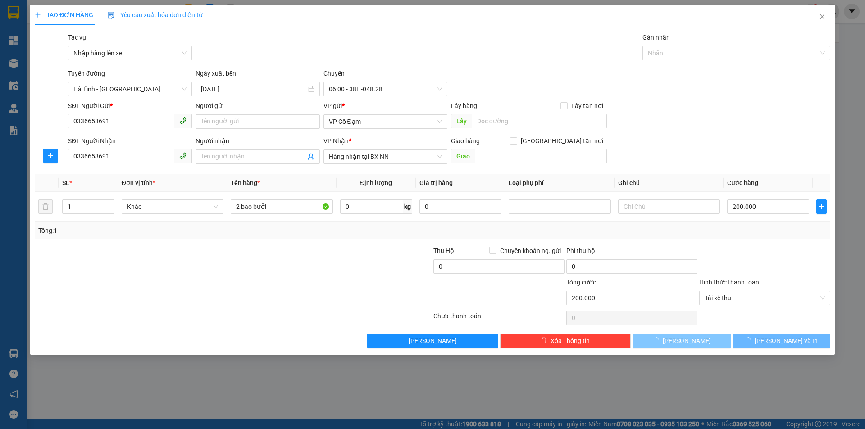
type input "0"
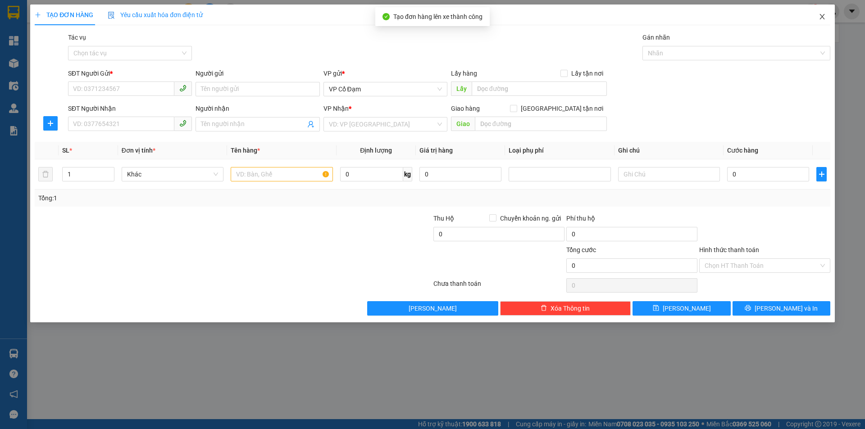
click at [822, 18] on icon "close" at bounding box center [821, 16] width 7 height 7
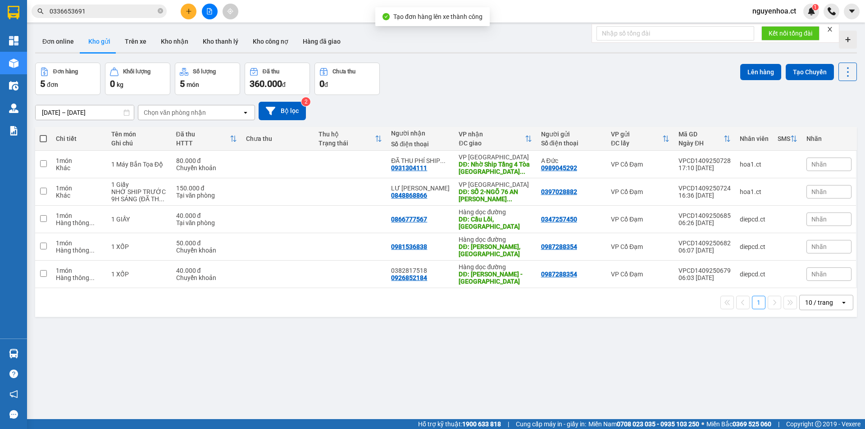
click at [144, 7] on input "0336653691" at bounding box center [103, 11] width 106 height 10
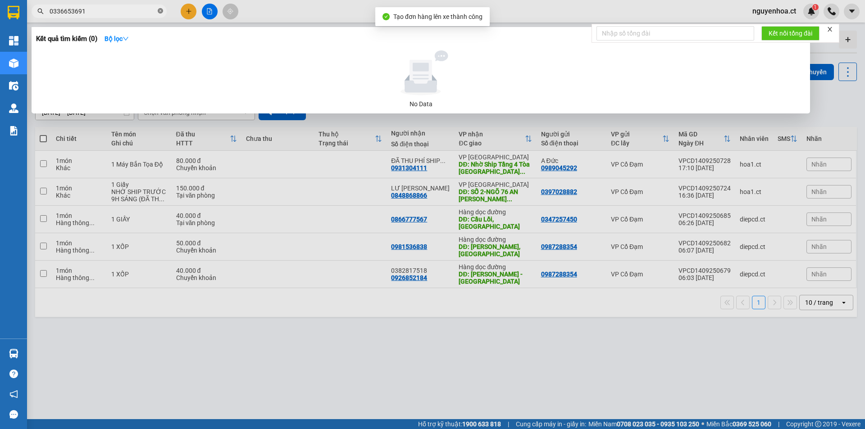
click at [159, 10] on icon "close-circle" at bounding box center [160, 10] width 5 height 5
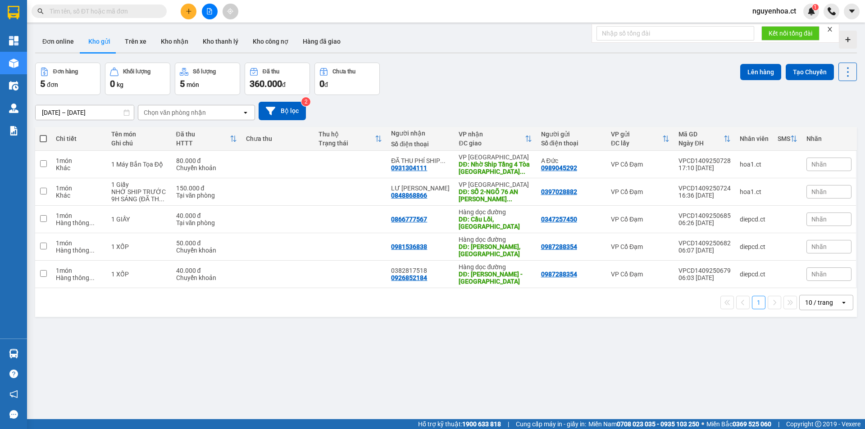
paste input "0336653691"
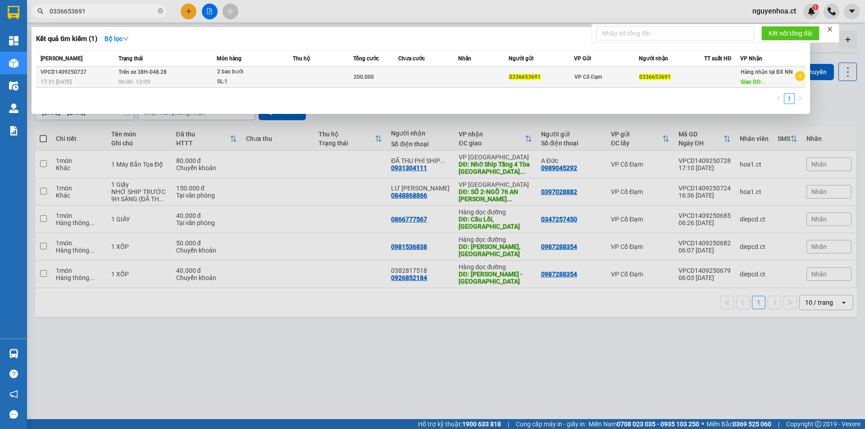
type input "0336653691"
click at [135, 79] on span "06:00 [DATE]" at bounding box center [134, 82] width 32 height 6
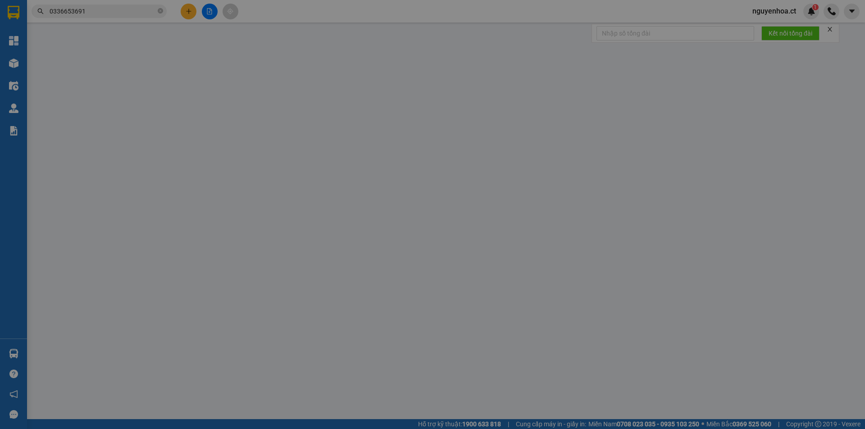
type input "0336653691"
type input "."
type input "200.000"
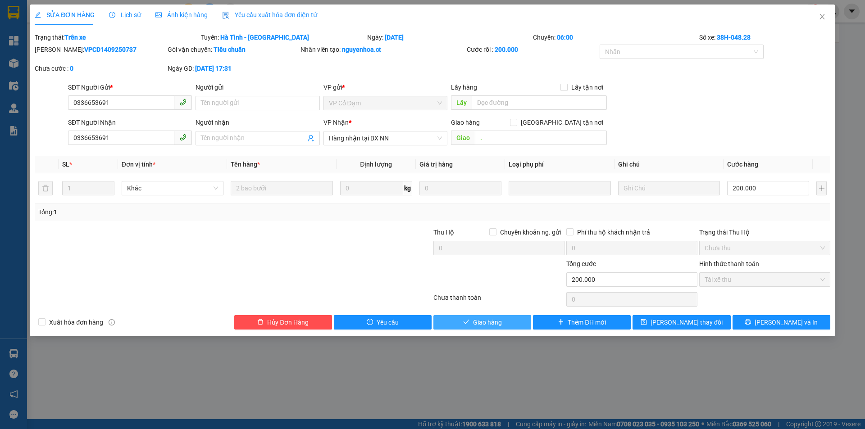
click at [500, 323] on span "Giao hàng" at bounding box center [487, 323] width 29 height 10
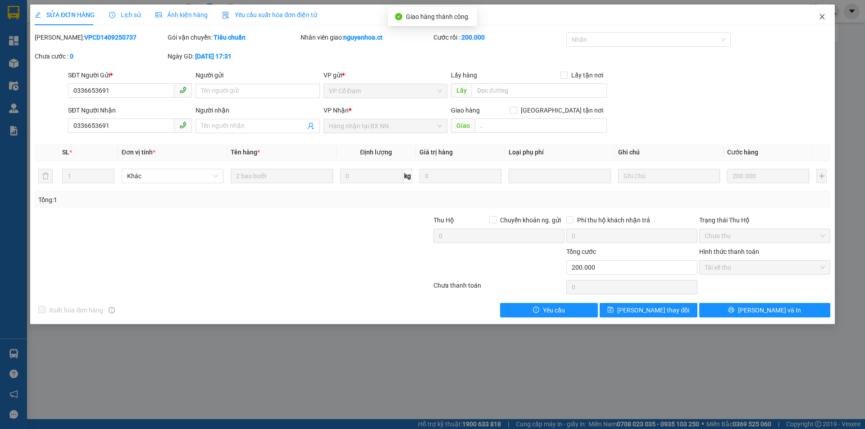
click at [822, 18] on icon "close" at bounding box center [821, 16] width 5 height 5
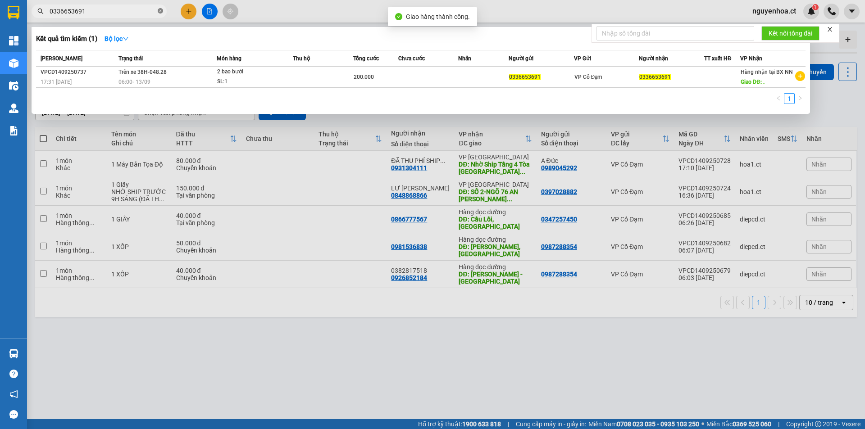
click at [159, 10] on icon "close-circle" at bounding box center [160, 10] width 5 height 5
type input "0537"
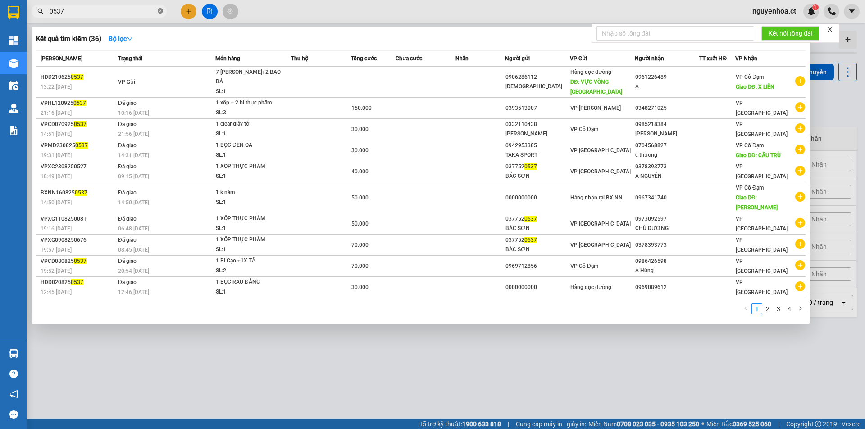
click at [158, 11] on icon "close-circle" at bounding box center [160, 10] width 5 height 5
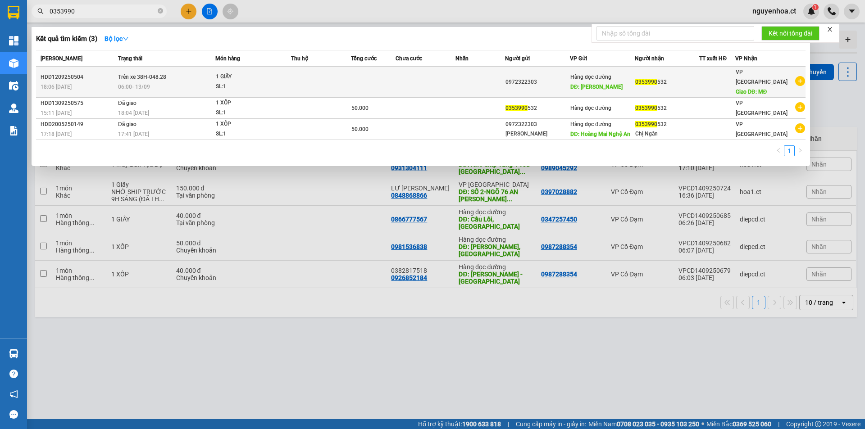
type input "0353990"
click at [152, 75] on span "Trên xe 38H-048.28" at bounding box center [142, 77] width 48 height 6
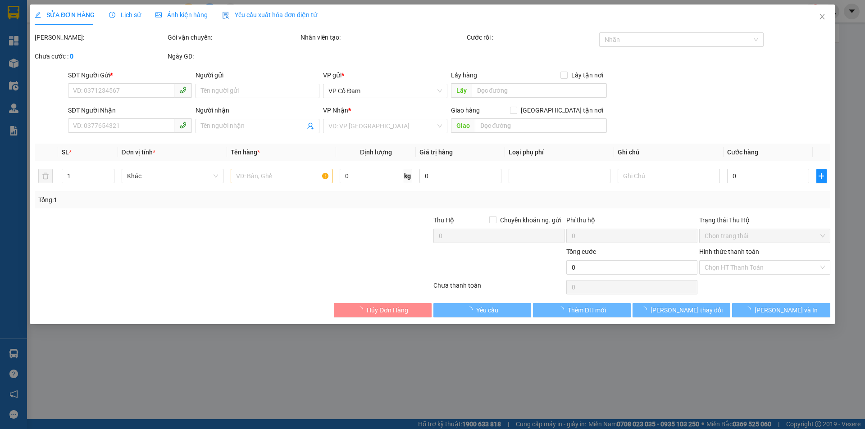
type input "0972322303"
type input "[PERSON_NAME]"
type input "0353990532"
type input "MĐ"
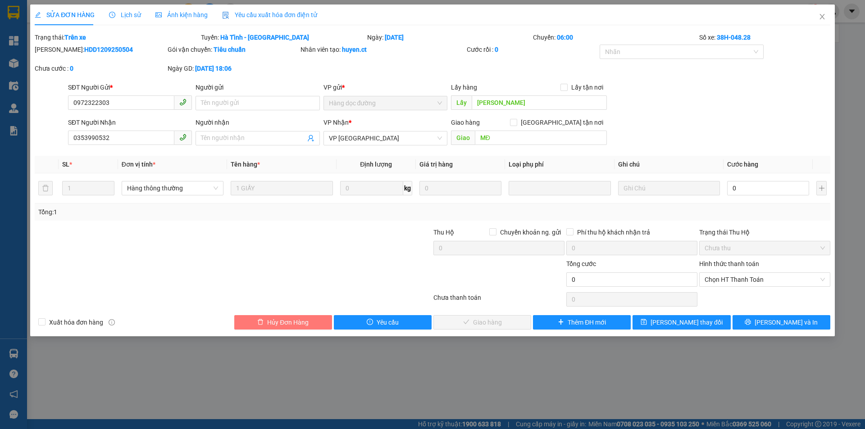
click at [305, 321] on span "Hủy Đơn Hàng" at bounding box center [287, 323] width 41 height 10
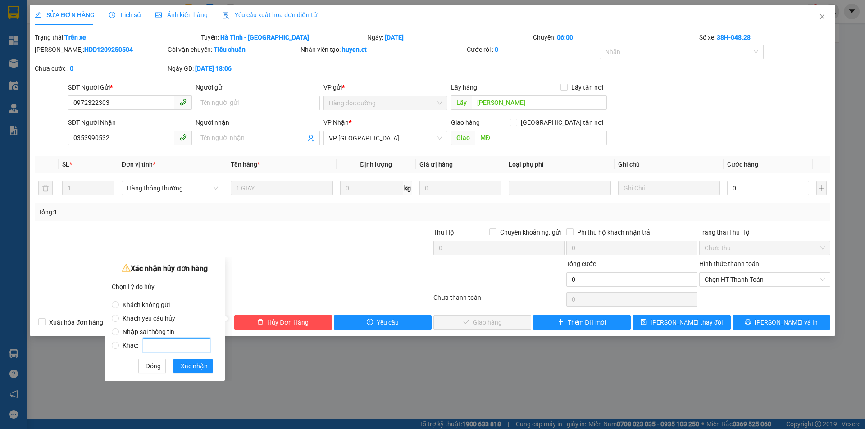
click at [162, 344] on input "Khác:" at bounding box center [177, 345] width 68 height 14
radio input "true"
type input "trùng đơn"
click at [203, 364] on span "Xác nhận" at bounding box center [194, 366] width 27 height 10
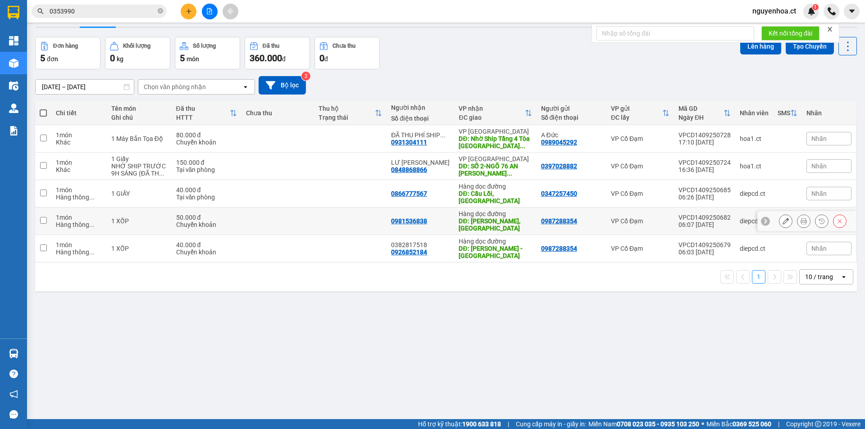
scroll to position [41, 0]
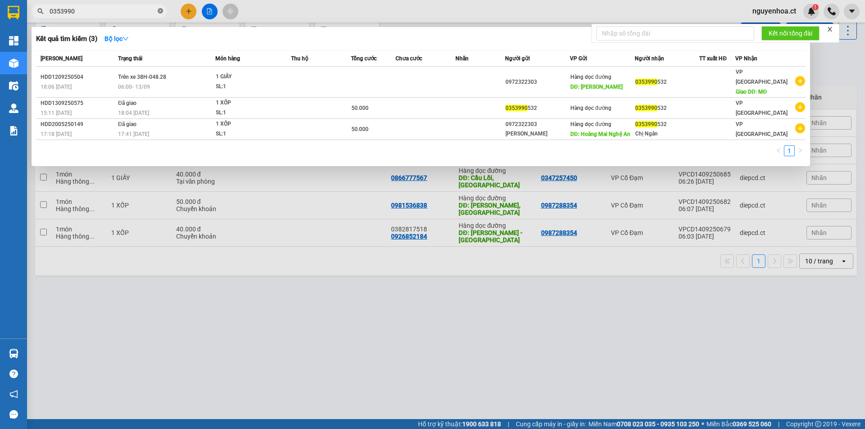
click at [161, 11] on icon "close-circle" at bounding box center [160, 10] width 5 height 5
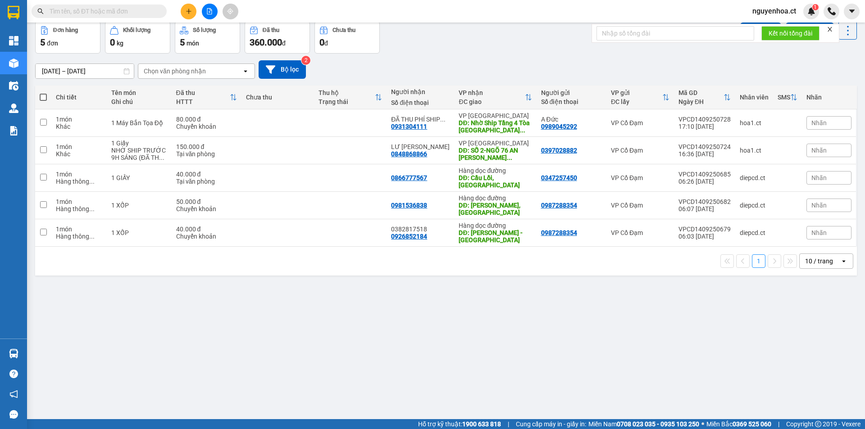
click at [136, 14] on input "text" at bounding box center [103, 11] width 106 height 10
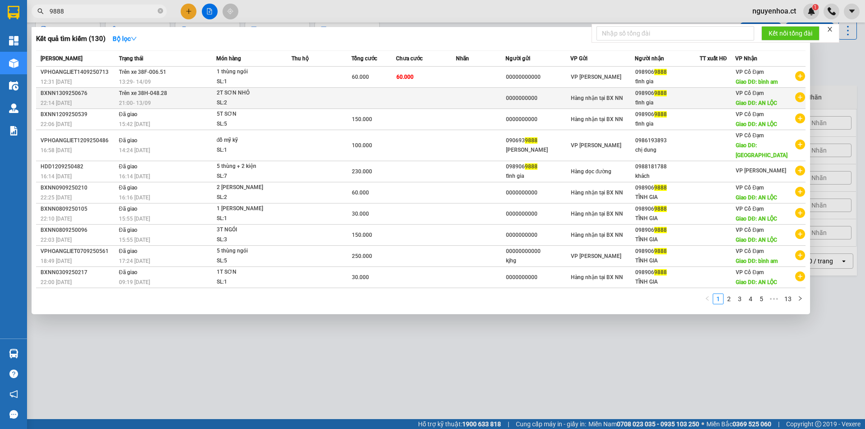
type input "9888"
click at [164, 100] on div "21:00 [DATE]" at bounding box center [167, 103] width 97 height 10
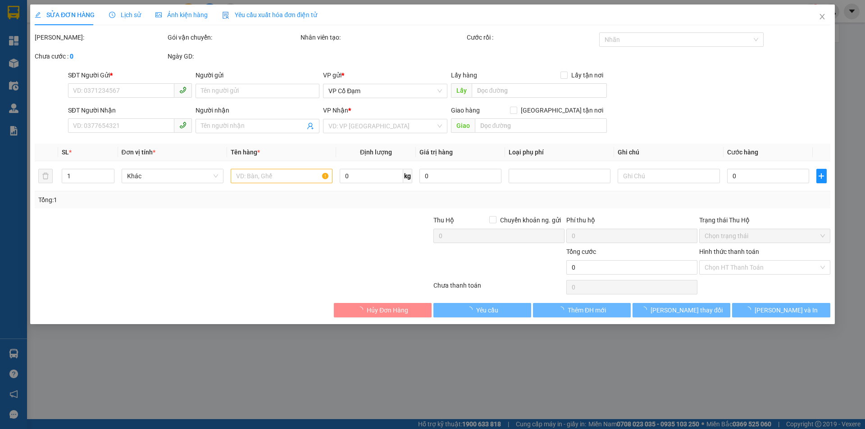
type input "0000000000"
type input "0989069888"
type input "tĩnh gia"
type input "AN LỘC"
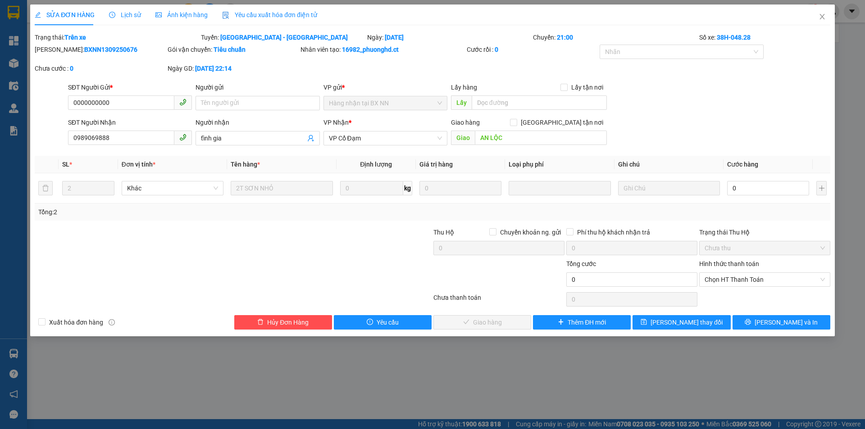
click at [736, 172] on th "Cước hàng" at bounding box center [767, 165] width 89 height 18
click at [741, 187] on input "0" at bounding box center [768, 188] width 82 height 14
type input "6"
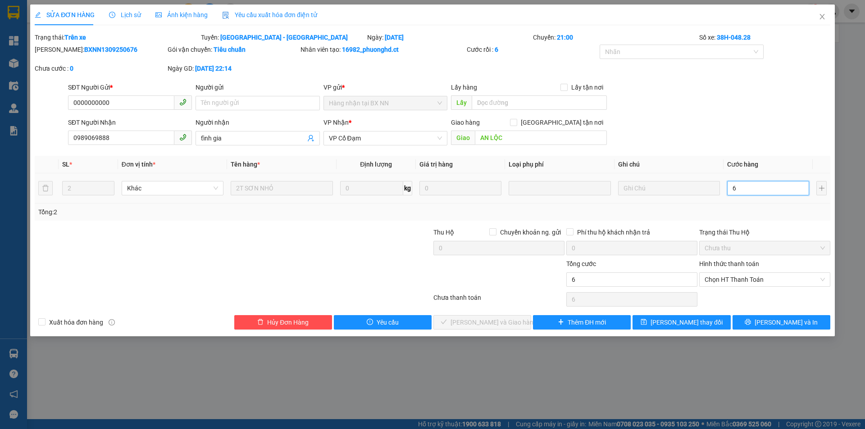
type input "60"
drag, startPoint x: 747, startPoint y: 190, endPoint x: 726, endPoint y: 190, distance: 20.7
click at [726, 190] on td "60" at bounding box center [767, 188] width 89 height 30
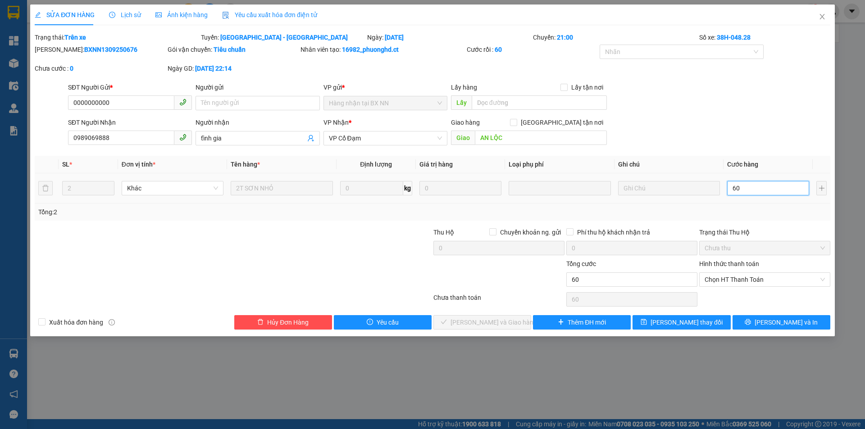
type input "5"
type input "0"
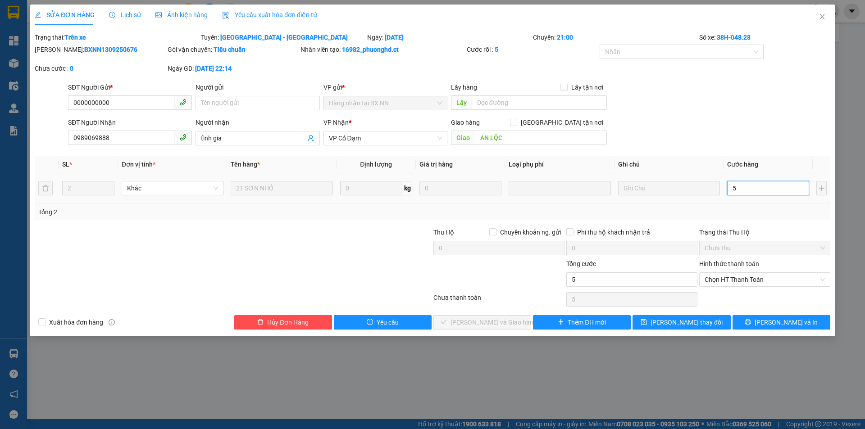
type input "0"
type input "6"
type input "06"
type input "60"
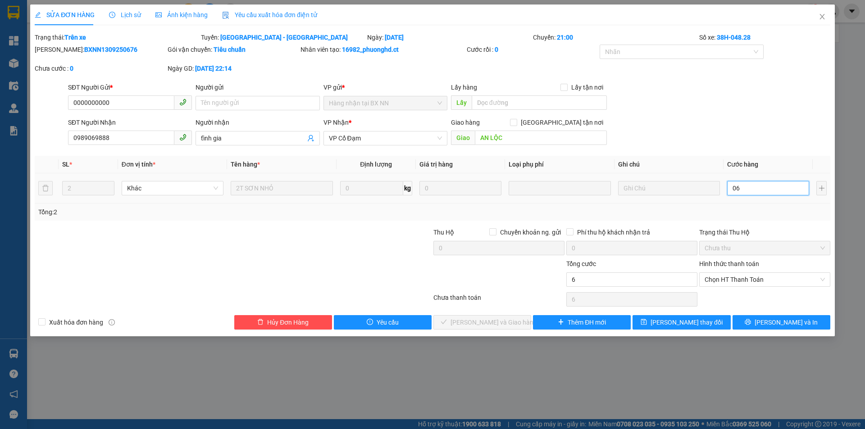
type input "60"
click at [723, 282] on span "Chọn HT Thanh Toán" at bounding box center [764, 280] width 120 height 14
type input "060"
type input "60.000"
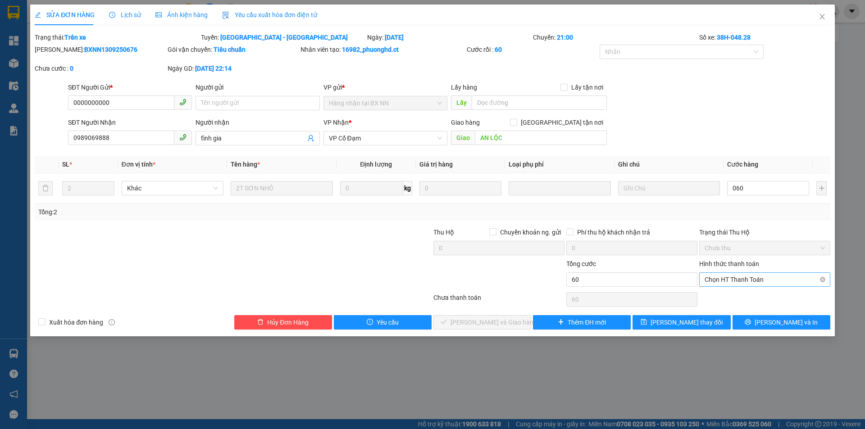
type input "60.000"
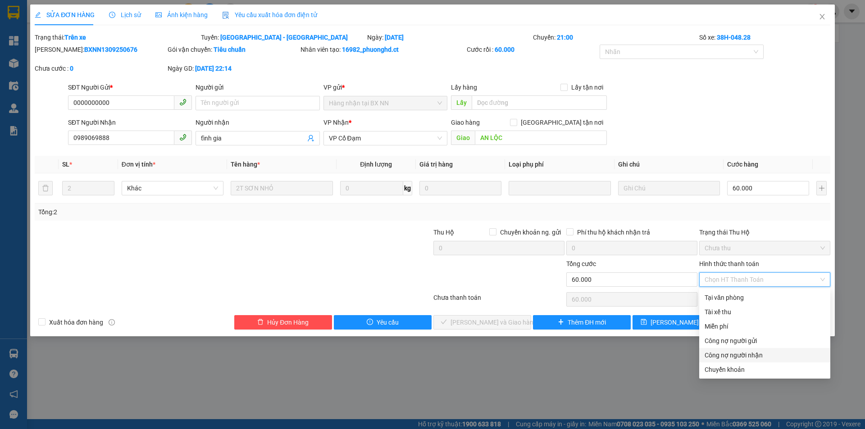
click at [722, 357] on div "Công nợ người nhận" at bounding box center [764, 355] width 120 height 10
type input "0"
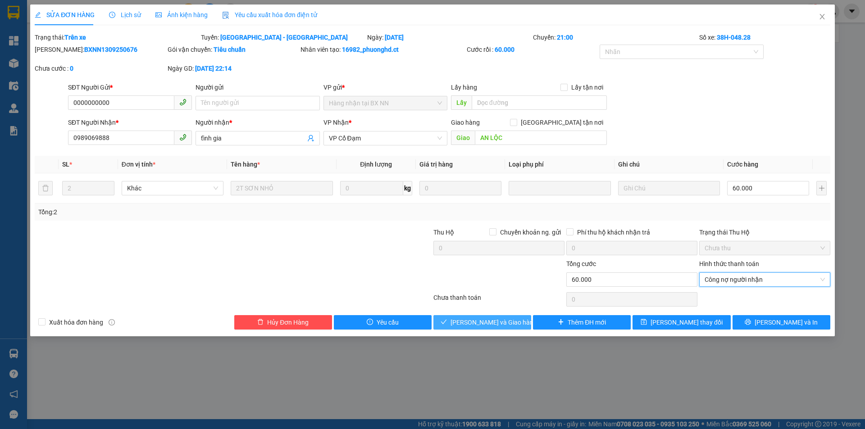
click at [502, 321] on span "[PERSON_NAME] và Giao hàng" at bounding box center [493, 323] width 86 height 10
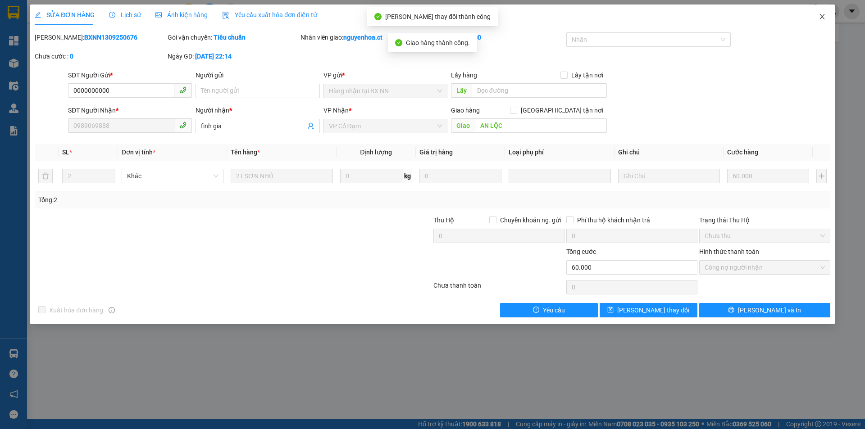
click at [821, 16] on icon "close" at bounding box center [821, 16] width 5 height 5
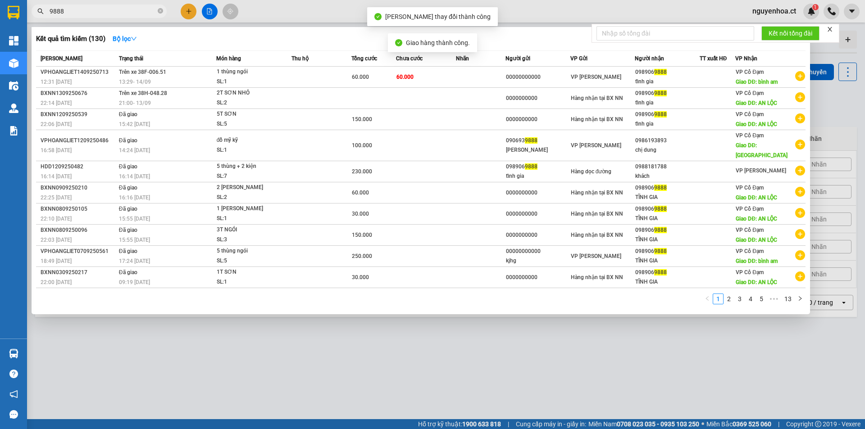
click at [131, 13] on input "9888" at bounding box center [103, 11] width 106 height 10
click at [160, 9] on icon "close-circle" at bounding box center [160, 10] width 5 height 5
click at [160, 13] on icon "close-circle" at bounding box center [160, 10] width 5 height 5
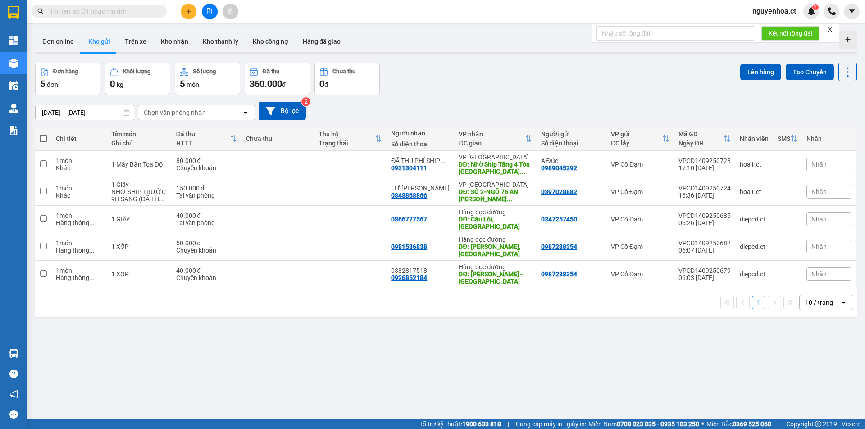
click at [104, 12] on input "text" at bounding box center [103, 11] width 106 height 10
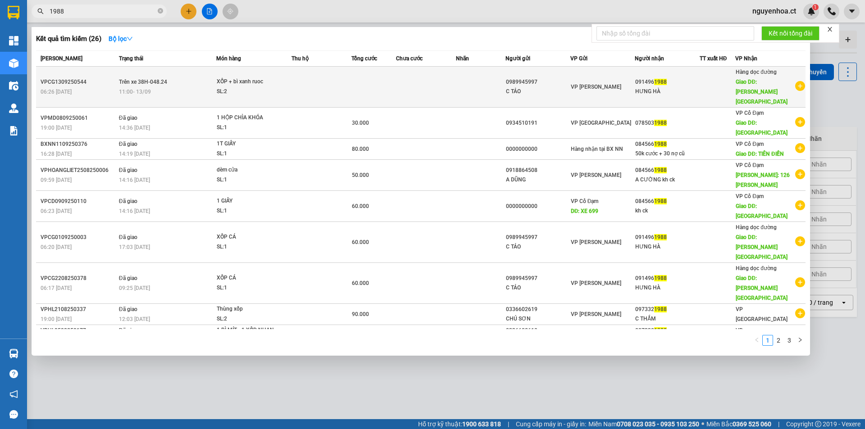
click at [151, 79] on span "Trên xe 38H-048.24" at bounding box center [143, 82] width 48 height 6
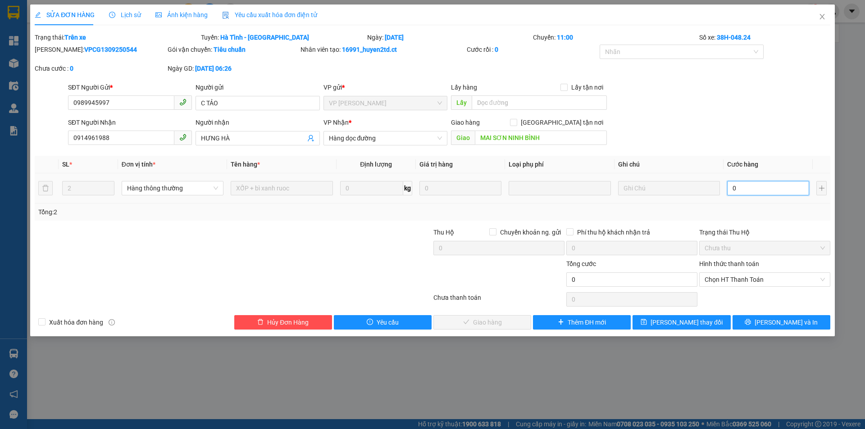
click at [746, 192] on input "0" at bounding box center [768, 188] width 82 height 14
click at [714, 275] on span "Chọn HT Thanh Toán" at bounding box center [764, 280] width 120 height 14
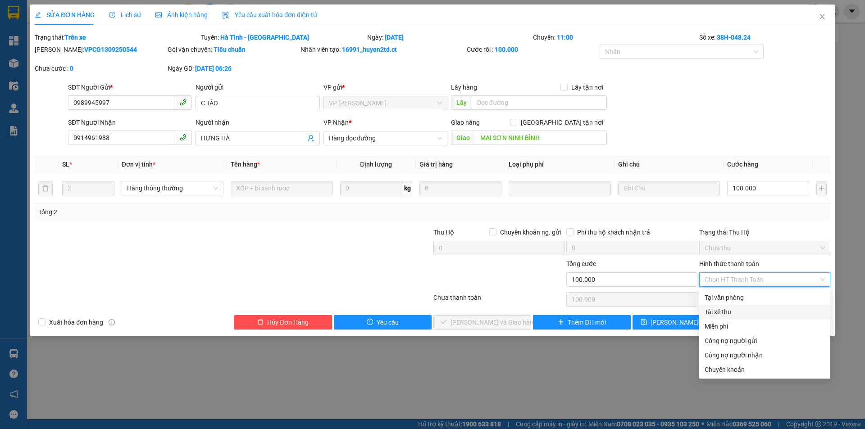
click at [714, 307] on div "Tài xế thu" at bounding box center [764, 312] width 120 height 10
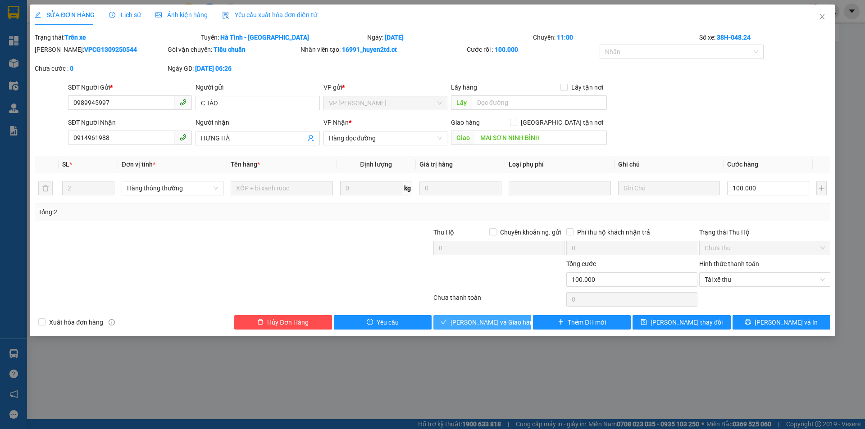
click at [506, 323] on span "[PERSON_NAME] và Giao hàng" at bounding box center [493, 323] width 86 height 10
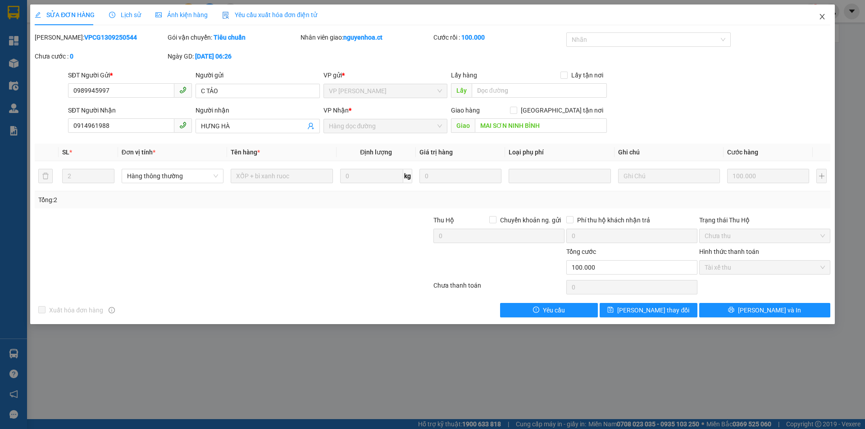
click at [820, 14] on icon "close" at bounding box center [821, 16] width 7 height 7
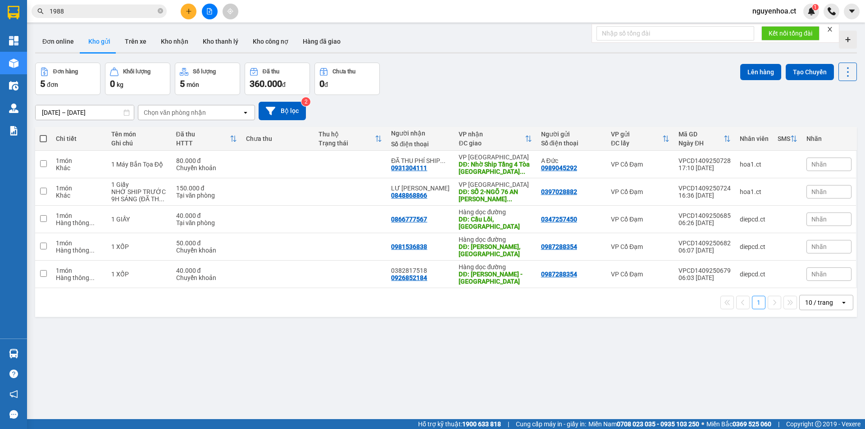
click at [157, 9] on span "1988" at bounding box center [99, 12] width 135 height 14
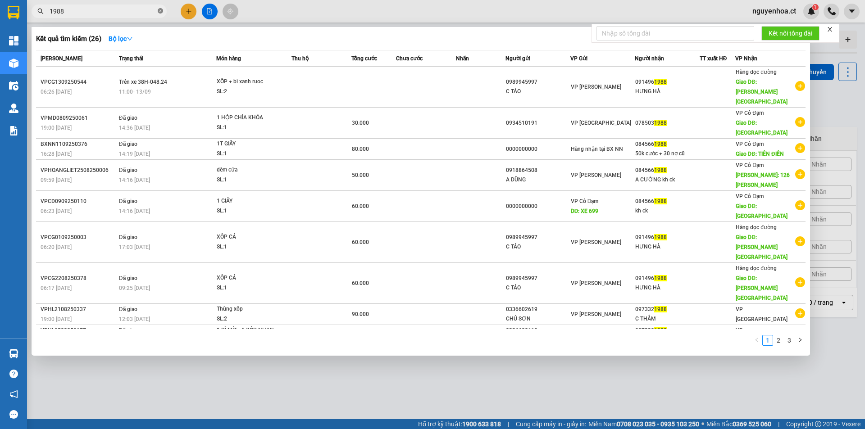
click at [161, 13] on icon "close-circle" at bounding box center [160, 10] width 5 height 5
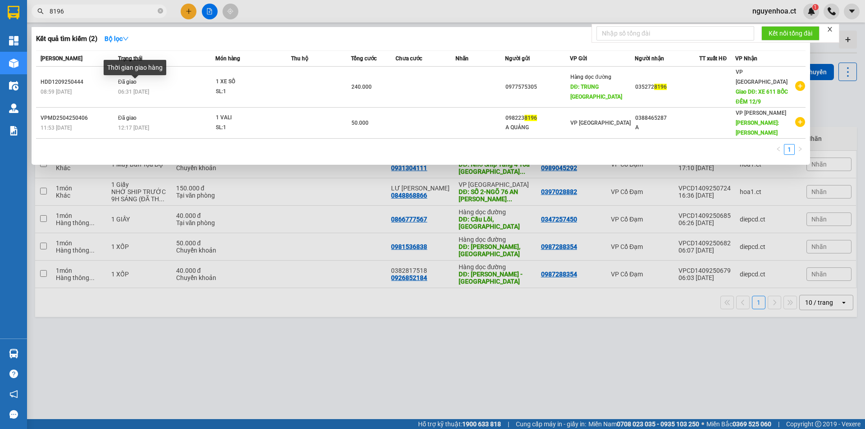
click at [136, 80] on div "Thời gian giao hàng" at bounding box center [135, 71] width 63 height 22
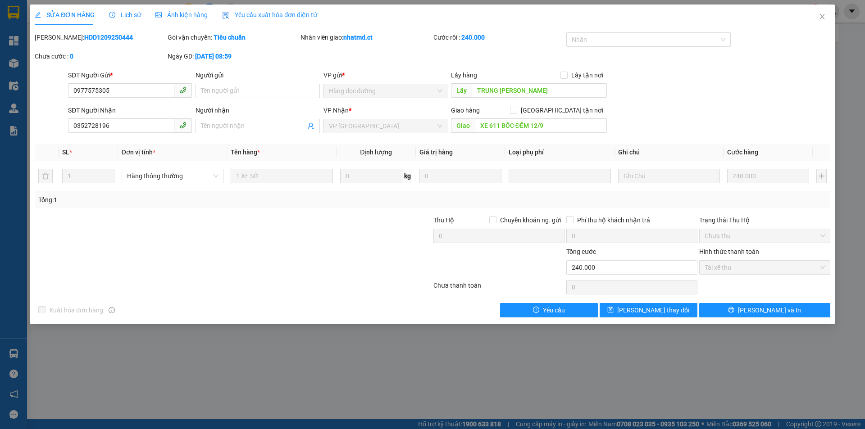
click at [131, 15] on span "Lịch sử" at bounding box center [125, 14] width 32 height 7
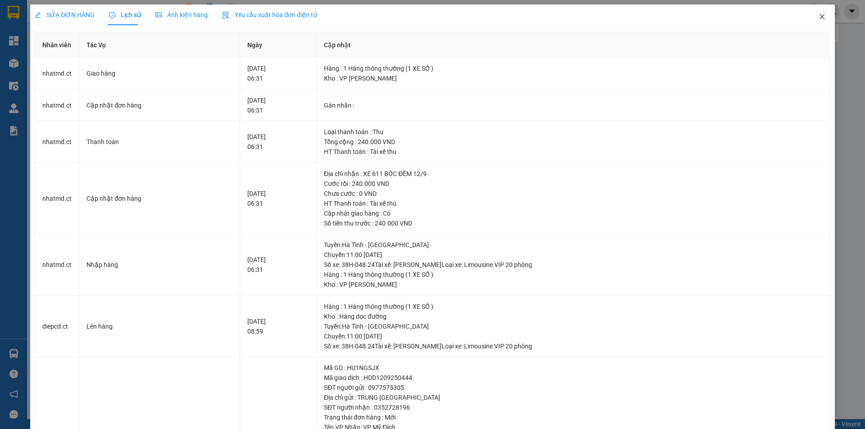
click at [819, 17] on icon "close" at bounding box center [821, 16] width 5 height 5
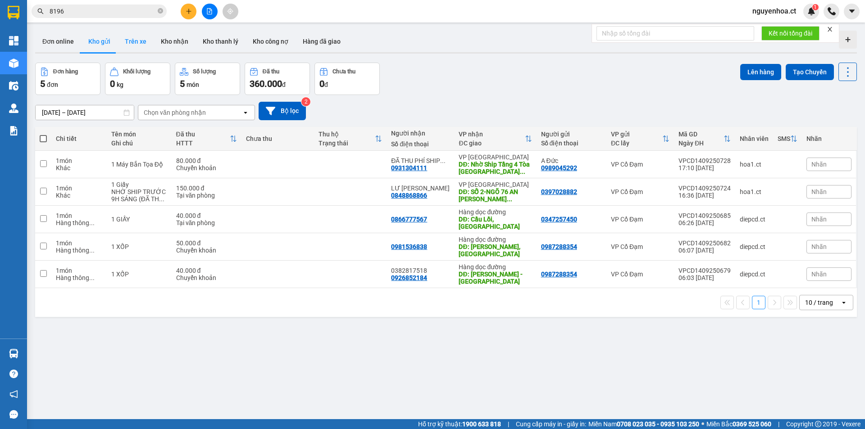
click at [127, 41] on button "Trên xe" at bounding box center [136, 42] width 36 height 22
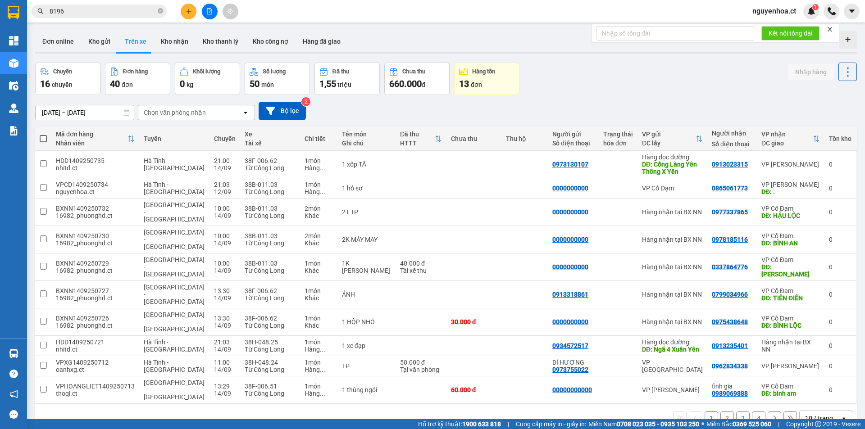
click at [771, 414] on icon at bounding box center [774, 418] width 6 height 6
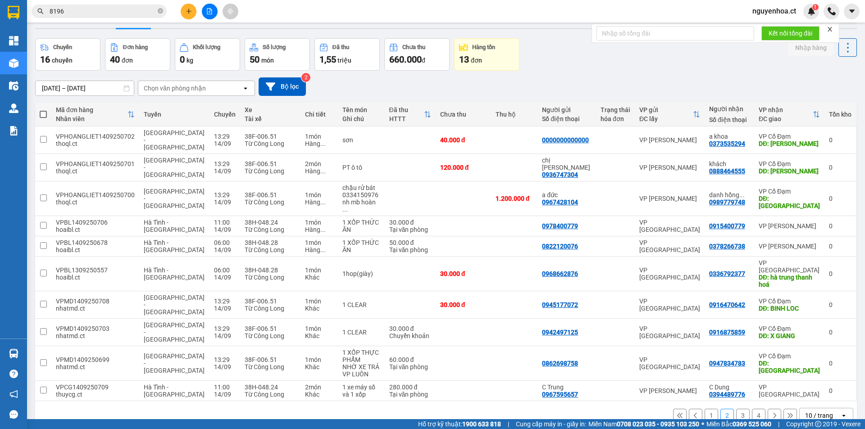
scroll to position [41, 0]
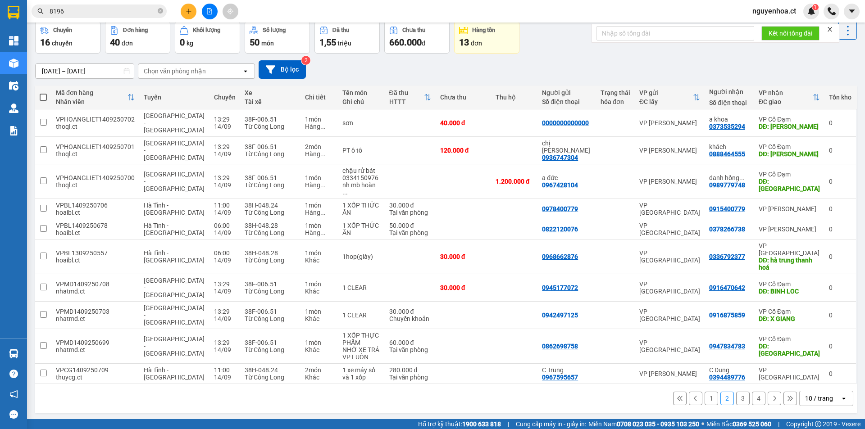
click at [771, 395] on icon at bounding box center [774, 398] width 6 height 6
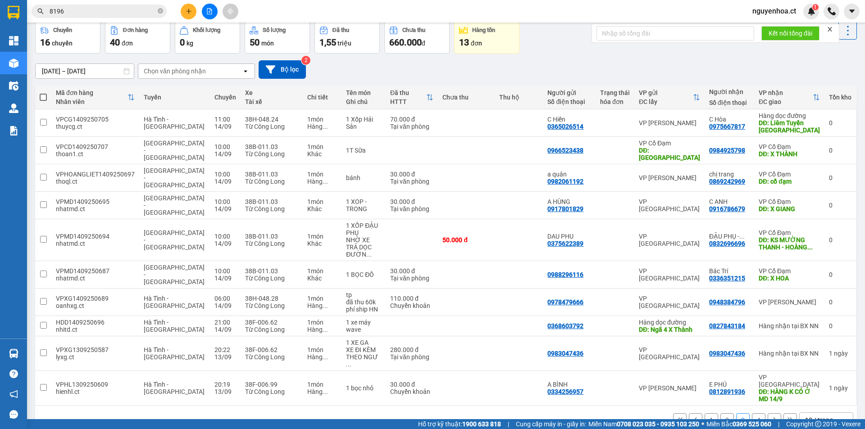
click at [773, 414] on icon at bounding box center [774, 420] width 3 height 5
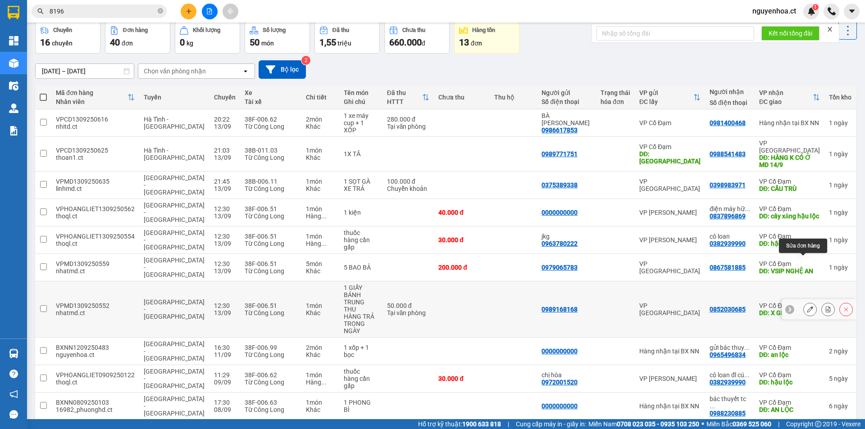
click at [804, 302] on button at bounding box center [810, 310] width 13 height 16
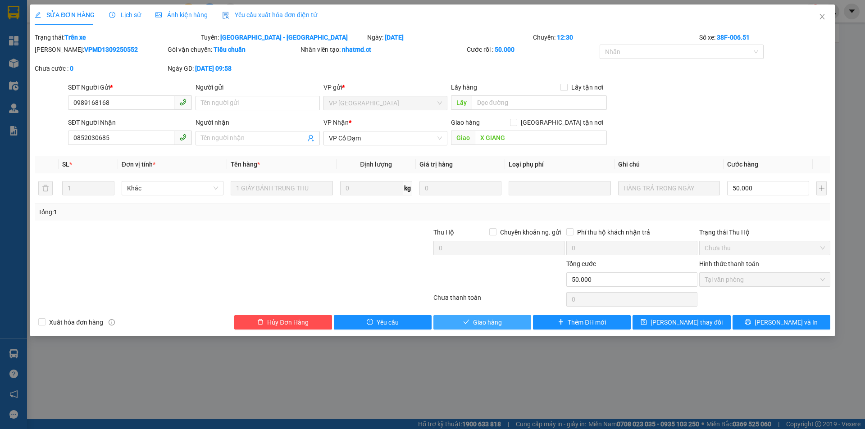
click at [510, 323] on button "Giao hàng" at bounding box center [482, 322] width 98 height 14
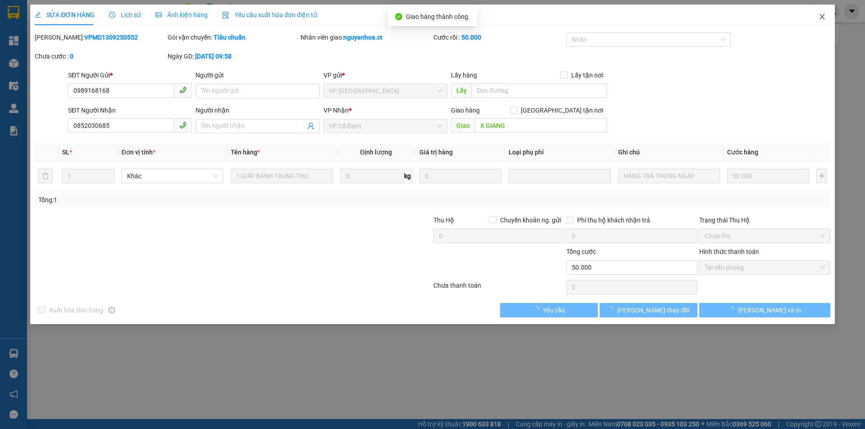
click at [821, 11] on span "Close" at bounding box center [821, 17] width 25 height 25
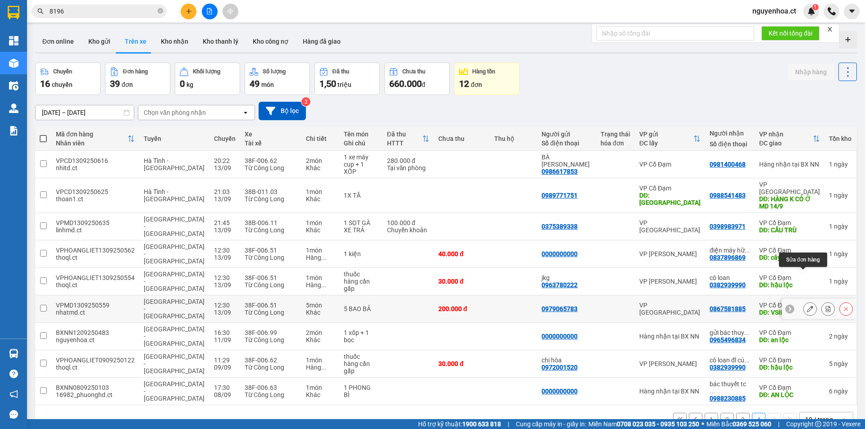
click at [807, 306] on icon at bounding box center [810, 309] width 6 height 6
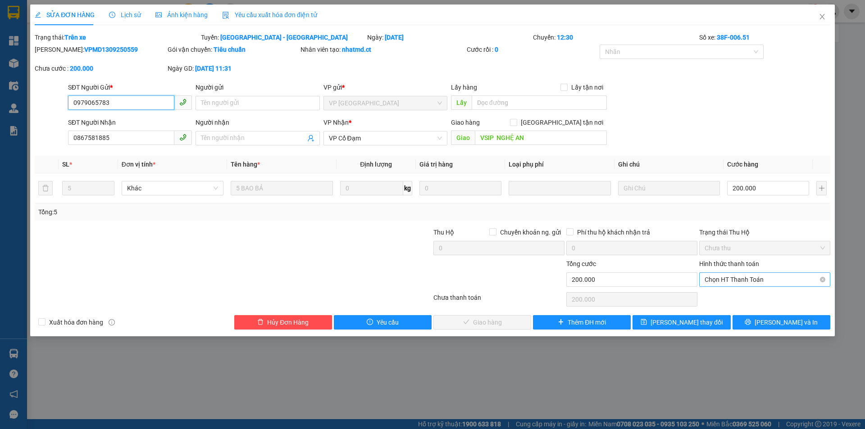
click at [736, 280] on span "Chọn HT Thanh Toán" at bounding box center [764, 280] width 120 height 14
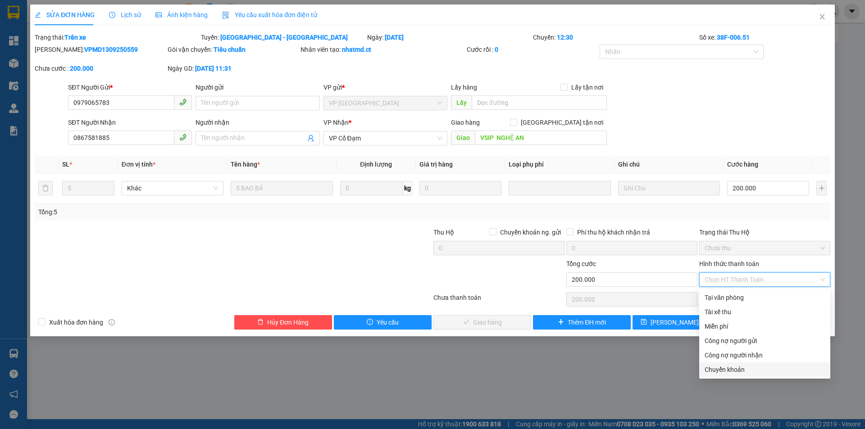
click at [724, 368] on div "Chuyển khoản" at bounding box center [764, 370] width 120 height 10
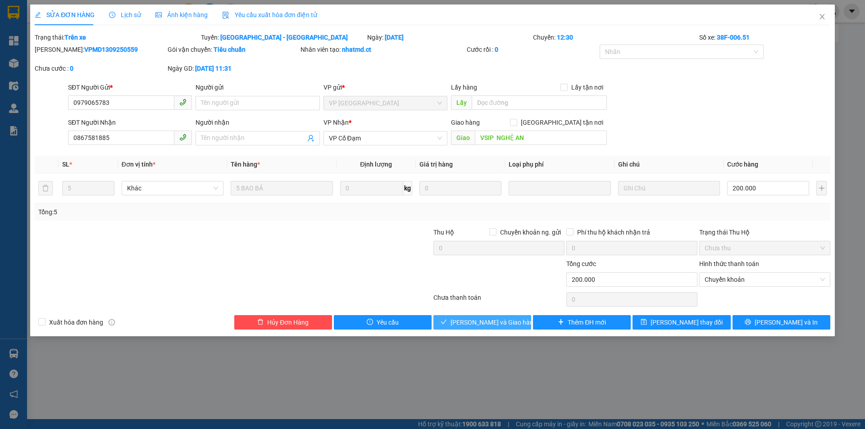
click at [492, 320] on span "[PERSON_NAME] và Giao hàng" at bounding box center [493, 323] width 86 height 10
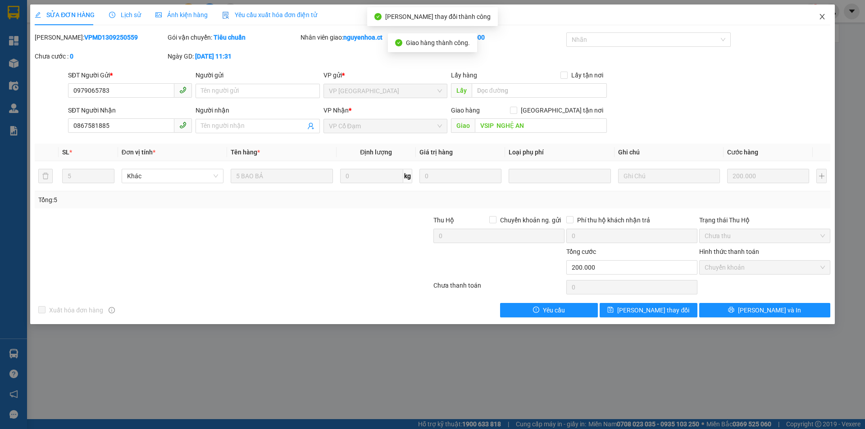
click at [827, 14] on span "Close" at bounding box center [821, 17] width 25 height 25
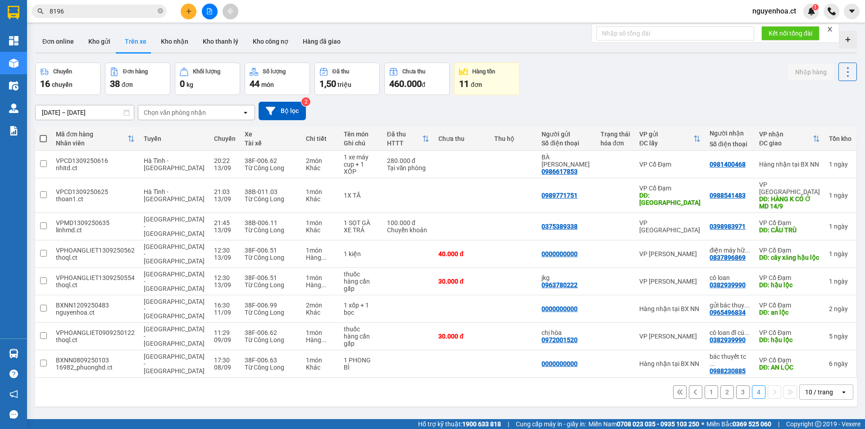
click at [736, 386] on button "3" at bounding box center [743, 393] width 14 height 14
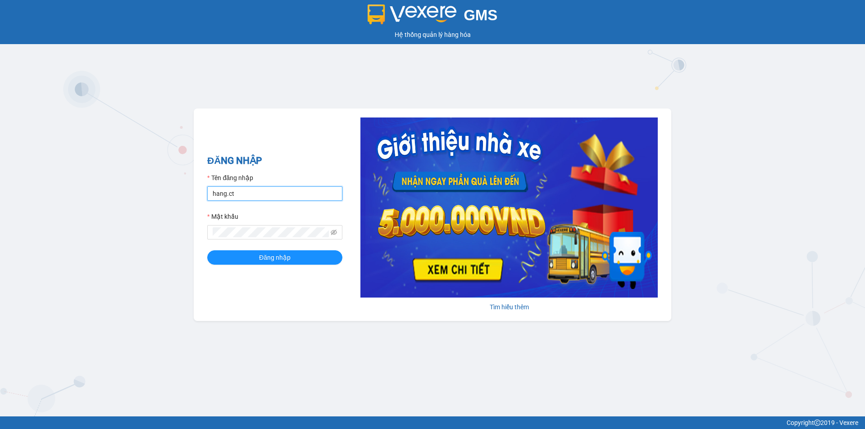
drag, startPoint x: 250, startPoint y: 191, endPoint x: 259, endPoint y: 197, distance: 10.4
click at [250, 191] on input "hang.ct" at bounding box center [274, 193] width 135 height 14
type input "nguyenhoa.ct"
click at [334, 232] on icon "eye-invisible" at bounding box center [334, 232] width 6 height 5
click at [182, 235] on div "GMS Hệ thống quản lý hàng hóa ĐĂNG NHẬP Tên đăng nhập nguyenhoa.ct Mật khẩu Đăn…" at bounding box center [432, 208] width 865 height 417
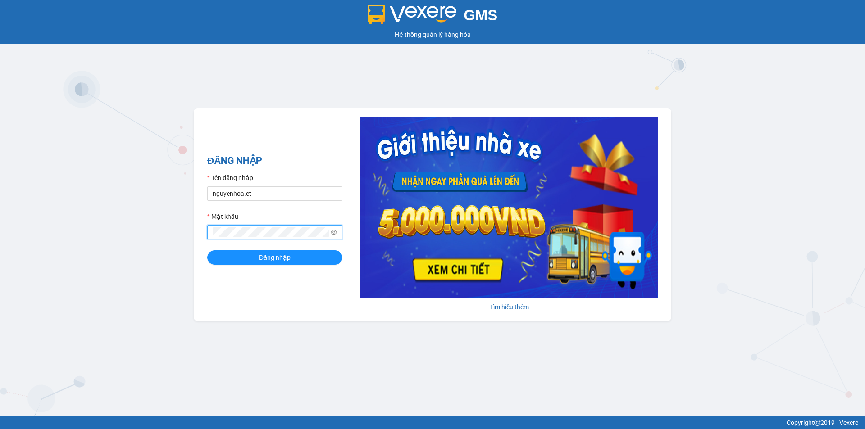
click at [207, 250] on button "Đăng nhập" at bounding box center [274, 257] width 135 height 14
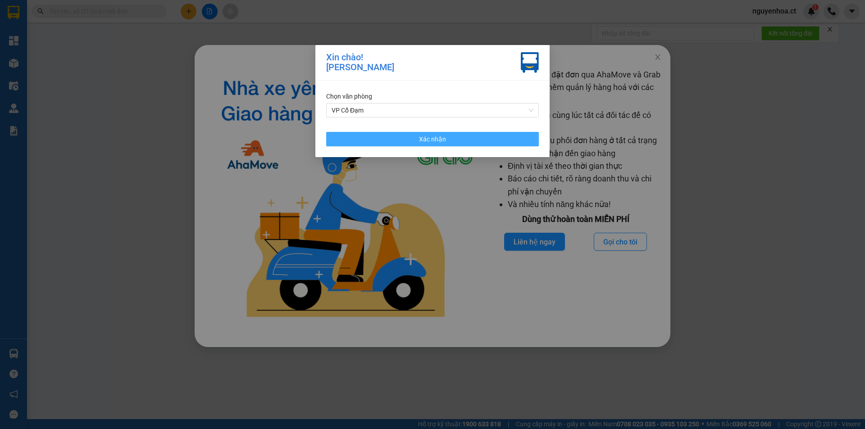
click at [427, 138] on span "Xác nhận" at bounding box center [432, 139] width 27 height 10
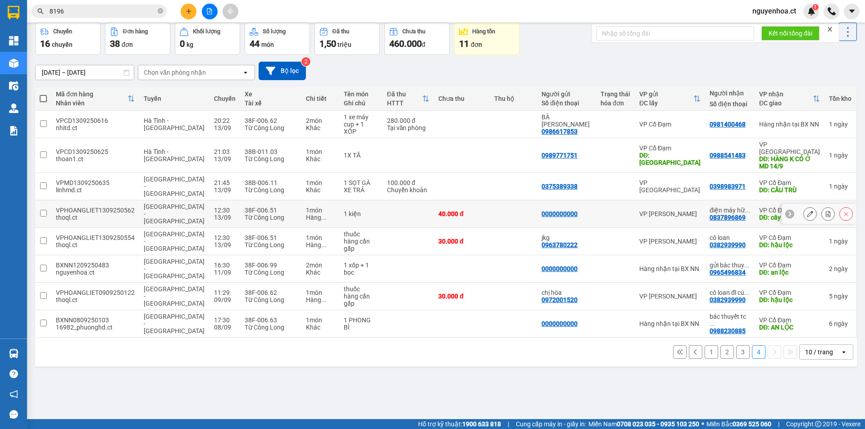
scroll to position [41, 0]
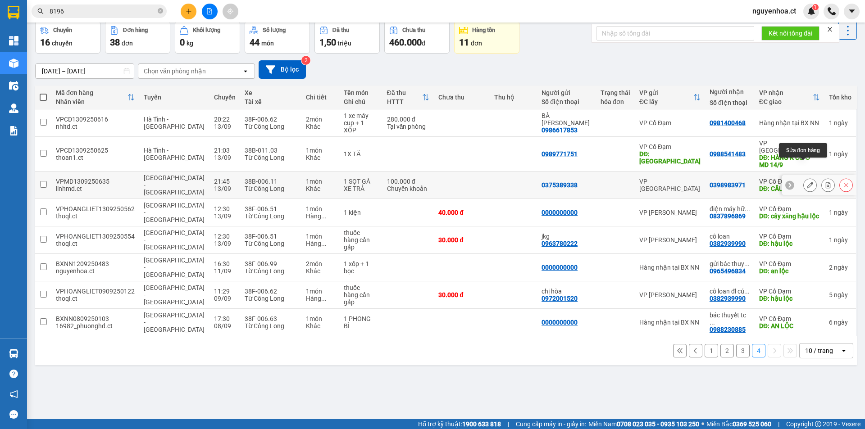
click at [807, 182] on icon at bounding box center [810, 185] width 6 height 6
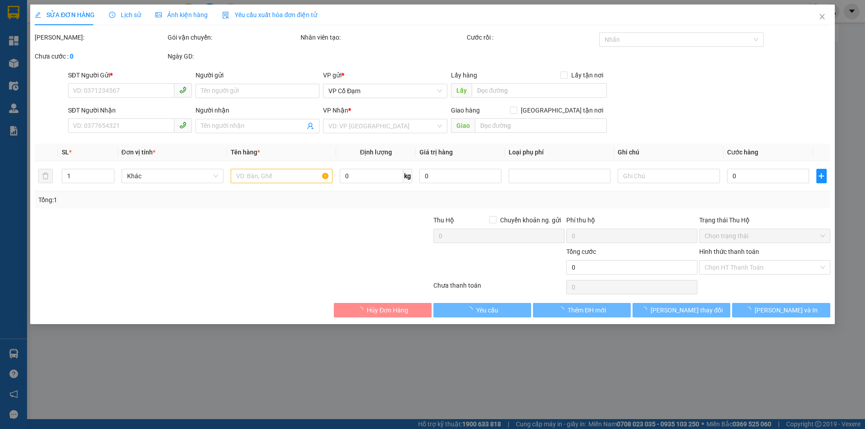
type input "0375389338"
type input "0398983971"
type input "CẦU TRÙ"
type input "100.000"
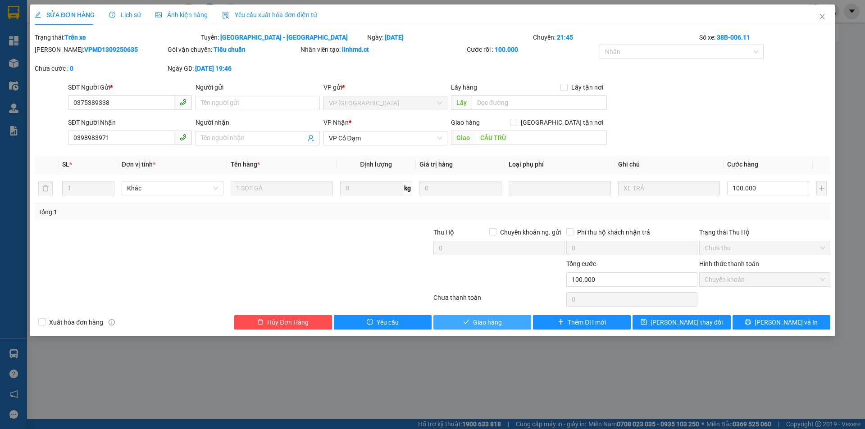
click at [506, 324] on button "Giao hàng" at bounding box center [482, 322] width 98 height 14
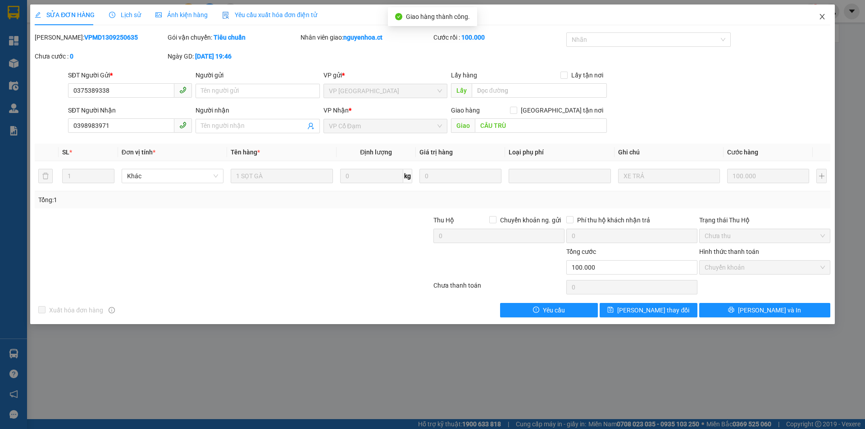
click at [821, 18] on icon "close" at bounding box center [821, 16] width 5 height 5
